Goal: Task Accomplishment & Management: Manage account settings

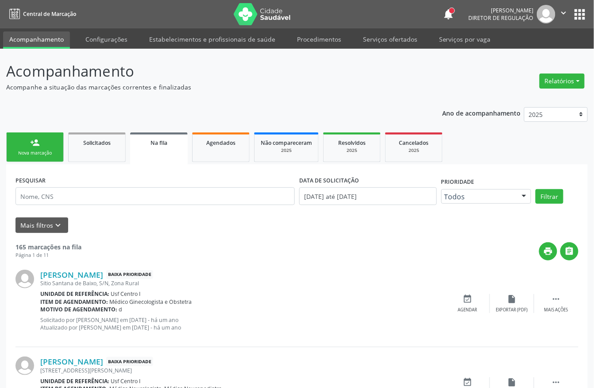
click at [28, 146] on link "person_add Nova marcação" at bounding box center [35, 147] width 58 height 30
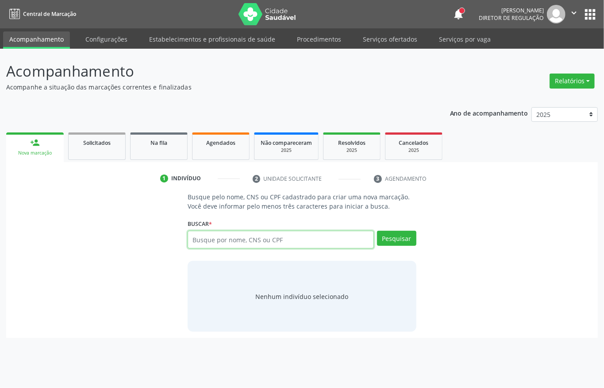
click at [213, 235] on input "text" at bounding box center [281, 240] width 186 height 18
type input "37125769861"
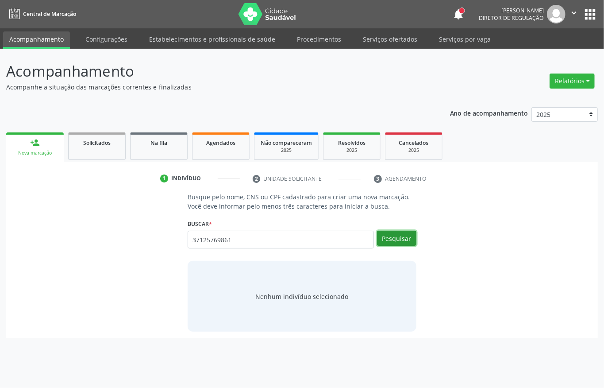
click at [404, 241] on button "Pesquisar" at bounding box center [396, 238] width 39 height 15
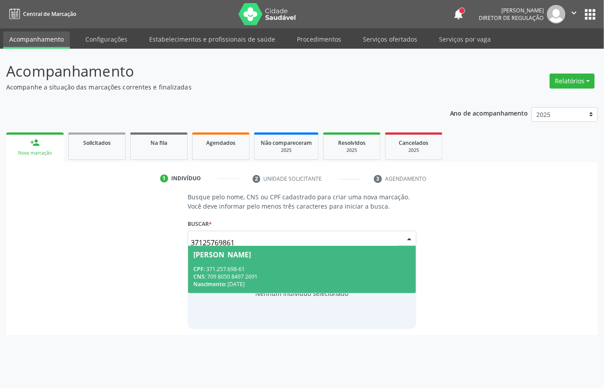
click at [225, 270] on div "CPF: 371.257.698-61" at bounding box center [301, 269] width 217 height 8
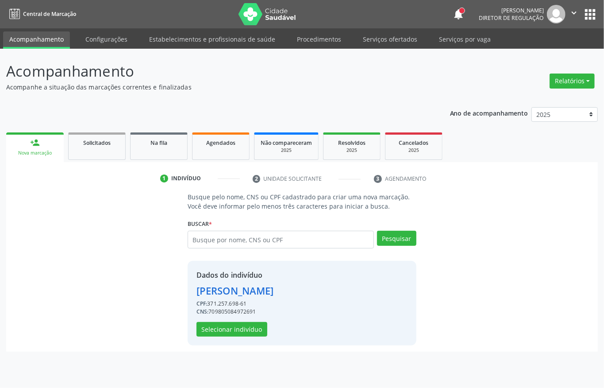
click at [218, 312] on div "CNS: 709805084972691" at bounding box center [235, 312] width 77 height 8
copy div "709805084972691"
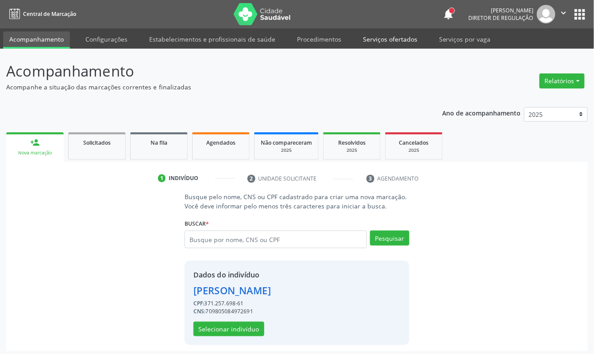
click at [384, 34] on link "Serviços ofertados" at bounding box center [390, 38] width 67 height 15
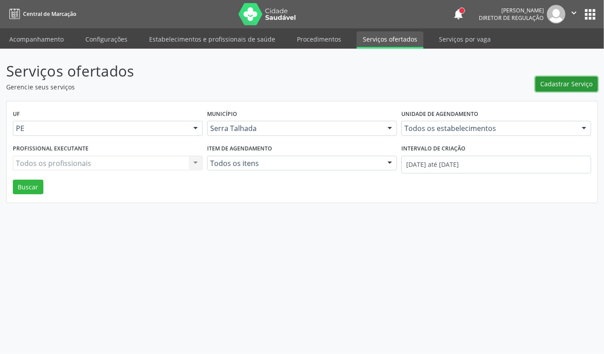
click at [551, 91] on button "Cadastrar Serviço" at bounding box center [567, 84] width 62 height 15
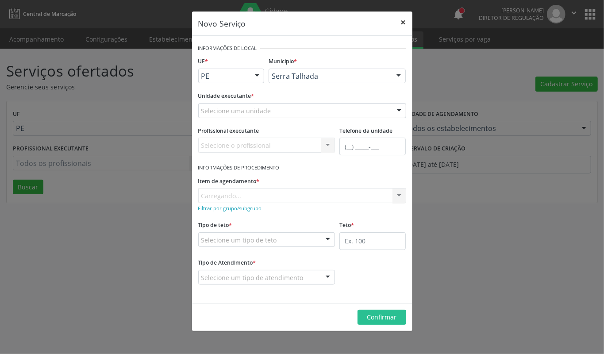
click at [404, 20] on button "×" at bounding box center [404, 23] width 18 height 22
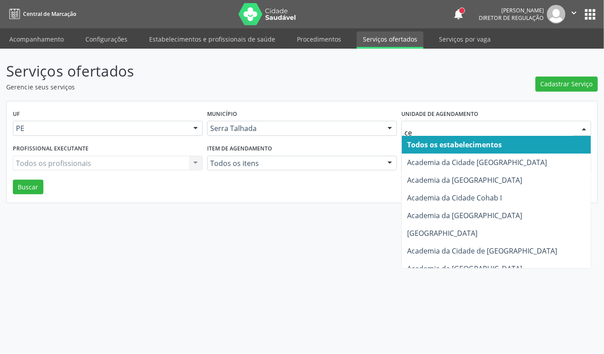
type input "cem"
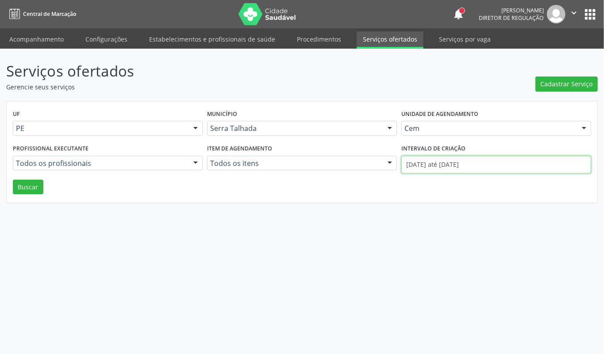
click at [435, 166] on input "01/09/2025 até 24/09/2025" at bounding box center [496, 165] width 190 height 18
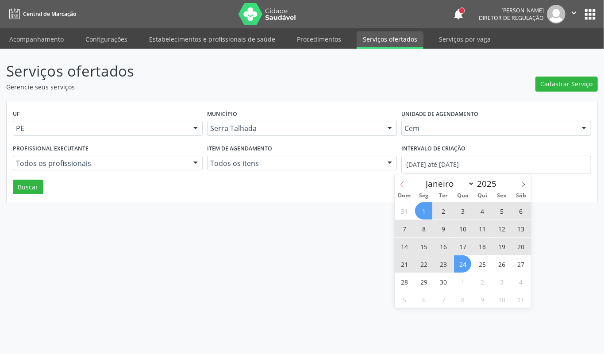
click at [398, 181] on span at bounding box center [402, 181] width 15 height 15
select select "7"
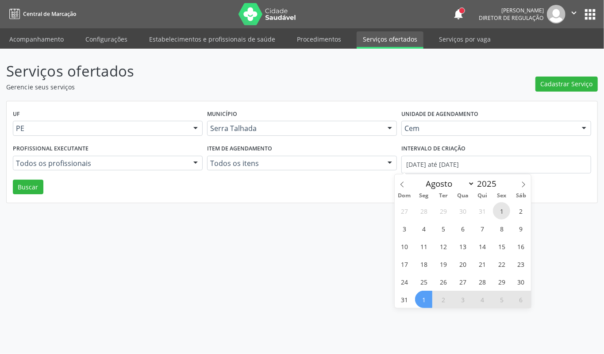
click at [500, 213] on span "1" at bounding box center [501, 210] width 17 height 17
type input "01/08/2025"
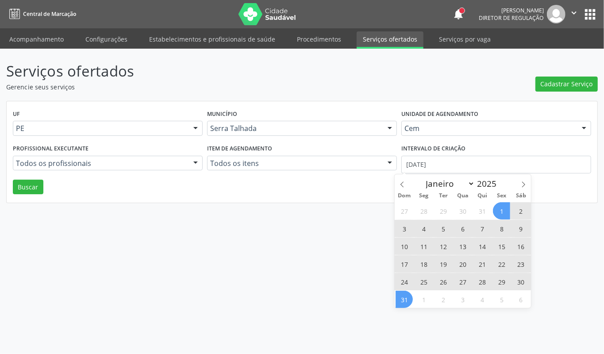
click at [403, 296] on span "31" at bounding box center [404, 299] width 17 height 17
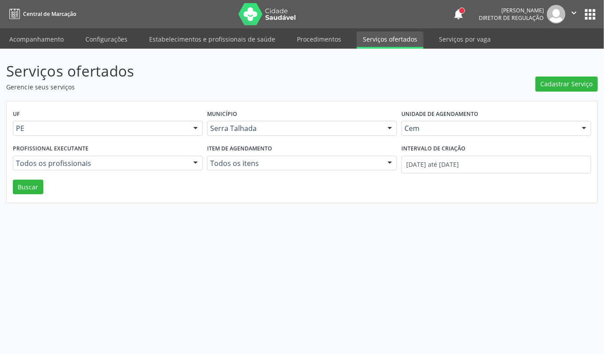
click at [23, 179] on div "Profissional executante Todos os profissionais Todos os profissionais Médico Or…" at bounding box center [108, 161] width 194 height 38
click at [23, 180] on button "Buscar" at bounding box center [28, 187] width 31 height 15
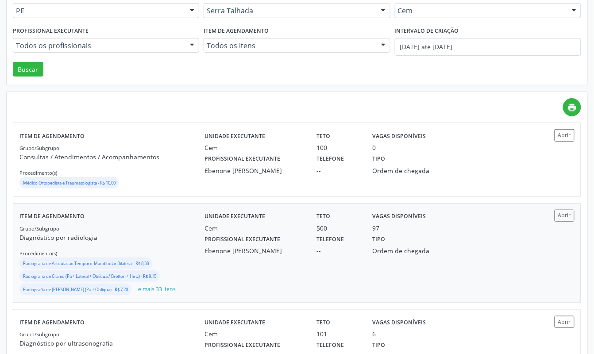
scroll to position [177, 0]
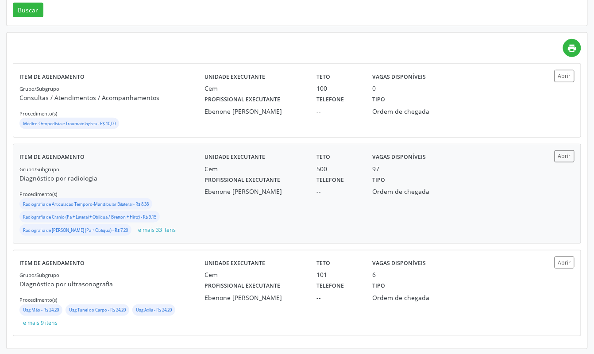
click at [420, 210] on div "Unidade executante Cem Teto 500 Vagas disponíveis 97 Profissional executante Eb…" at bounding box center [366, 193] width 324 height 87
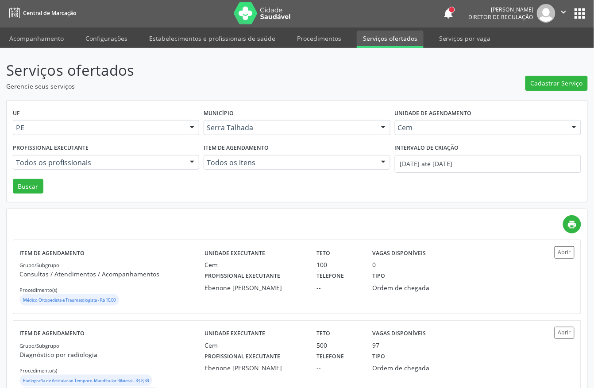
scroll to position [0, 0]
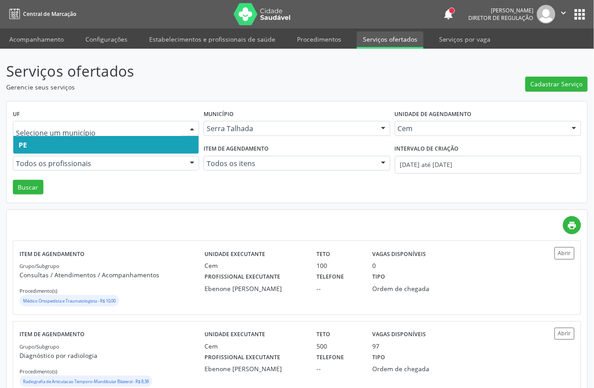
click at [212, 98] on div "Serviços ofertados Gerencie seus serviços Cadastrar Serviço UF PE Nenhum result…" at bounding box center [297, 293] width 582 height 466
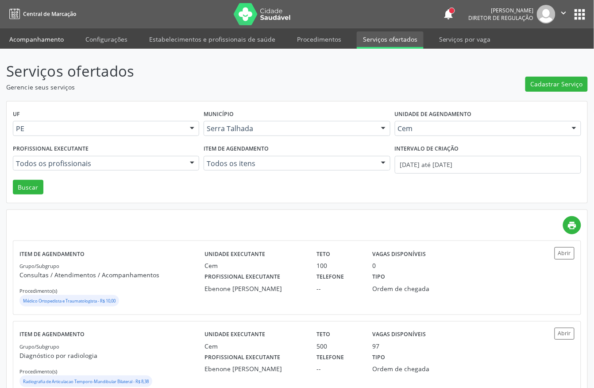
click at [27, 38] on link "Acompanhamento" at bounding box center [36, 38] width 67 height 15
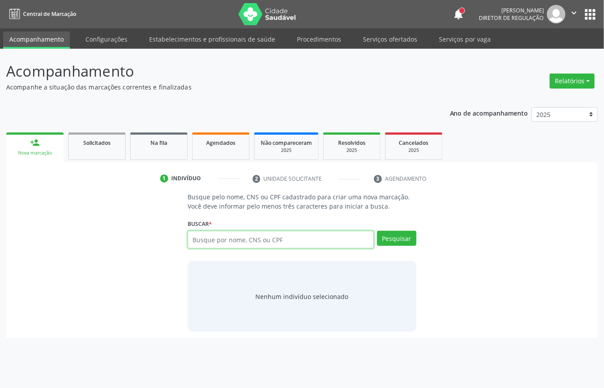
drag, startPoint x: 222, startPoint y: 242, endPoint x: 235, endPoint y: 235, distance: 13.9
click at [231, 237] on input "text" at bounding box center [281, 240] width 186 height 18
type input "joao miguel de s"
click at [391, 35] on link "Serviços ofertados" at bounding box center [390, 38] width 67 height 15
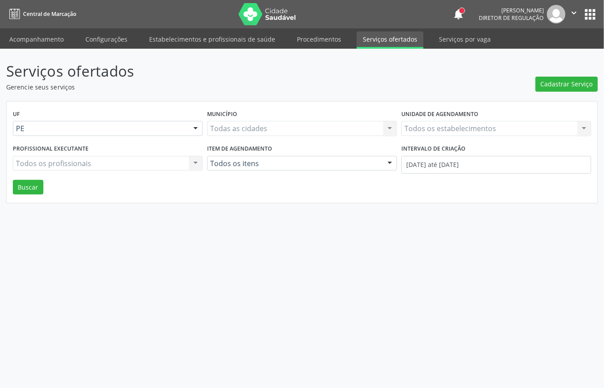
click at [444, 130] on div "Todos os estabelecimentos Todos os estabelecimentos Nenhum resultado encontrado…" at bounding box center [496, 128] width 190 height 15
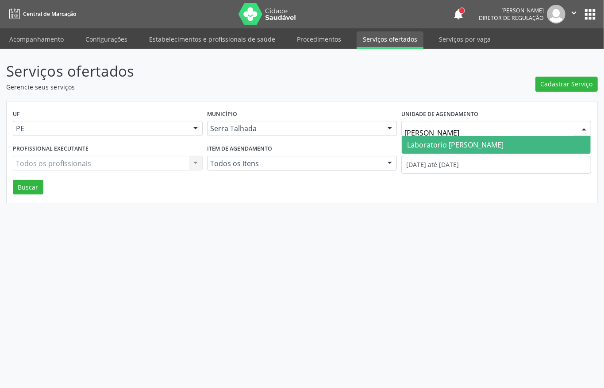
type input "paulo"
click at [441, 142] on span "Laboratorio [PERSON_NAME]" at bounding box center [455, 145] width 96 height 10
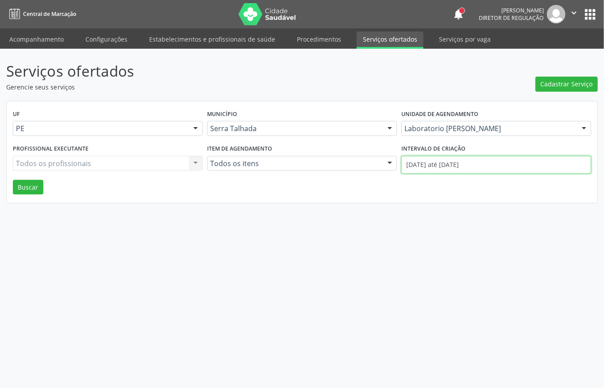
click at [439, 165] on input "[DATE] até [DATE]" at bounding box center [496, 165] width 190 height 18
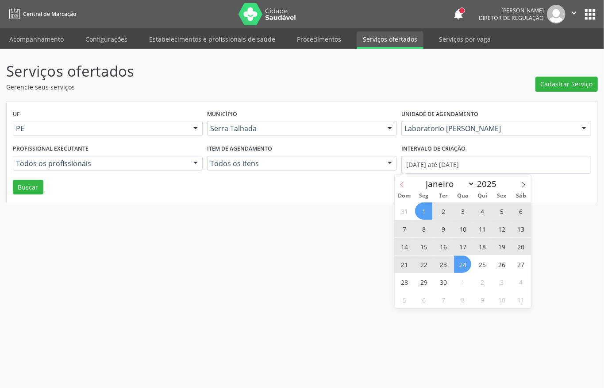
click at [401, 183] on icon at bounding box center [402, 184] width 6 height 6
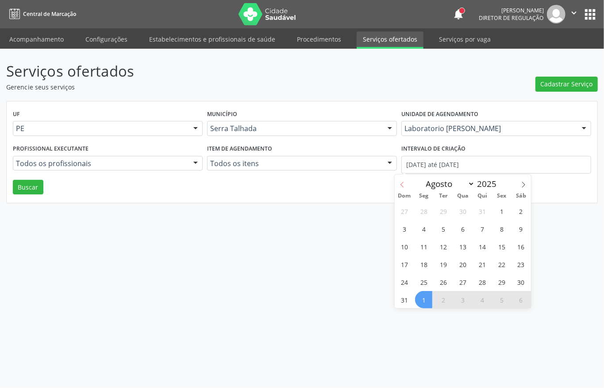
click at [401, 185] on icon at bounding box center [402, 184] width 6 height 6
select select "6"
click at [441, 211] on span "1" at bounding box center [443, 210] width 17 height 17
type input "[DATE]"
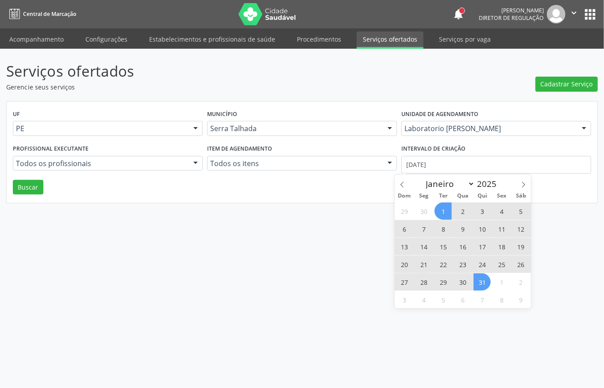
click at [479, 279] on span "31" at bounding box center [482, 281] width 17 height 17
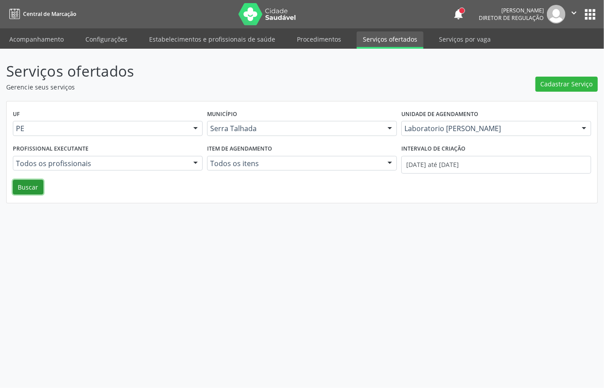
click at [30, 190] on button "Buscar" at bounding box center [28, 187] width 31 height 15
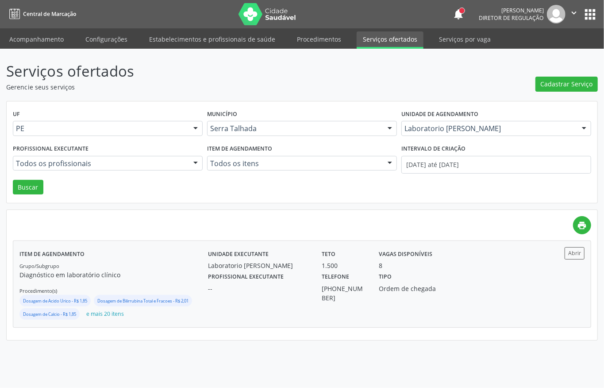
click at [517, 284] on div "Profissional executante -- Telefone (87) 98117-4075 Tipo Ordem de chegada" at bounding box center [373, 286] width 342 height 32
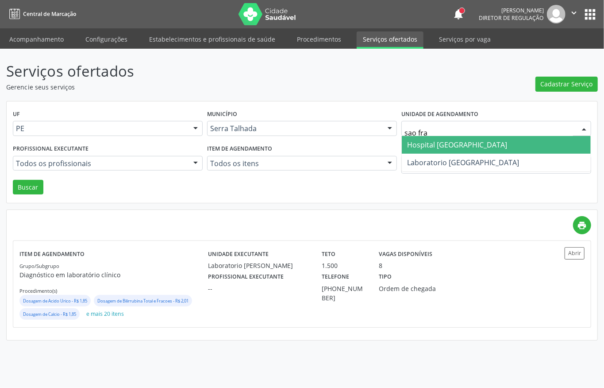
type input "sao fran"
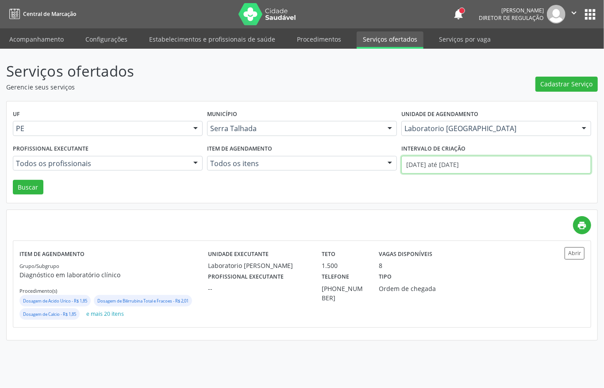
click at [494, 159] on input "[DATE] até [DATE]" at bounding box center [496, 165] width 190 height 18
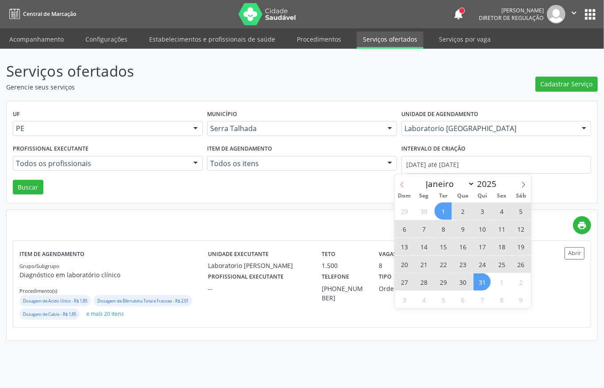
click at [401, 186] on icon at bounding box center [402, 184] width 6 height 6
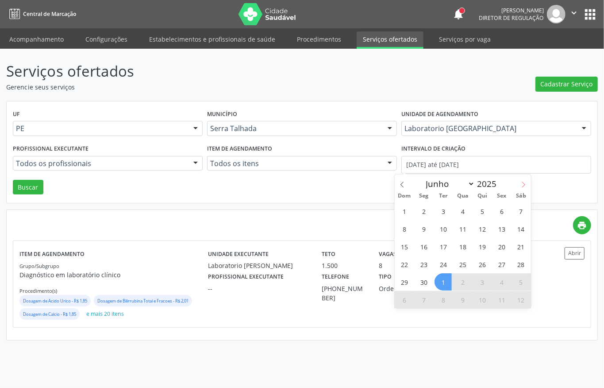
click at [521, 184] on icon at bounding box center [524, 184] width 6 height 6
select select "6"
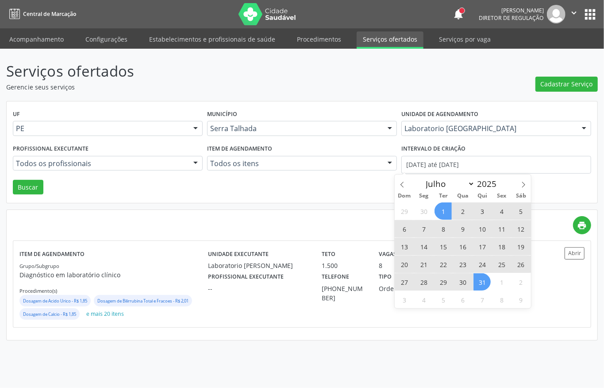
click at [328, 202] on div "UF PE PE Nenhum resultado encontrado para: " " Não há nenhuma opção para ser ex…" at bounding box center [302, 152] width 591 height 102
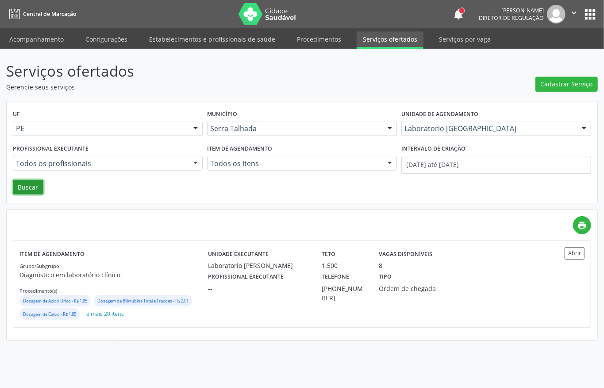
click at [25, 182] on button "Buscar" at bounding box center [28, 187] width 31 height 15
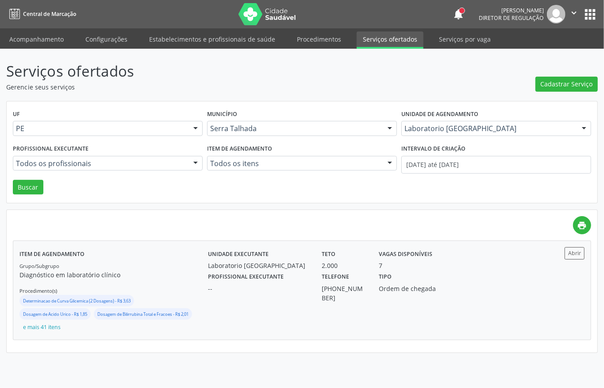
click at [431, 278] on div "Tipo Ordem de chegada" at bounding box center [415, 286] width 85 height 32
click at [42, 40] on link "Acompanhamento" at bounding box center [36, 38] width 67 height 15
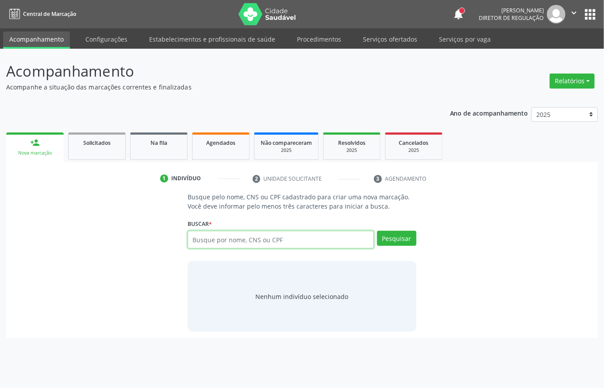
click at [264, 245] on input "text" at bounding box center [281, 240] width 186 height 18
type input "joão miguel gomes de lemos"
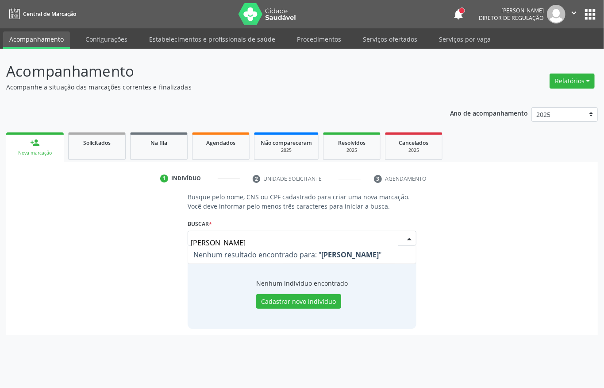
drag, startPoint x: 305, startPoint y: 239, endPoint x: 147, endPoint y: 239, distance: 157.6
click at [147, 239] on div "Busque pelo nome, CNS ou CPF cadastrado para criar uma nova marcação. Você deve…" at bounding box center [301, 260] width 579 height 136
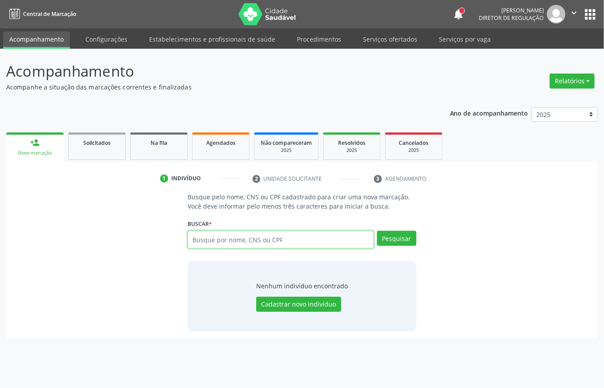
click at [206, 241] on input "text" at bounding box center [281, 240] width 186 height 18
click at [224, 241] on input "text" at bounding box center [281, 240] width 186 height 18
type input "08912738402,"
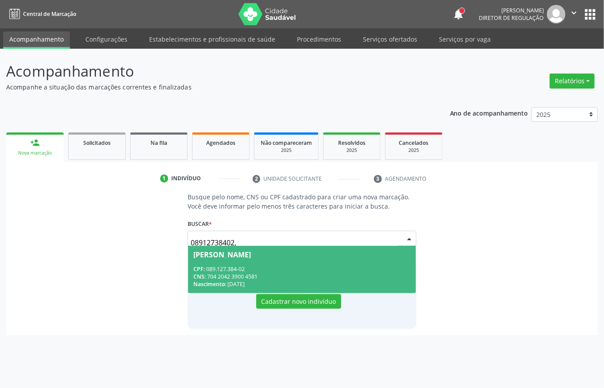
click at [287, 268] on div "CPF: 089.127.384-02" at bounding box center [301, 269] width 217 height 8
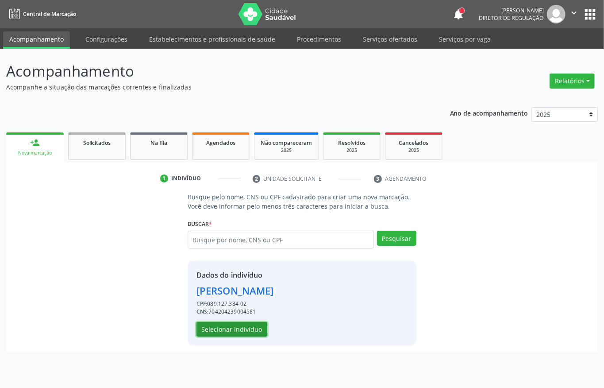
click at [226, 332] on button "Selecionar indivíduo" at bounding box center [232, 329] width 71 height 15
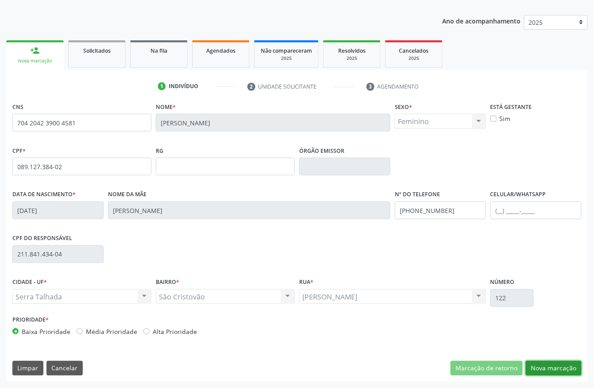
click at [551, 366] on button "Nova marcação" at bounding box center [554, 368] width 56 height 15
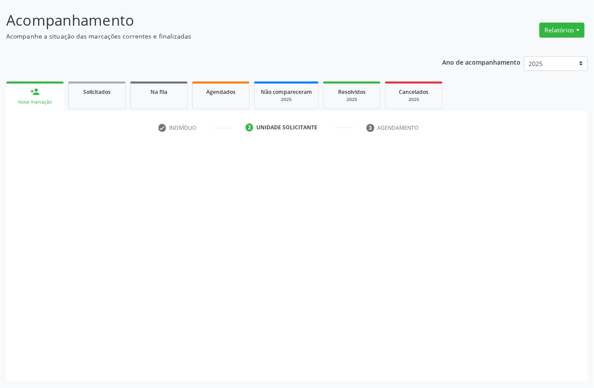
scroll to position [52, 0]
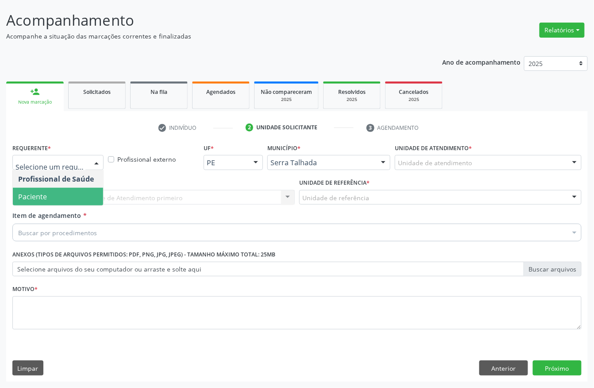
click at [36, 197] on span "Paciente" at bounding box center [32, 197] width 29 height 10
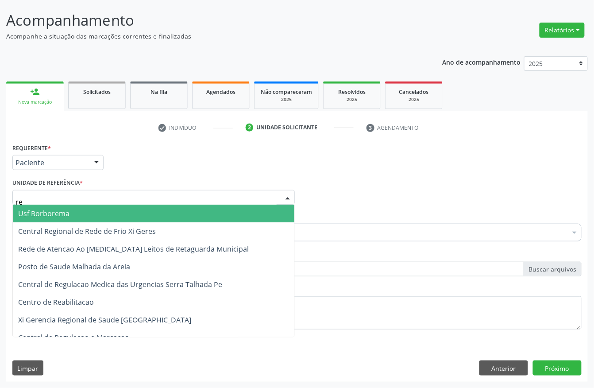
type input "rea"
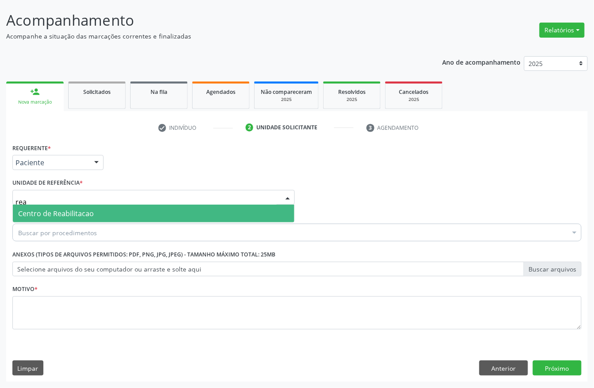
click at [38, 210] on span "Centro de Reabilitacao" at bounding box center [56, 213] width 76 height 10
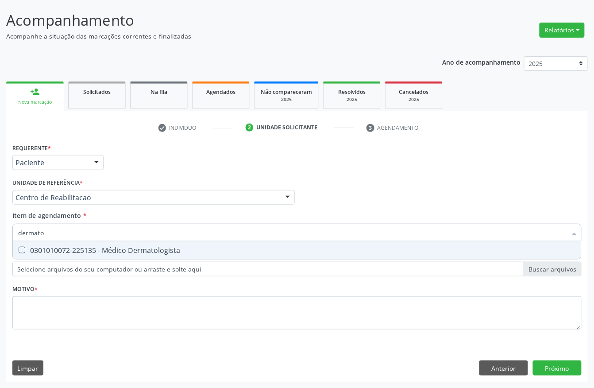
type input "dermatol"
click at [41, 247] on div "0301010072-225135 - Médico Dermatologista" at bounding box center [297, 250] width 558 height 7
checkbox Dermatologista "true"
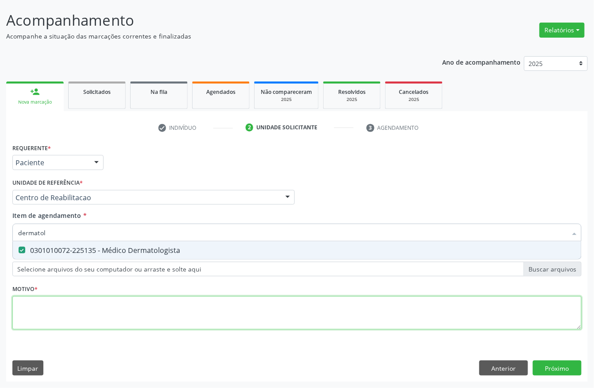
click at [26, 325] on div "Requerente * Paciente Profissional de Saúde Paciente Nenhum resultado encontrad…" at bounding box center [296, 241] width 569 height 201
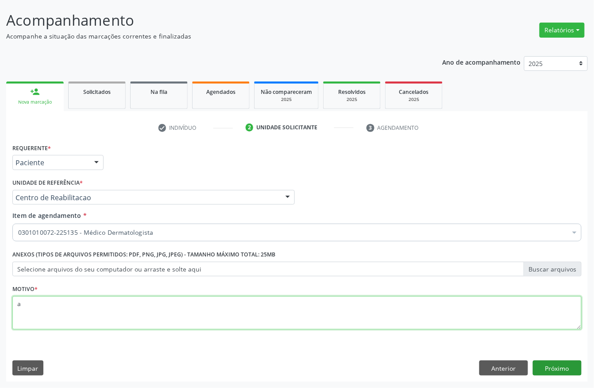
type textarea "a"
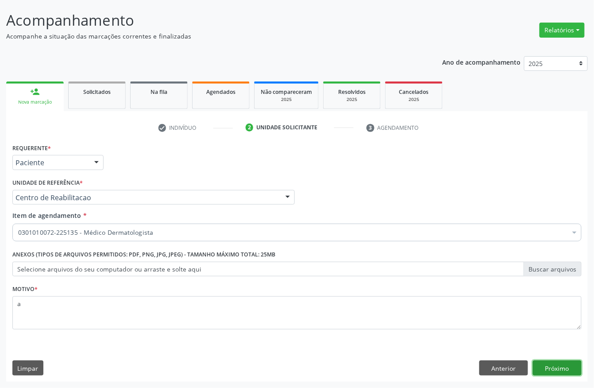
click at [567, 368] on button "Próximo" at bounding box center [557, 367] width 49 height 15
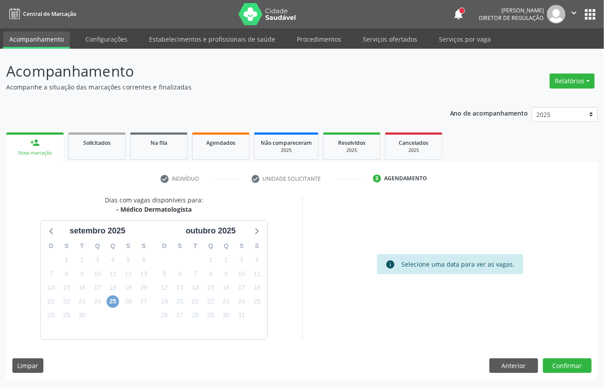
click at [110, 301] on span "25" at bounding box center [113, 301] width 12 height 12
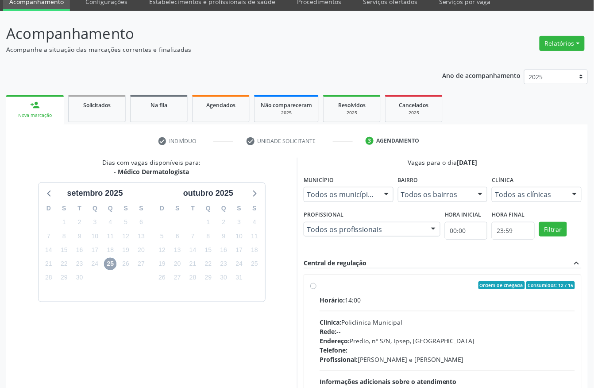
scroll to position [118, 0]
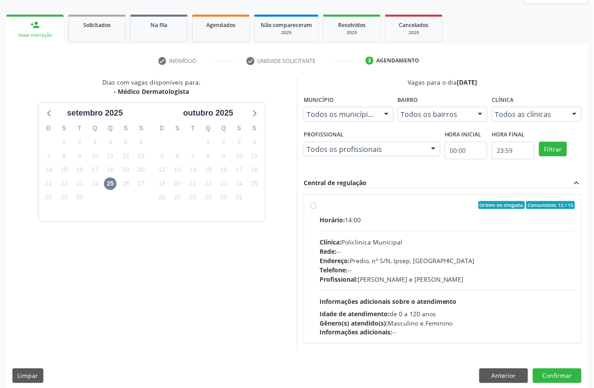
click at [405, 238] on div "Clínica: Policlinica Municipal" at bounding box center [447, 241] width 255 height 9
click at [316, 209] on input "Ordem de chegada Consumidos: 12 / 15 Horário: 14:00 Clínica: Policlinica Munici…" at bounding box center [313, 205] width 6 height 8
radio input "true"
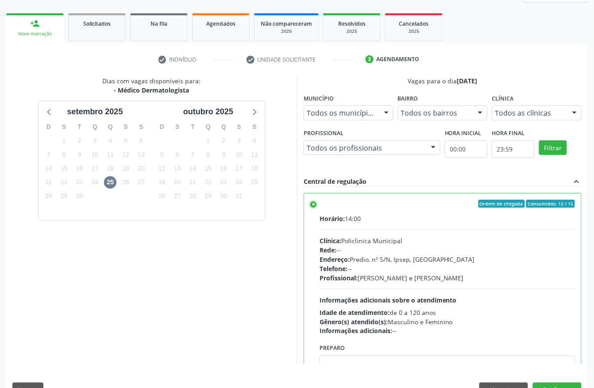
scroll to position [142, 0]
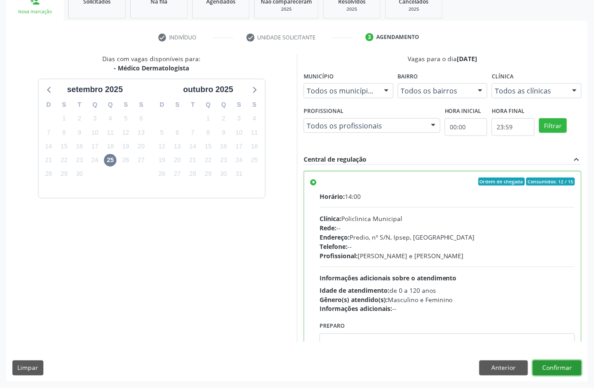
click at [574, 370] on button "Confirmar" at bounding box center [557, 367] width 49 height 15
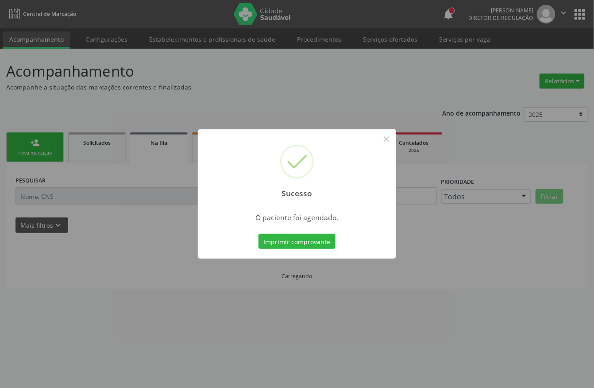
scroll to position [0, 0]
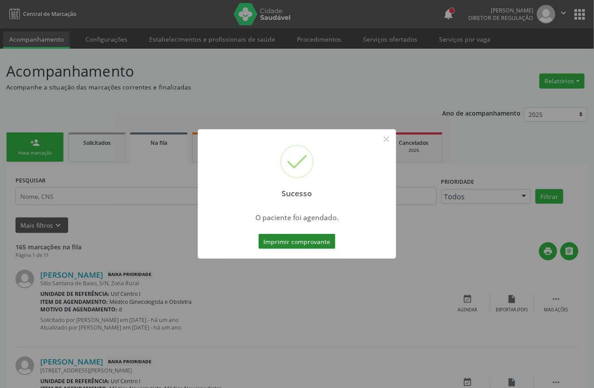
click at [282, 234] on button "Imprimir comprovante" at bounding box center [296, 241] width 77 height 15
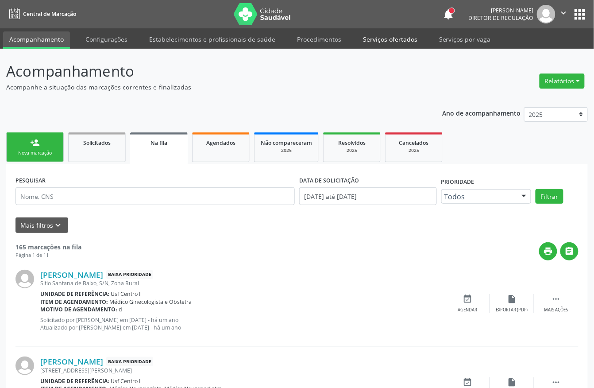
click at [388, 41] on link "Serviços ofertados" at bounding box center [390, 38] width 67 height 15
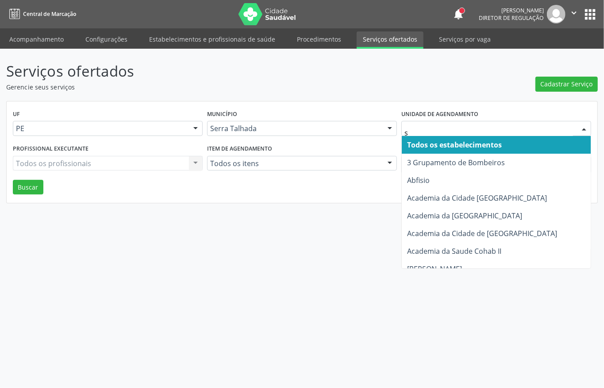
type input "s b"
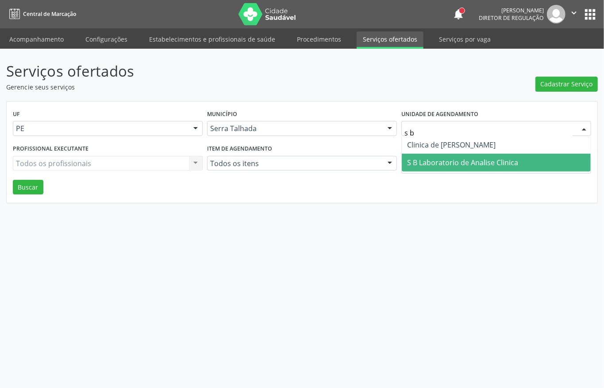
click at [422, 165] on span "S B Laboratorio de Analise Clinica" at bounding box center [462, 163] width 111 height 10
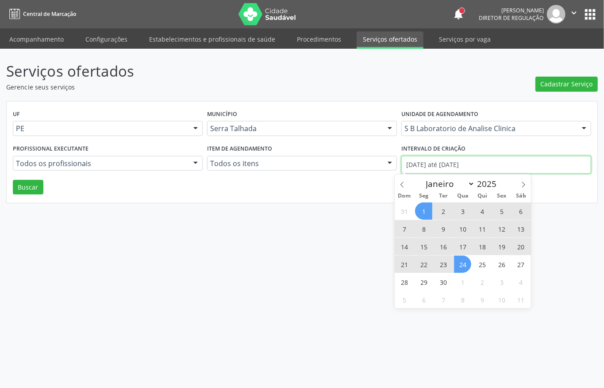
click at [422, 165] on input "01/09/2025 até 24/09/2025" at bounding box center [496, 165] width 190 height 18
click at [397, 182] on span at bounding box center [402, 181] width 15 height 15
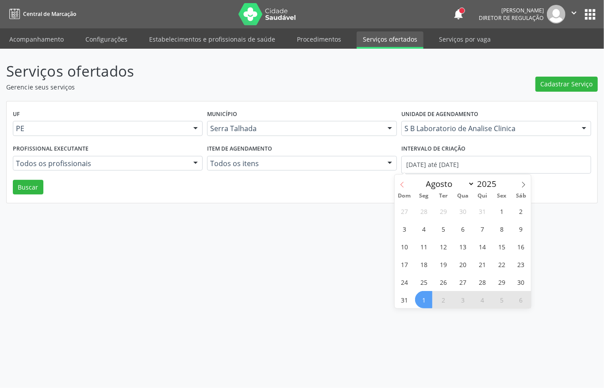
click at [397, 182] on span at bounding box center [402, 181] width 15 height 15
select select "6"
click at [440, 208] on span "1" at bounding box center [443, 210] width 17 height 17
type input "01/07/2025"
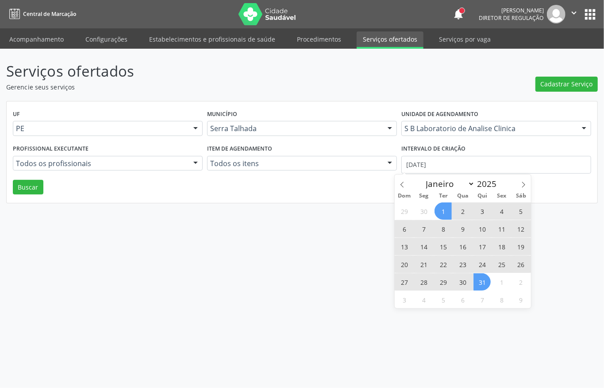
click at [482, 280] on span "31" at bounding box center [482, 281] width 17 height 17
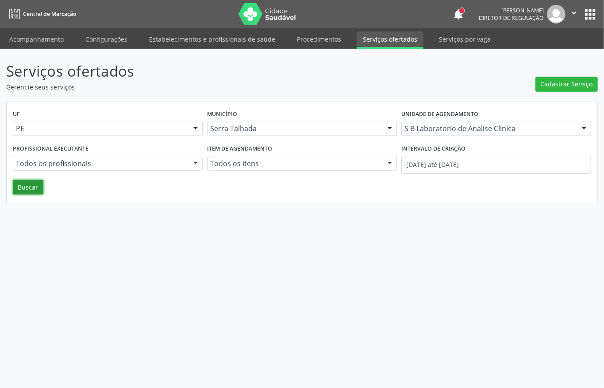
click at [19, 193] on button "Buscar" at bounding box center [28, 187] width 31 height 15
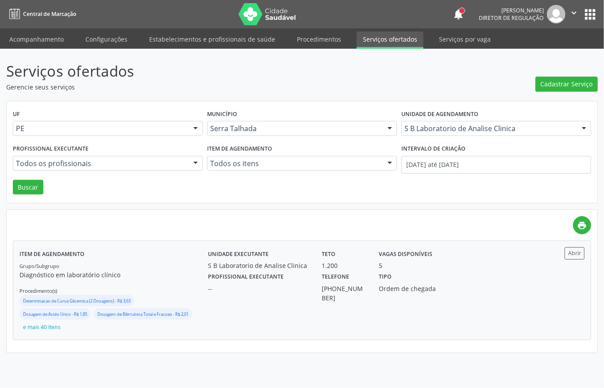
click at [424, 278] on div "Tipo Ordem de chegada" at bounding box center [415, 286] width 85 height 32
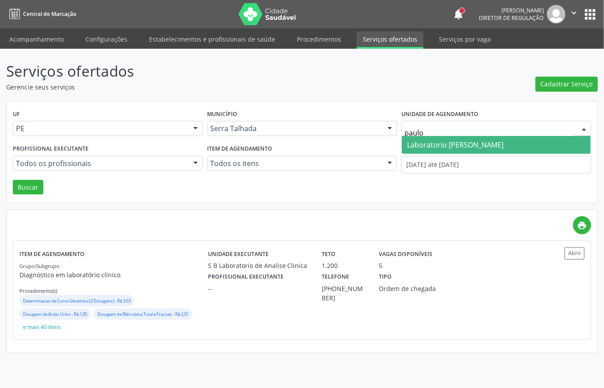
type input "paulo"
click at [442, 146] on span "Laboratorio [PERSON_NAME] [PERSON_NAME]" at bounding box center [455, 145] width 96 height 10
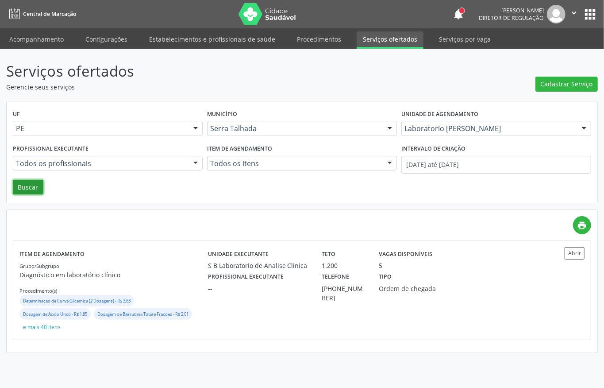
click at [35, 180] on button "Buscar" at bounding box center [28, 187] width 31 height 15
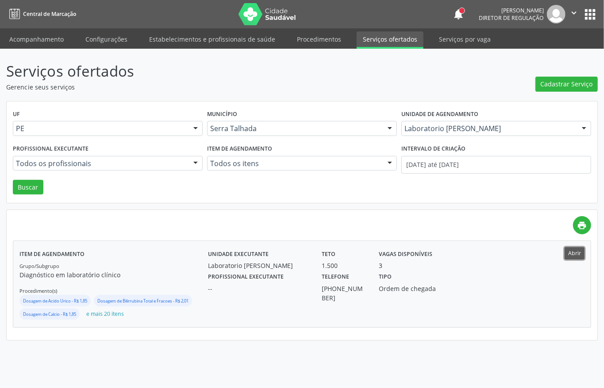
click at [572, 254] on button "Abrir" at bounding box center [575, 253] width 20 height 12
click at [323, 43] on link "Procedimentos" at bounding box center [319, 38] width 57 height 15
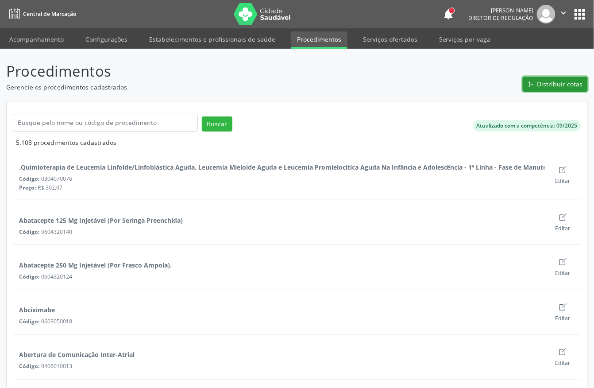
click at [556, 86] on span "Distribuir cotas" at bounding box center [560, 83] width 46 height 9
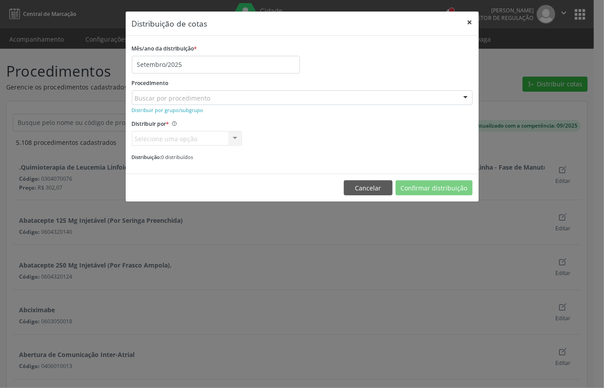
click at [468, 23] on button "×" at bounding box center [470, 23] width 18 height 22
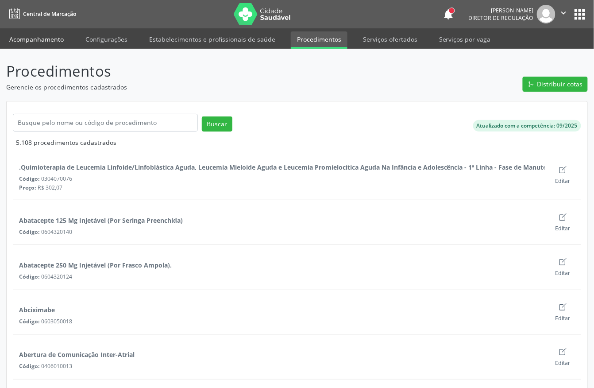
drag, startPoint x: 31, startPoint y: 47, endPoint x: 15, endPoint y: 46, distance: 15.9
click at [31, 47] on li "Acompanhamento" at bounding box center [36, 39] width 67 height 17
click at [23, 41] on link "Acompanhamento" at bounding box center [36, 38] width 67 height 15
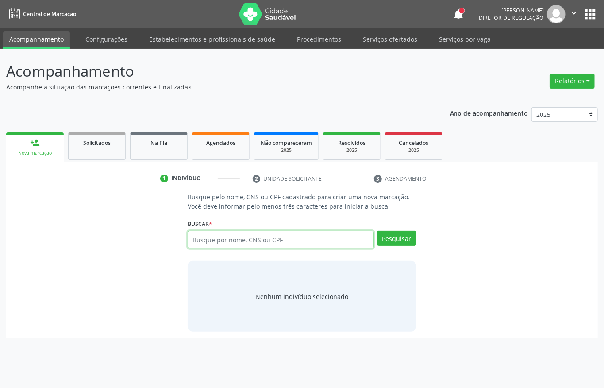
drag, startPoint x: 239, startPoint y: 241, endPoint x: 246, endPoint y: 234, distance: 10.0
click at [240, 241] on input "text" at bounding box center [281, 240] width 186 height 18
type input "joao miguel de souza lemos"
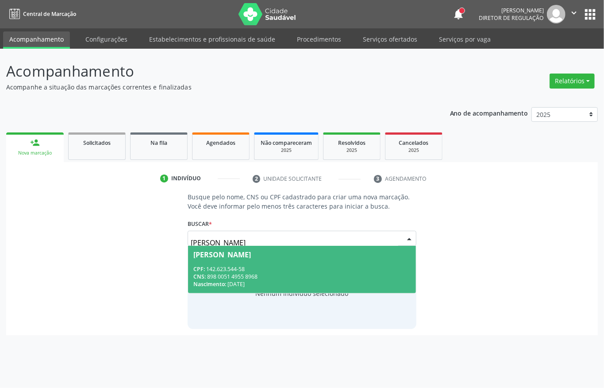
click at [326, 272] on div "CPF: 142.623.544-58" at bounding box center [301, 269] width 217 height 8
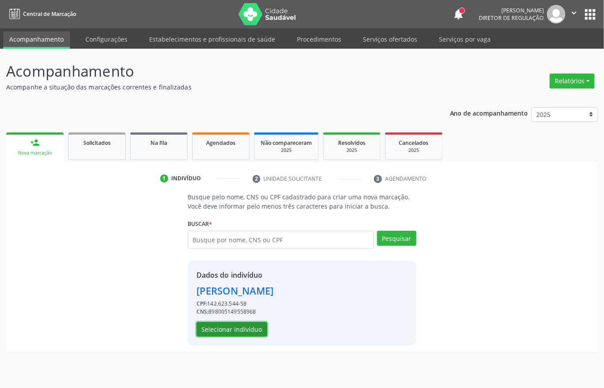
click at [241, 323] on button "Selecionar indivíduo" at bounding box center [232, 329] width 71 height 15
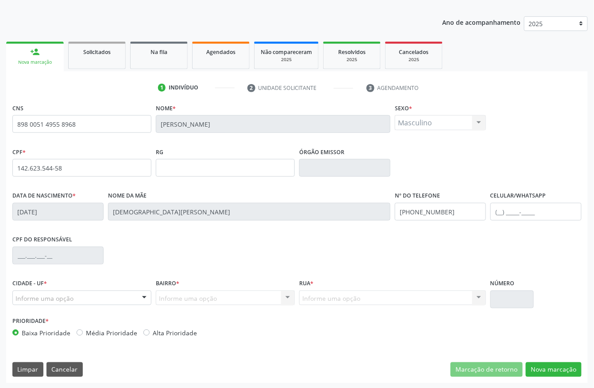
scroll to position [93, 0]
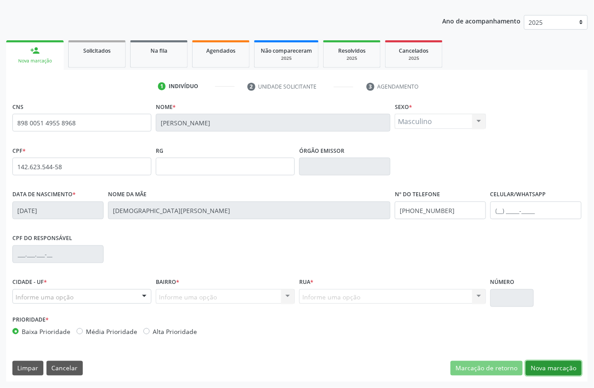
click at [557, 367] on button "Nova marcação" at bounding box center [554, 368] width 56 height 15
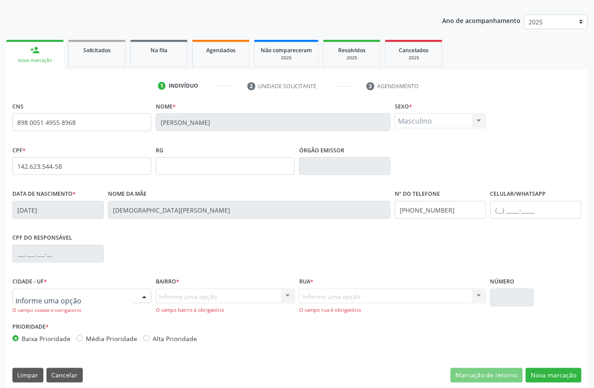
click at [75, 297] on div at bounding box center [81, 296] width 139 height 15
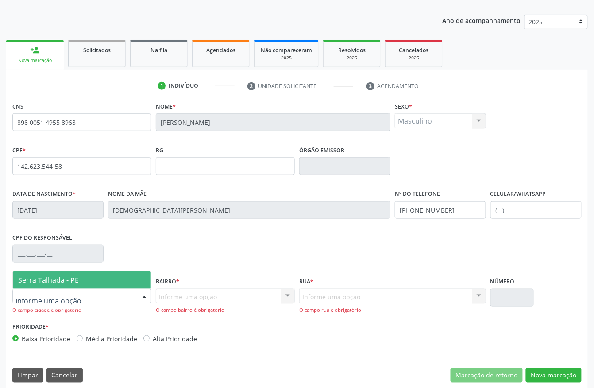
click at [69, 282] on span "Serra Talhada - PE" at bounding box center [48, 280] width 61 height 10
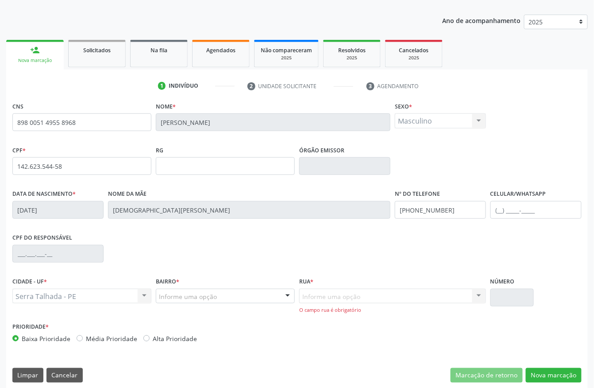
click at [183, 305] on div "Bairro * Informe uma opção Zona Rural Aabb Alto da Conceição Borborema Cagep Ce…" at bounding box center [225, 297] width 143 height 45
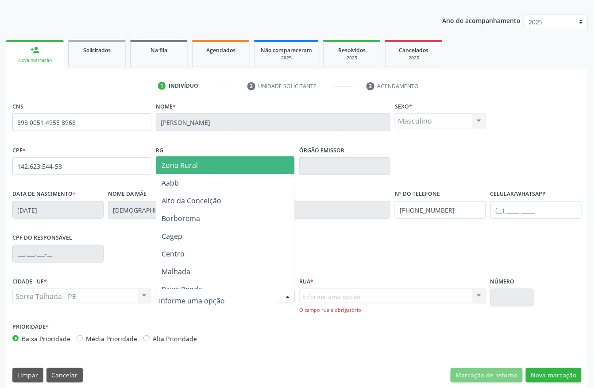
click at [199, 161] on span "Zona Rural" at bounding box center [227, 165] width 142 height 18
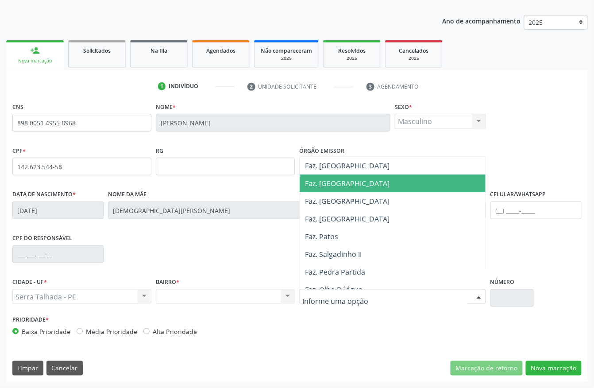
click at [335, 186] on span "Faz. Granja" at bounding box center [347, 183] width 85 height 10
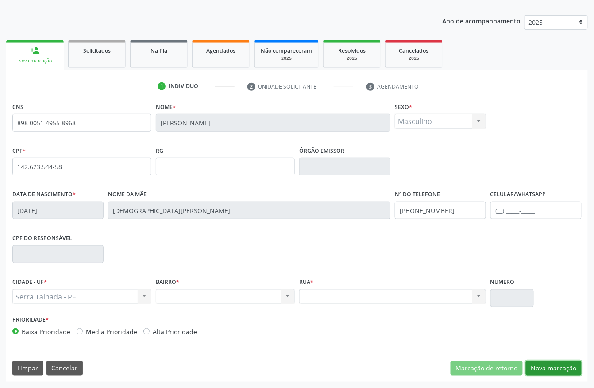
click at [564, 371] on button "Nova marcação" at bounding box center [554, 368] width 56 height 15
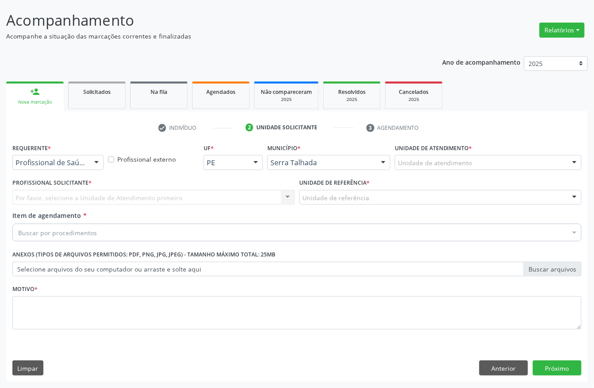
scroll to position [52, 0]
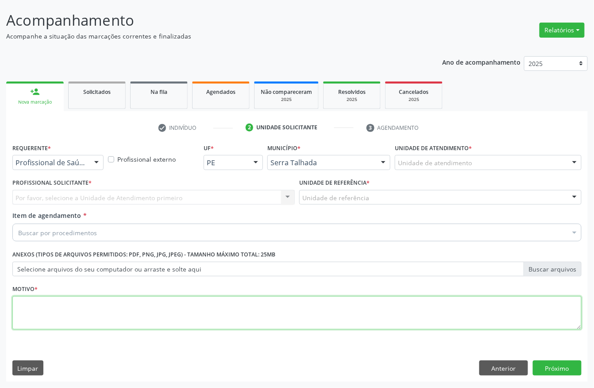
click at [47, 313] on textarea at bounding box center [296, 313] width 569 height 34
type textarea ","
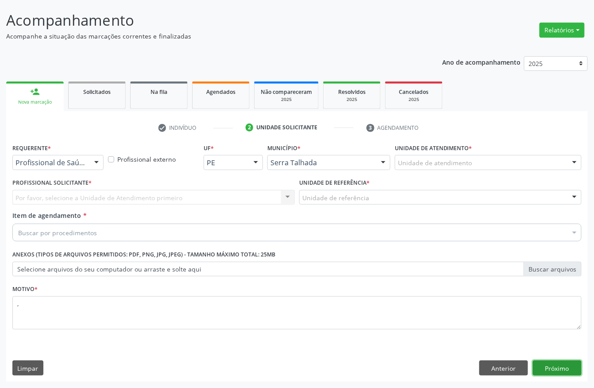
click at [539, 371] on button "Próximo" at bounding box center [557, 367] width 49 height 15
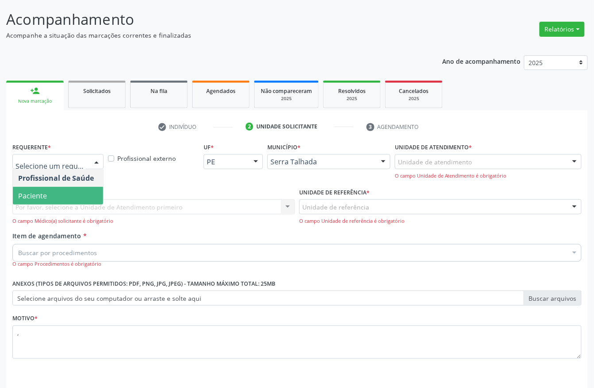
click at [56, 193] on span "Paciente" at bounding box center [58, 196] width 90 height 18
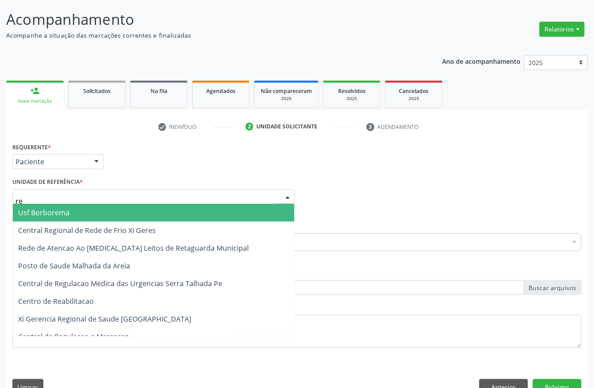
type input "rea"
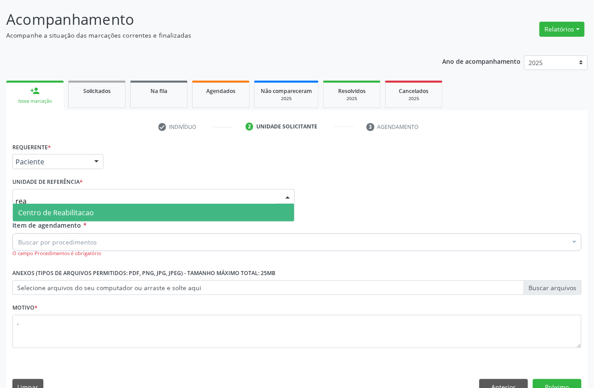
click at [56, 215] on span "Centro de Reabilitacao" at bounding box center [56, 213] width 76 height 10
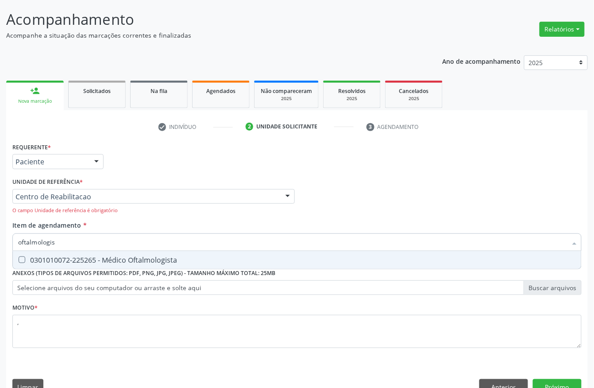
type input "oftalmologist"
click at [64, 256] on div "0301010072-225265 - Médico Oftalmologista" at bounding box center [297, 259] width 558 height 7
checkbox Oftalmologista "true"
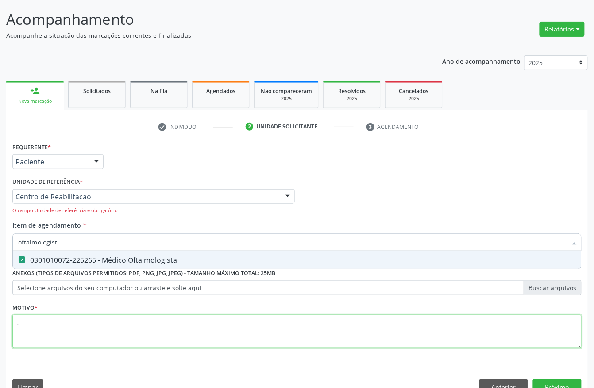
click at [48, 318] on div "Requerente * Paciente Profissional de Saúde Paciente Nenhum resultado encontrad…" at bounding box center [296, 250] width 569 height 220
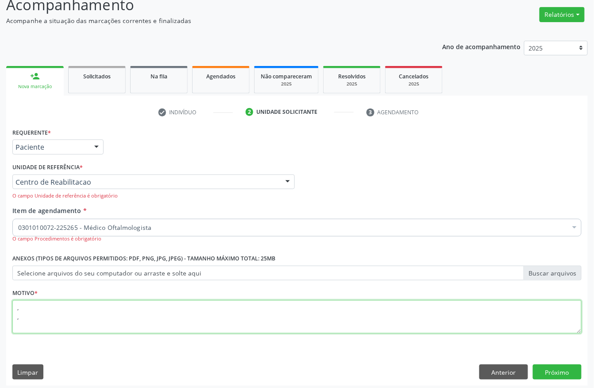
scroll to position [71, 0]
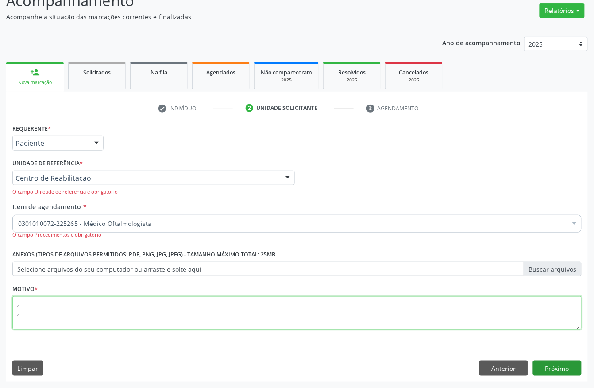
type textarea ", ,"
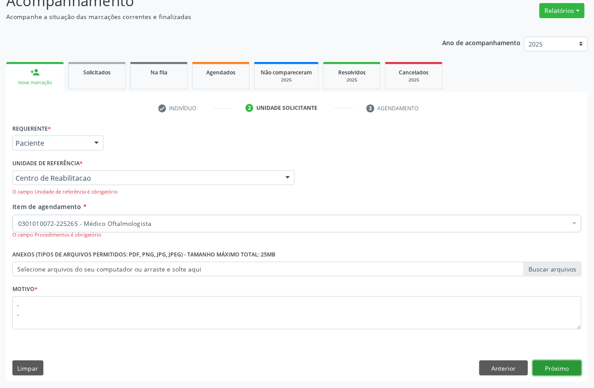
click at [566, 367] on button "Próximo" at bounding box center [557, 367] width 49 height 15
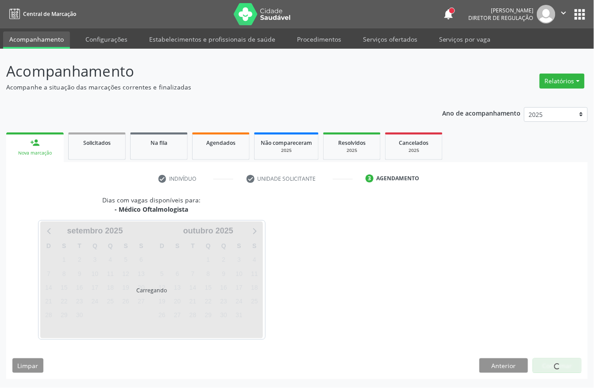
scroll to position [0, 0]
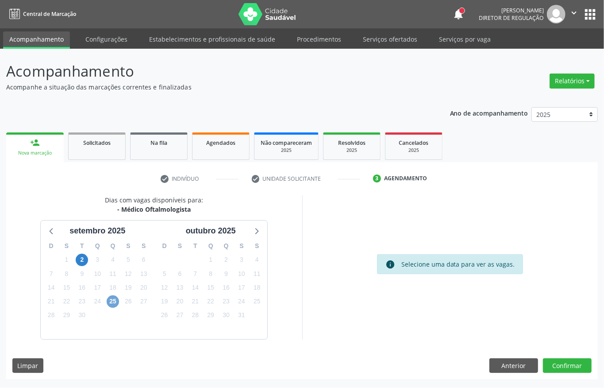
click at [112, 302] on span "25" at bounding box center [113, 301] width 12 height 12
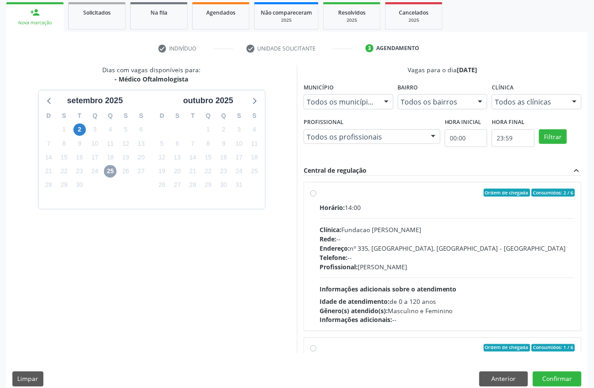
scroll to position [142, 0]
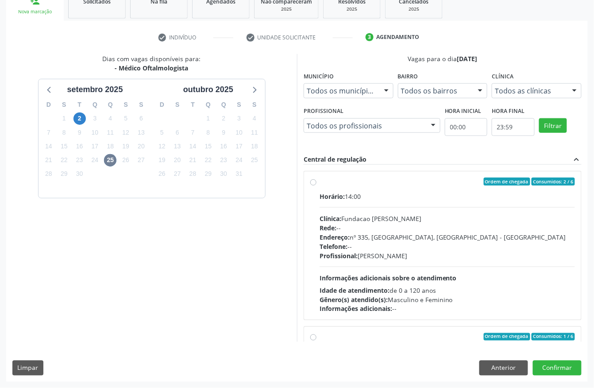
click at [415, 236] on div "Endereço: nº 335, Nossa Senhora da Con, Serra Talhada - PE" at bounding box center [447, 236] width 255 height 9
click at [316, 185] on input "Ordem de chegada Consumidos: 2 / 6 Horário: 14:00 Clínica: Fundacao Altino Vent…" at bounding box center [313, 181] width 6 height 8
radio input "true"
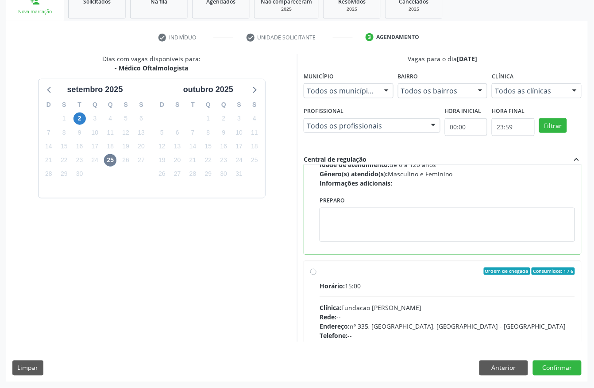
scroll to position [201, 0]
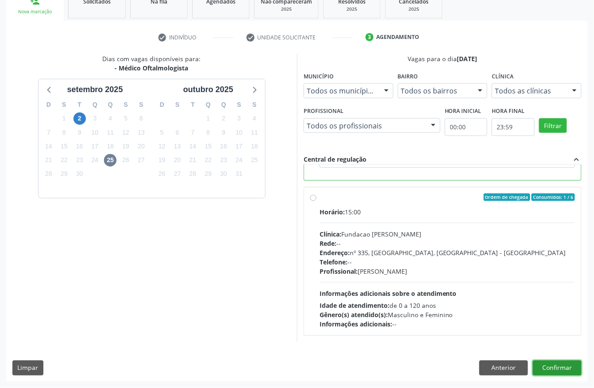
click at [551, 370] on button "Confirmar" at bounding box center [557, 367] width 49 height 15
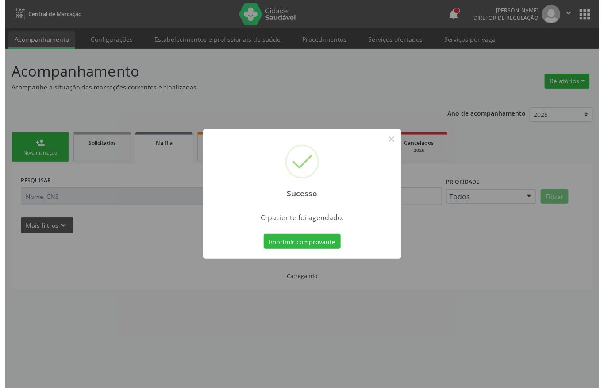
scroll to position [0, 0]
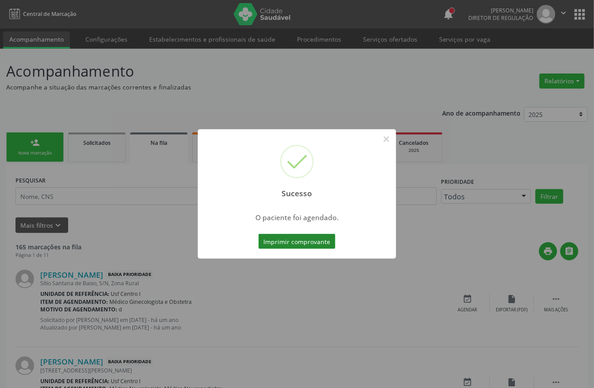
click at [309, 246] on button "Imprimir comprovante" at bounding box center [296, 241] width 77 height 15
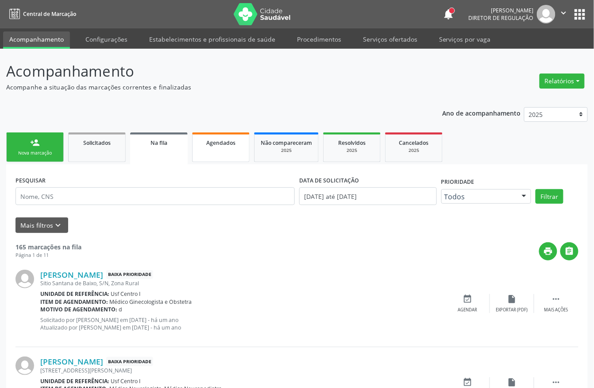
click at [208, 153] on link "Agendados" at bounding box center [221, 147] width 58 height 30
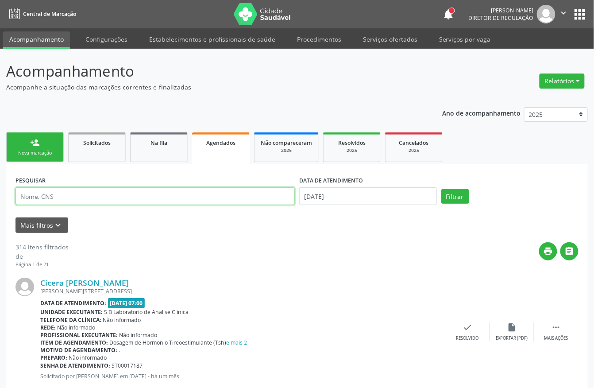
click at [82, 199] on input "text" at bounding box center [154, 196] width 279 height 18
paste input "Hilda Nogueira da silva"
type input "Hilda Nogueira da silva"
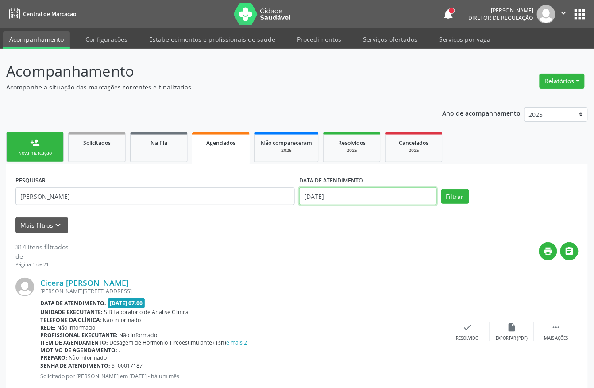
click at [337, 194] on input "[DATE]" at bounding box center [368, 196] width 138 height 18
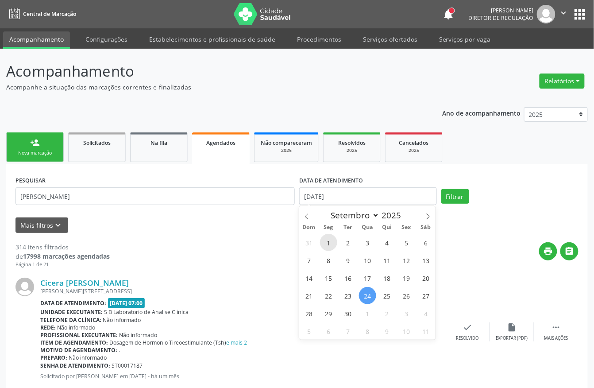
click at [326, 241] on span "1" at bounding box center [328, 242] width 17 height 17
type input "01/09/2025"
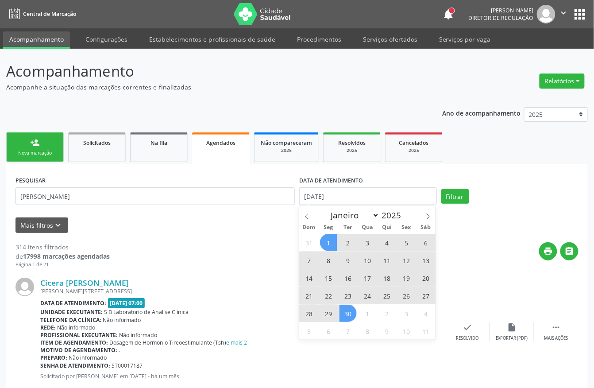
click at [352, 312] on span "30" at bounding box center [348, 313] width 17 height 17
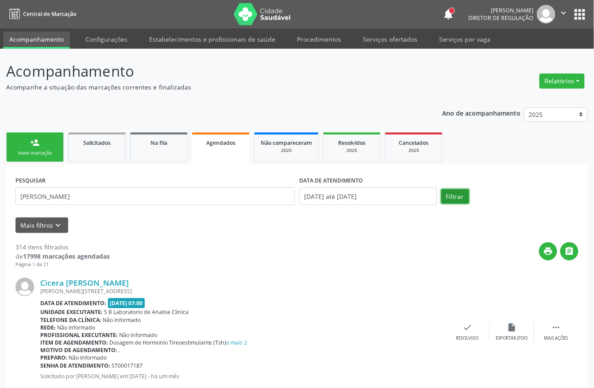
click at [463, 204] on button "Filtrar" at bounding box center [455, 196] width 28 height 15
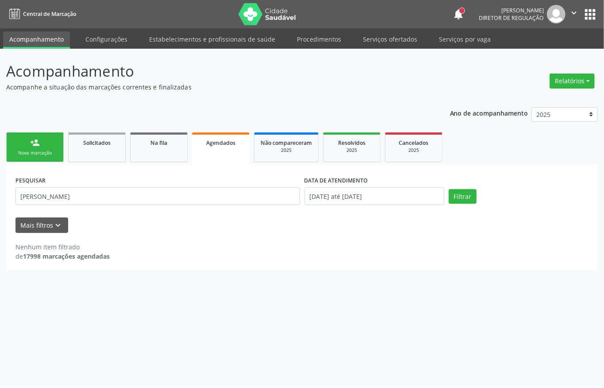
click at [29, 154] on div "Nova marcação" at bounding box center [35, 153] width 44 height 7
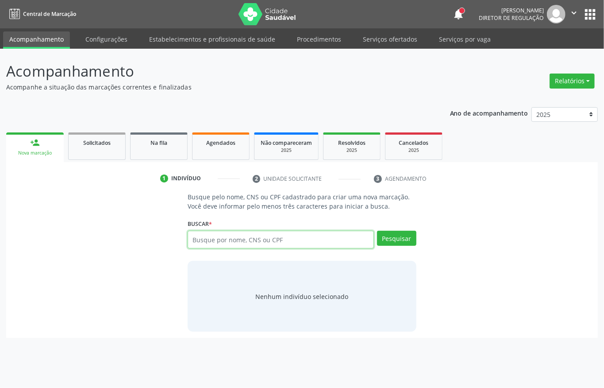
click at [208, 246] on input "text" at bounding box center [281, 240] width 186 height 18
paste input "Hilda Nogueira da silva"
type input "Hilda Nogueir"
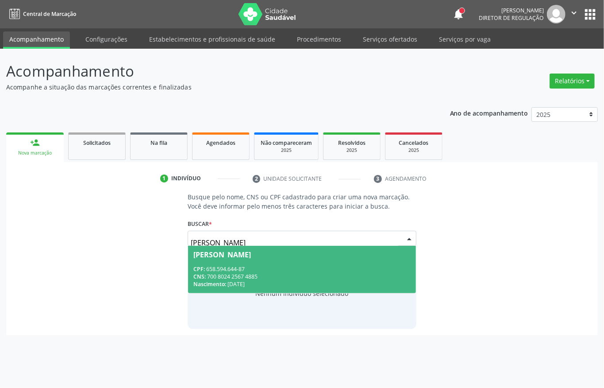
click at [232, 260] on span "Hilda Nogueira da Silva CPF: 658.594.644-87 CNS: 700 8024 2567 4885 Nascimento:…" at bounding box center [302, 269] width 228 height 47
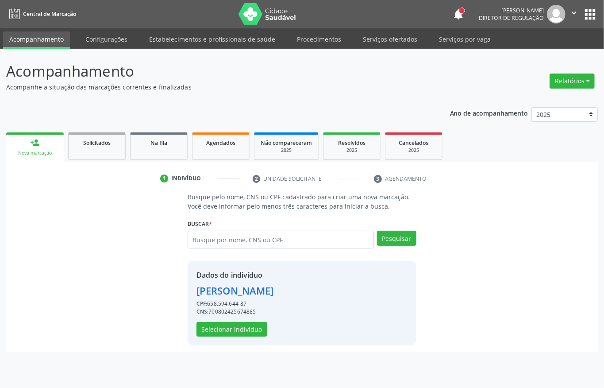
click at [220, 316] on div "Dados do indivíduo Hilda Nogueira da Silva CPF: 658.594.644-87 CNS: 70080242567…" at bounding box center [235, 303] width 77 height 67
click at [223, 313] on div "CNS: 700802425674885" at bounding box center [235, 312] width 77 height 8
copy div "700802425674885"
click at [381, 36] on link "Serviços ofertados" at bounding box center [390, 38] width 67 height 15
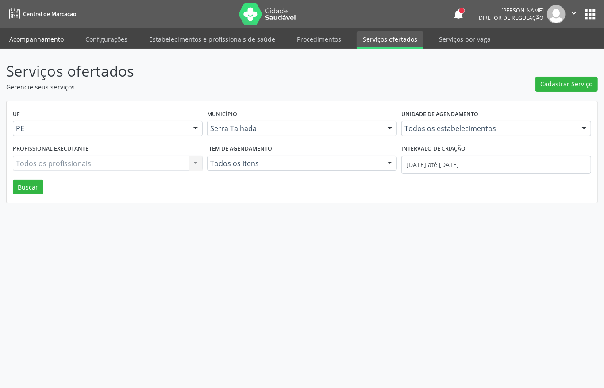
click at [50, 41] on link "Acompanhamento" at bounding box center [36, 38] width 67 height 15
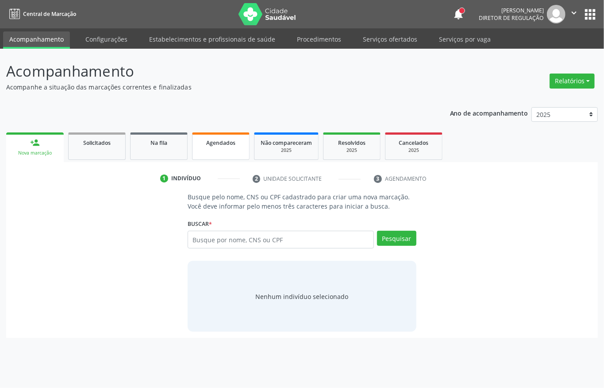
click at [226, 146] on div "Agendados" at bounding box center [221, 142] width 44 height 9
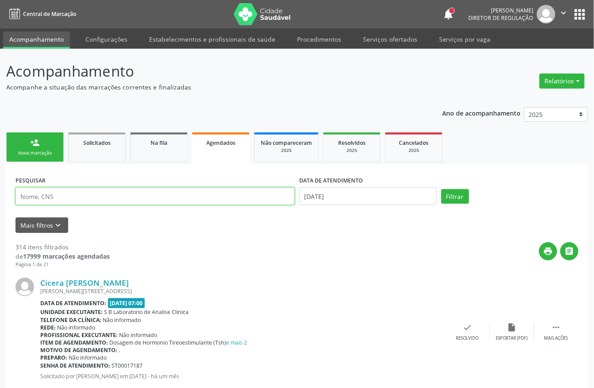
click at [83, 201] on input "text" at bounding box center [154, 196] width 279 height 18
paste input "700802425674885"
type input "700802425674885"
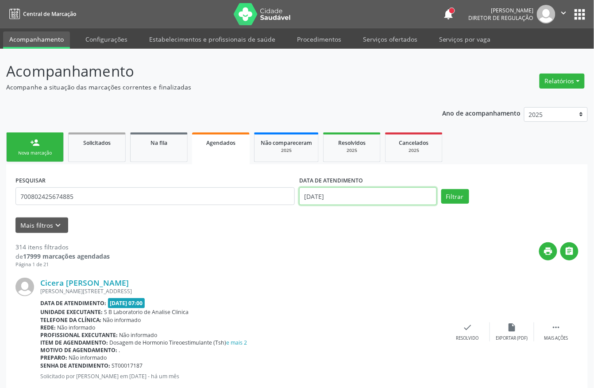
click at [379, 193] on input "[DATE]" at bounding box center [368, 196] width 138 height 18
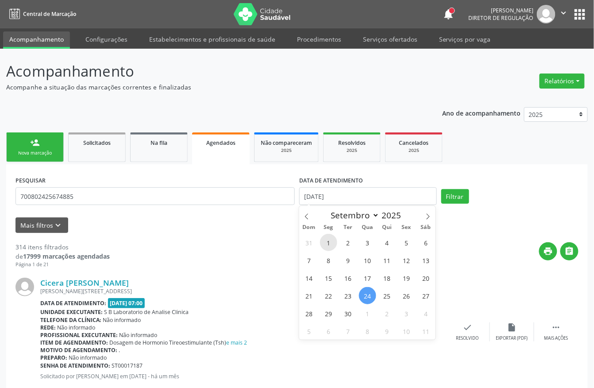
click at [330, 236] on span "1" at bounding box center [328, 242] width 17 height 17
type input "01/09/2025"
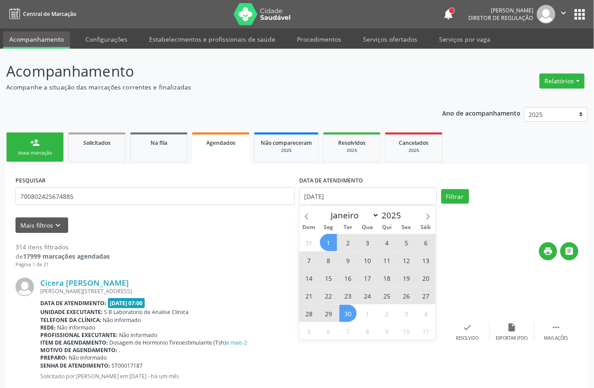
click at [347, 313] on span "30" at bounding box center [348, 313] width 17 height 17
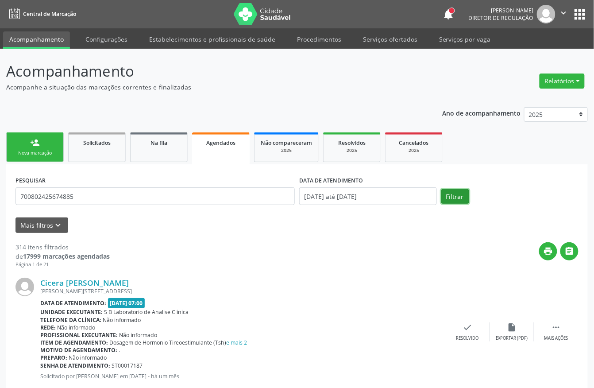
click at [453, 195] on button "Filtrar" at bounding box center [455, 196] width 28 height 15
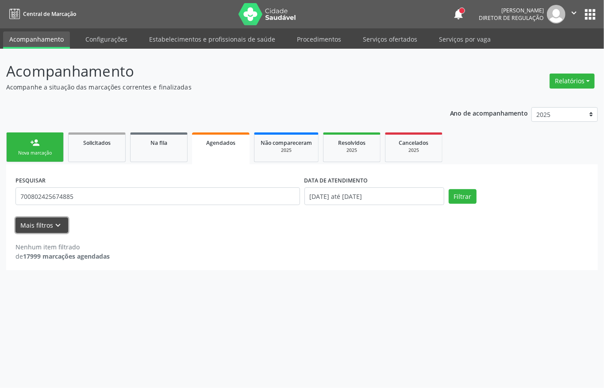
click at [58, 225] on icon "keyboard_arrow_down" at bounding box center [59, 225] width 10 height 10
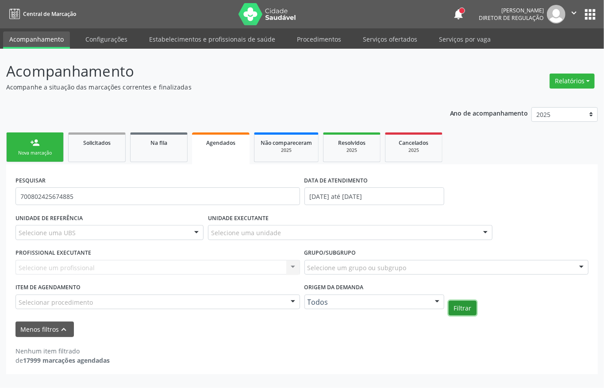
click at [473, 310] on button "Filtrar" at bounding box center [463, 308] width 28 height 15
click at [316, 35] on link "Procedimentos" at bounding box center [319, 38] width 57 height 15
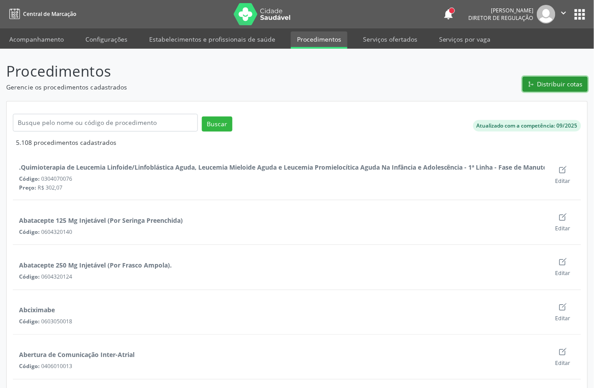
click at [555, 89] on button "Distribuir cotas" at bounding box center [555, 84] width 65 height 15
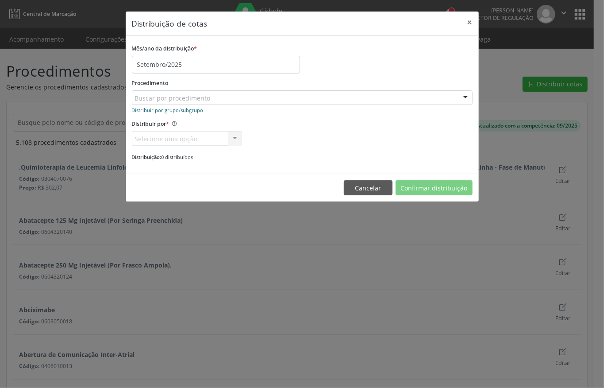
click at [184, 108] on small "Distribuir por grupo/subgrupo" at bounding box center [168, 110] width 72 height 7
click at [240, 99] on div "Selecione um grupo ou subgrupo" at bounding box center [302, 97] width 341 height 15
click at [174, 109] on small "Distribuir por procedimento" at bounding box center [165, 110] width 66 height 7
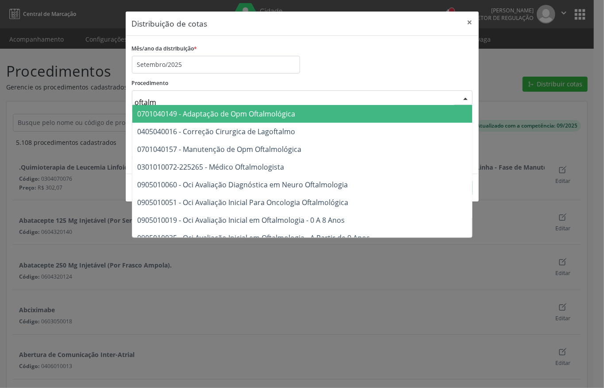
type input "oftalmo"
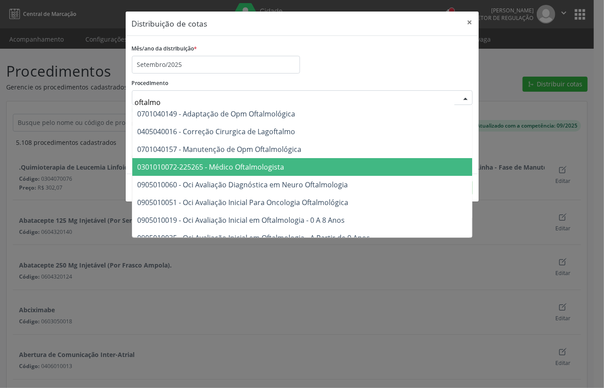
click at [253, 164] on span "0301010072-225265 - Médico Oftalmologista" at bounding box center [211, 167] width 147 height 10
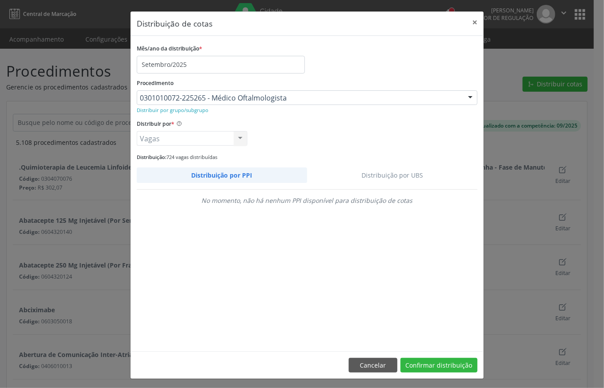
click at [380, 171] on link "Distribuição por UBS" at bounding box center [392, 174] width 171 height 15
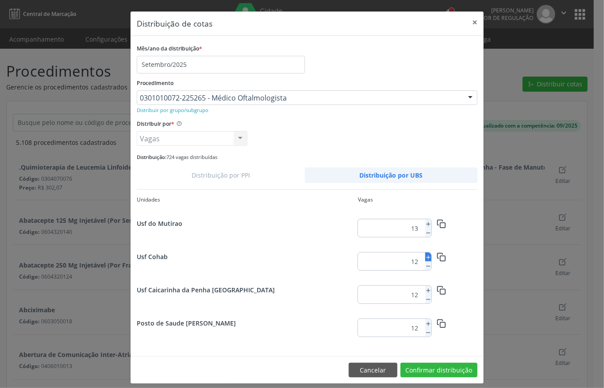
click at [425, 258] on icon at bounding box center [428, 257] width 6 height 6
type input "15"
click at [432, 370] on button "Confirmar distribuição" at bounding box center [439, 370] width 77 height 15
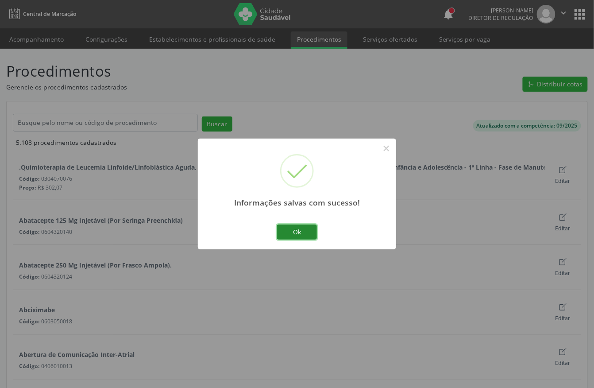
click at [286, 236] on button "Ok" at bounding box center [297, 231] width 40 height 15
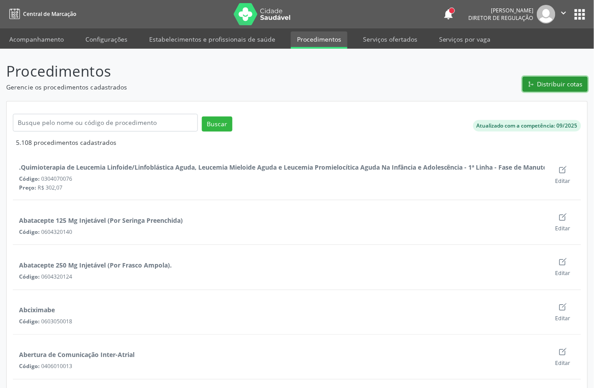
click at [549, 89] on button "Distribuir cotas" at bounding box center [555, 84] width 65 height 15
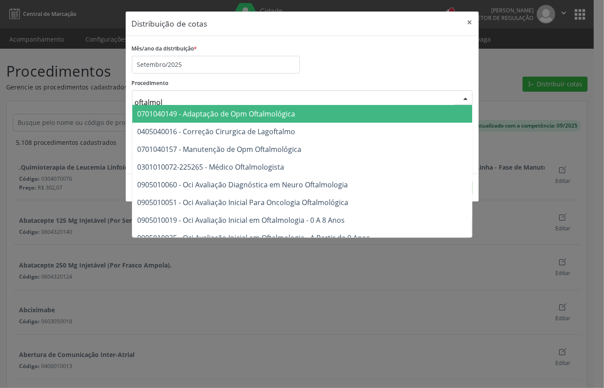
type input "oftalmolo"
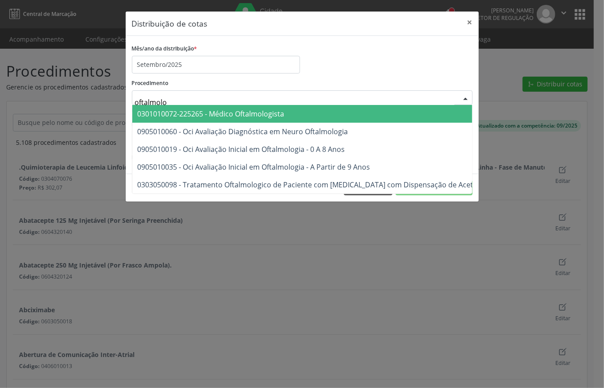
click at [223, 116] on span "0301010072-225265 - Médico Oftalmologista" at bounding box center [211, 114] width 147 height 10
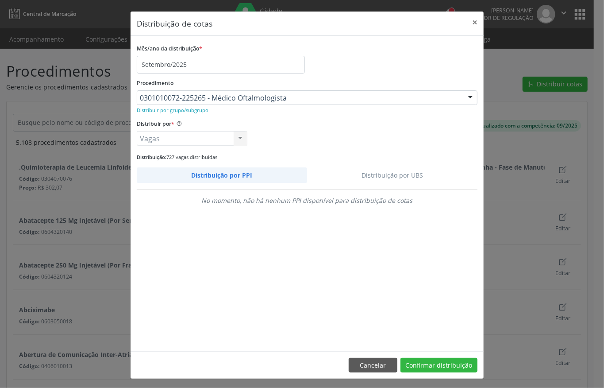
click at [390, 179] on link "Distribuição por UBS" at bounding box center [392, 174] width 171 height 15
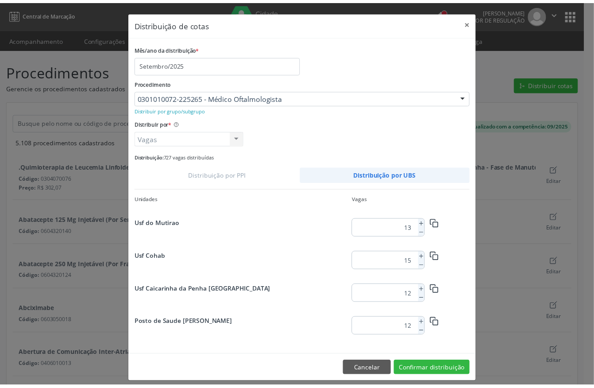
scroll to position [176, 0]
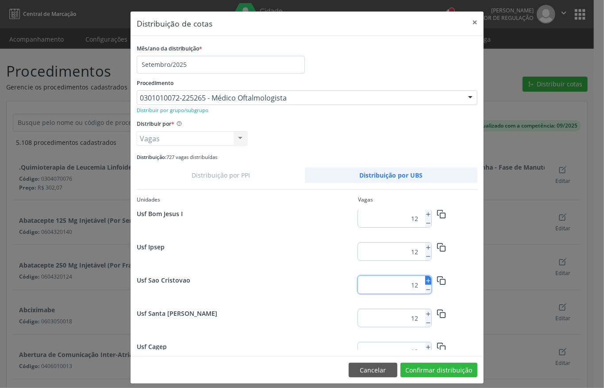
click at [425, 282] on icon at bounding box center [428, 281] width 6 height 6
type input "14"
click at [415, 369] on button "Confirmar distribuição" at bounding box center [439, 370] width 77 height 15
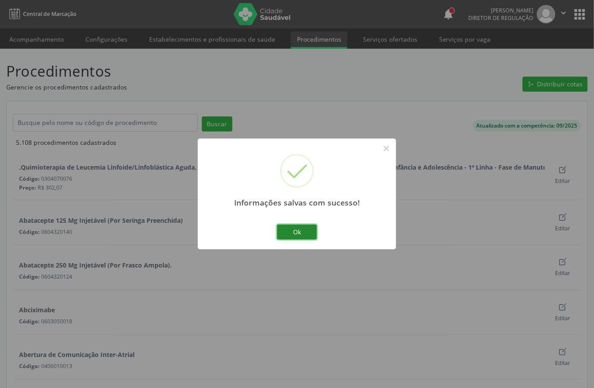
click at [297, 232] on button "Ok" at bounding box center [297, 231] width 40 height 15
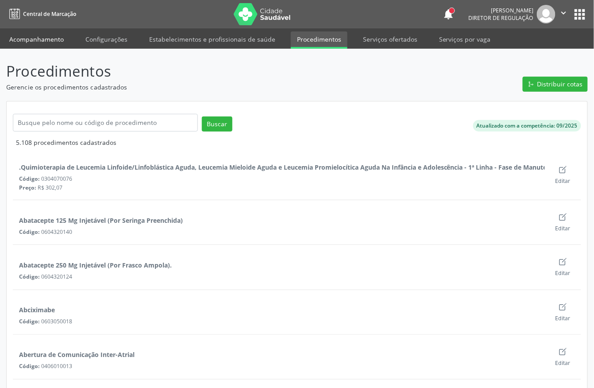
drag, startPoint x: 41, startPoint y: 44, endPoint x: 526, endPoint y: 9, distance: 486.4
click at [41, 44] on link "Acompanhamento" at bounding box center [36, 38] width 67 height 15
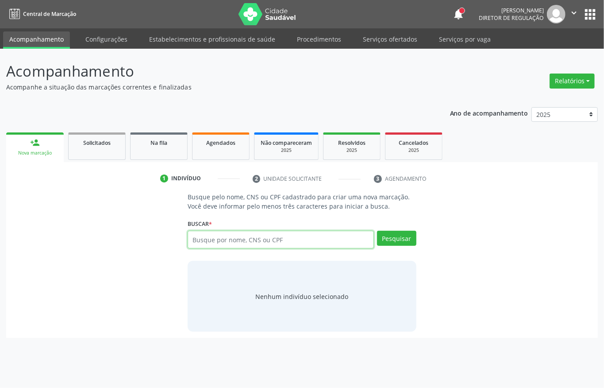
click at [235, 241] on input "text" at bounding box center [281, 240] width 186 height 18
type input "700605409747460"
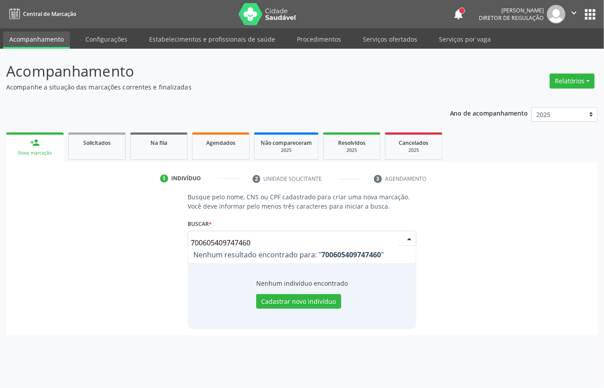
click at [224, 241] on input "700605409747460" at bounding box center [295, 243] width 208 height 18
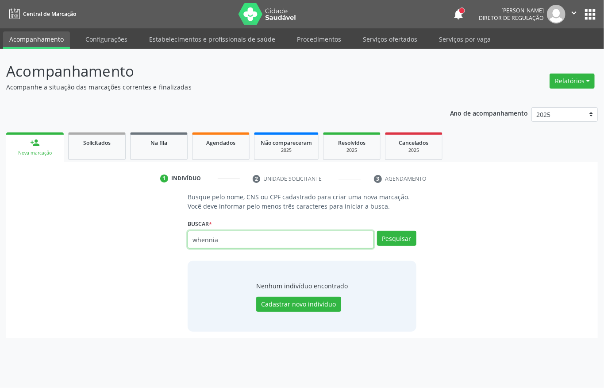
type input "whennia"
type input "w"
type input "wennia"
type input "w"
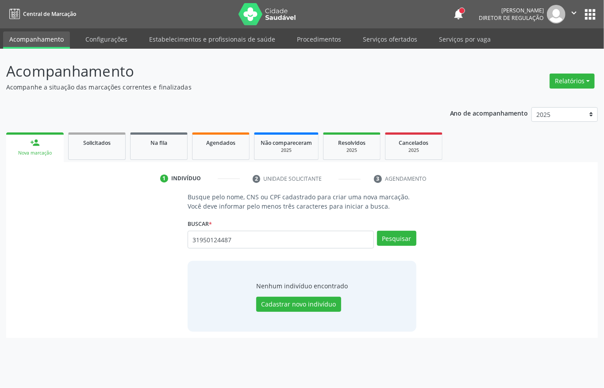
type input "31950124487"
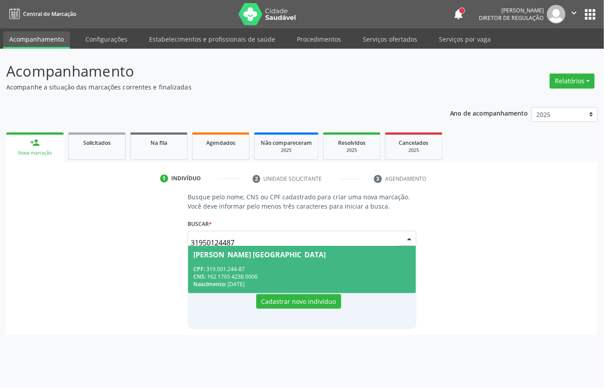
click at [350, 268] on div "CPF: 319.501.244-87" at bounding box center [301, 269] width 217 height 8
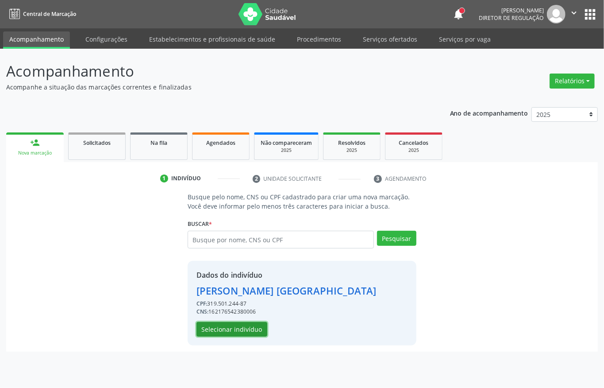
click at [228, 333] on button "Selecionar indivíduo" at bounding box center [232, 329] width 71 height 15
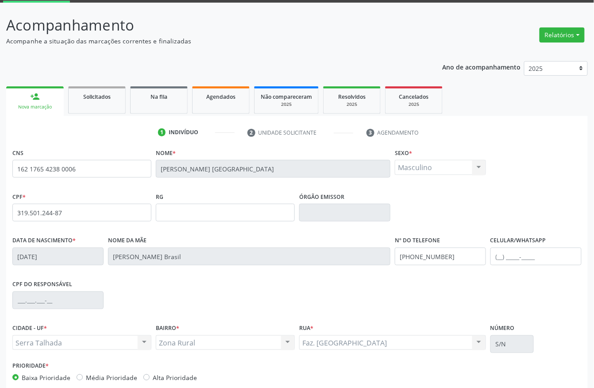
scroll to position [93, 0]
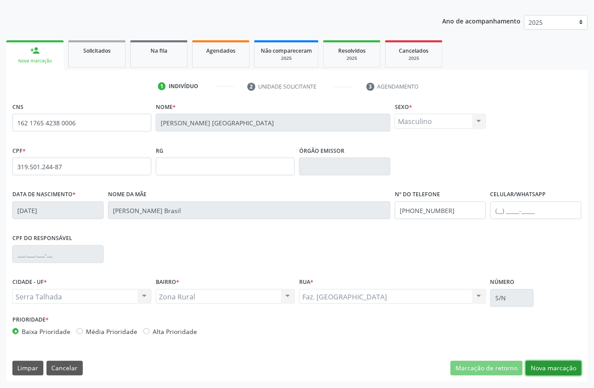
click at [561, 366] on button "Nova marcação" at bounding box center [554, 368] width 56 height 15
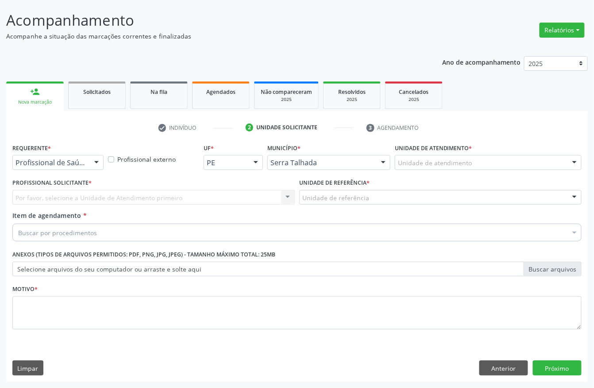
scroll to position [52, 0]
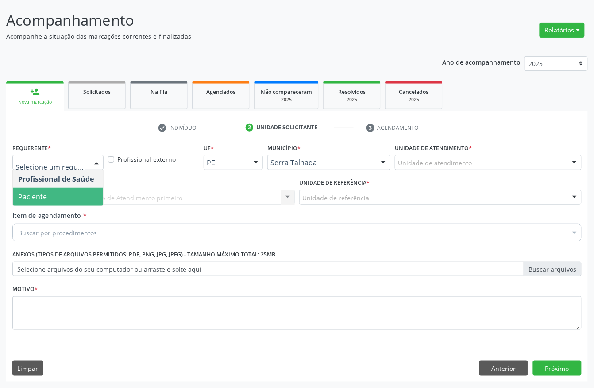
click at [64, 190] on span "Paciente" at bounding box center [58, 197] width 90 height 18
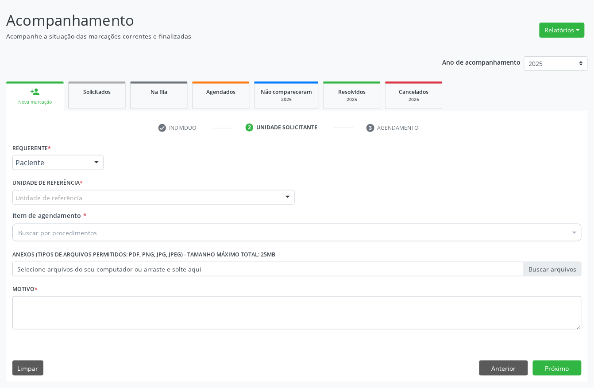
click at [64, 190] on div "Unidade de referência" at bounding box center [153, 197] width 282 height 15
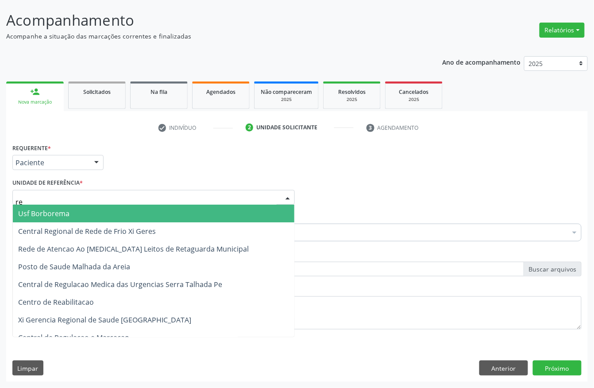
type input "rea"
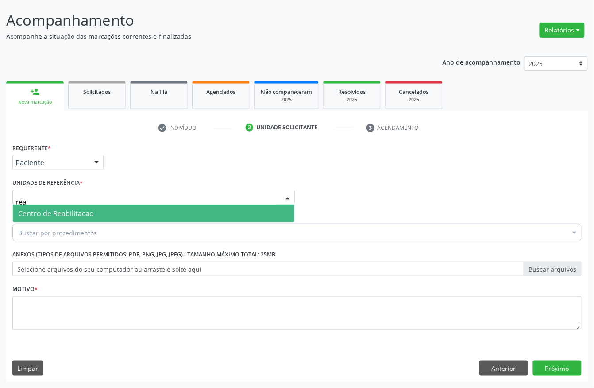
click at [68, 211] on span "Centro de Reabilitacao" at bounding box center [56, 213] width 76 height 10
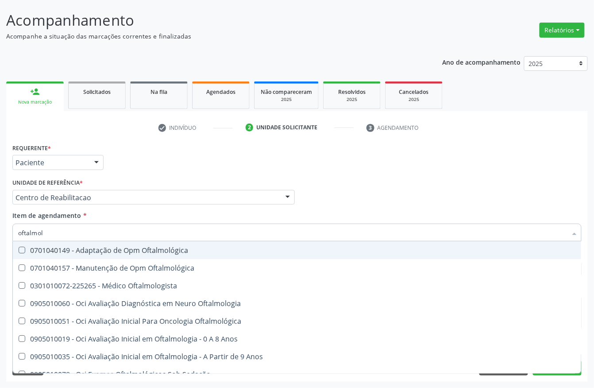
type input "oftalmolo"
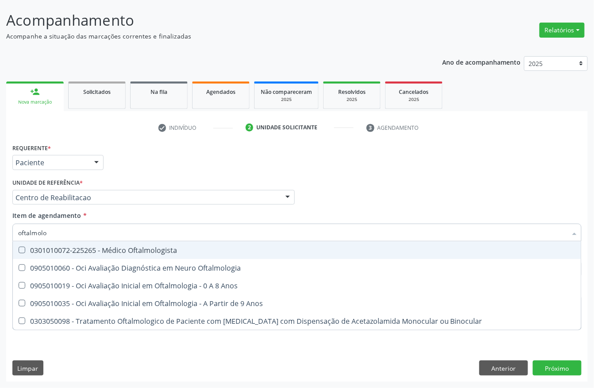
click at [114, 252] on div "0301010072-225265 - Médico Oftalmologista" at bounding box center [297, 250] width 558 height 7
checkbox Oftalmologista "true"
type input "oftalmolo"
drag, startPoint x: 199, startPoint y: 176, endPoint x: 72, endPoint y: 350, distance: 215.4
click at [199, 178] on div "Unidade de referência * Centro de Reabilitacao Usf do Mutirao Usf Cohab Usf Cai…" at bounding box center [153, 190] width 282 height 28
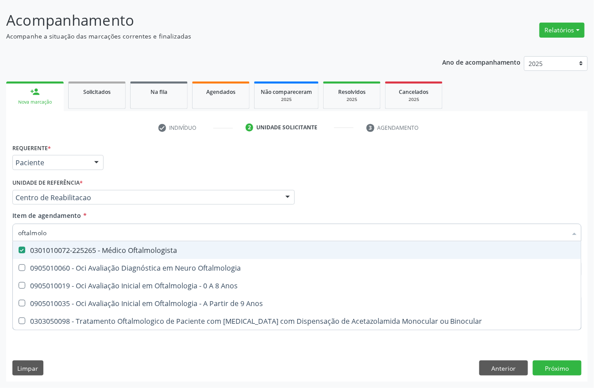
click at [72, 330] on span "0303050098 - Tratamento Oftalmologico de Paciente com Glaucoma com Dispensação …" at bounding box center [297, 321] width 568 height 18
checkbox Oftalmologia "true"
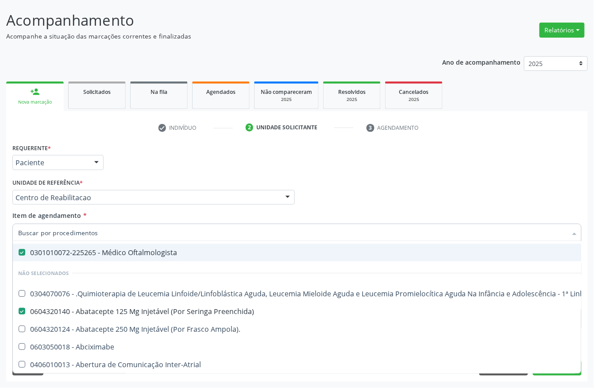
scroll to position [59, 0]
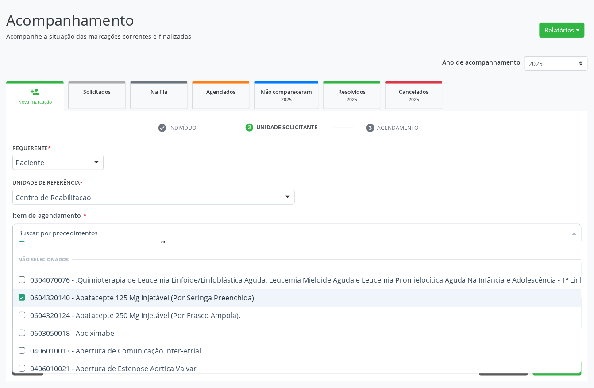
click at [81, 294] on div "0604320140 - Abatacepte 125 Mg Injetável (Por Seringa Preenchida)" at bounding box center [362, 297] width 689 height 7
checkbox Preenchida\) "false"
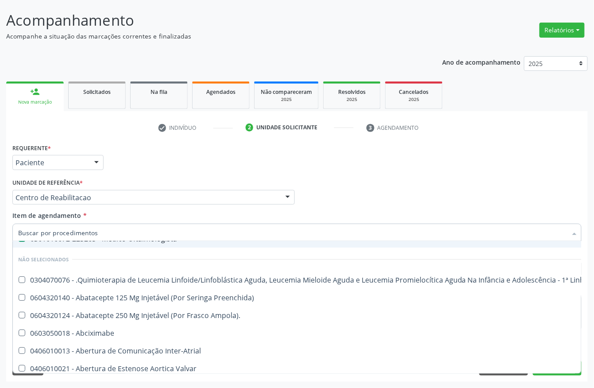
click at [144, 174] on div "Requerente * Paciente Profissional de Saúde Paciente Nenhum resultado encontrad…" at bounding box center [297, 158] width 574 height 35
click at [131, 161] on div "Requerente * Paciente Profissional de Saúde Paciente Nenhum resultado encontrad…" at bounding box center [297, 158] width 574 height 35
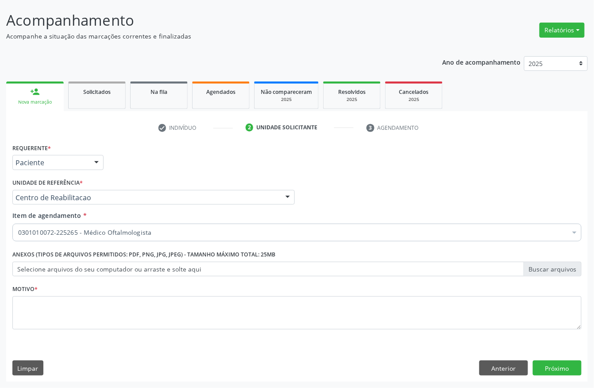
click at [340, 201] on div "Profissional Solicitante Por favor, selecione a Unidade de Atendimento primeiro…" at bounding box center [297, 193] width 574 height 35
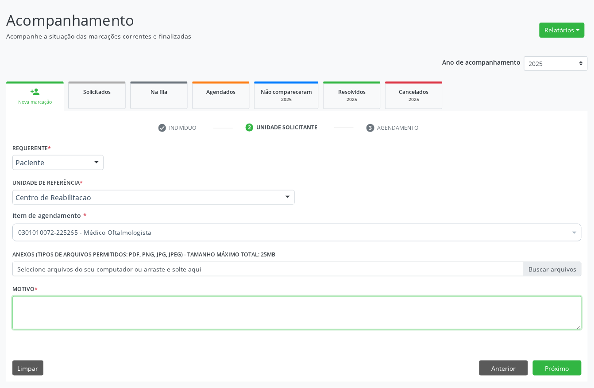
click at [80, 320] on textarea at bounding box center [296, 313] width 569 height 34
type textarea "a"
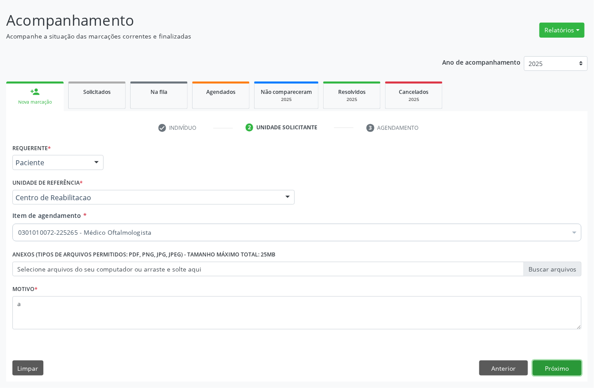
click at [574, 369] on button "Próximo" at bounding box center [557, 367] width 49 height 15
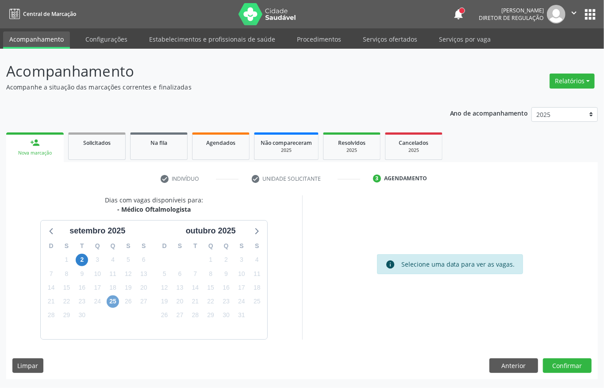
click at [110, 302] on span "25" at bounding box center [113, 301] width 12 height 12
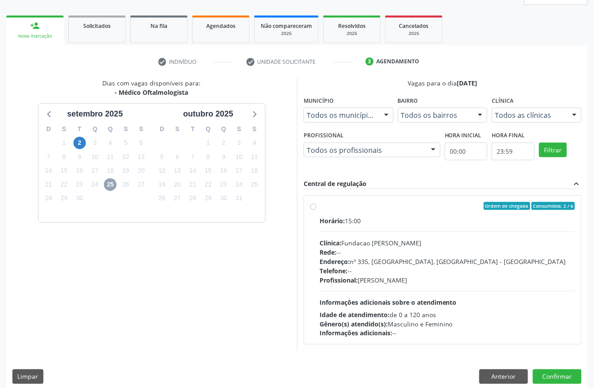
scroll to position [118, 0]
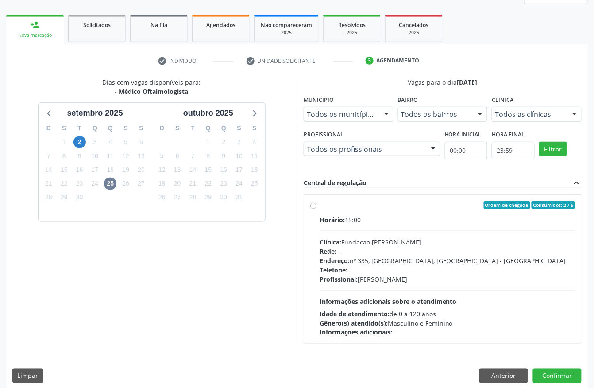
drag, startPoint x: 397, startPoint y: 243, endPoint x: 417, endPoint y: 243, distance: 19.5
click at [398, 243] on div "Clínica: Fundacao Altino Ventura" at bounding box center [447, 241] width 255 height 9
click at [316, 209] on input "Ordem de chegada Consumidos: 2 / 6 Horário: 15:00 Clínica: Fundacao Altino Vent…" at bounding box center [313, 205] width 6 height 8
radio input "true"
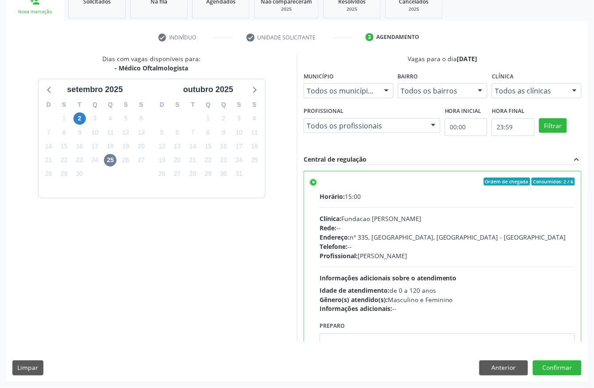
scroll to position [45, 0]
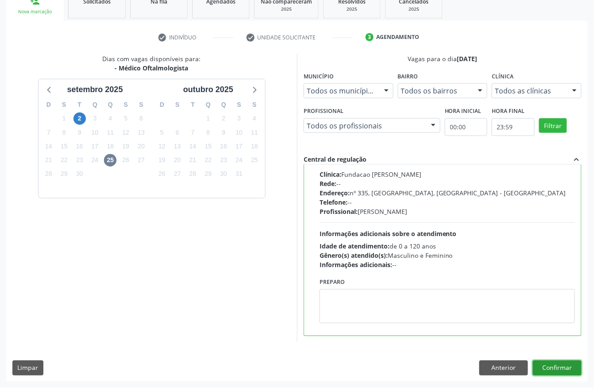
click at [556, 367] on button "Confirmar" at bounding box center [557, 367] width 49 height 15
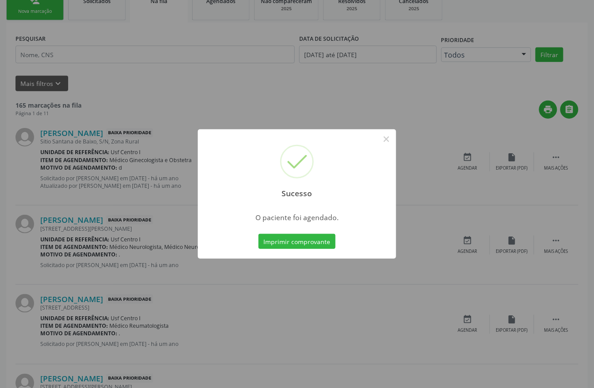
scroll to position [0, 0]
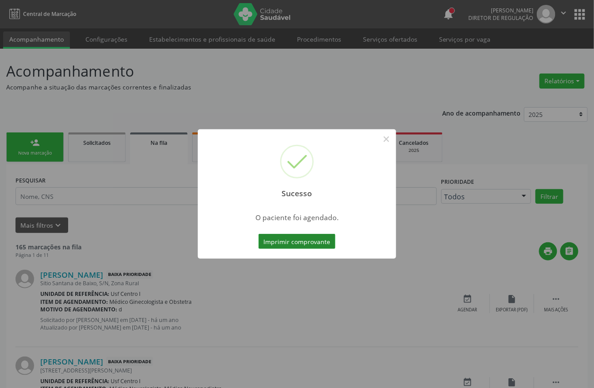
click at [304, 247] on button "Imprimir comprovante" at bounding box center [296, 241] width 77 height 15
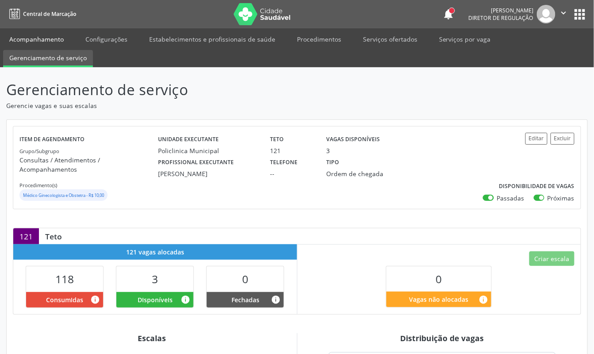
click at [49, 37] on link "Acompanhamento" at bounding box center [36, 38] width 67 height 15
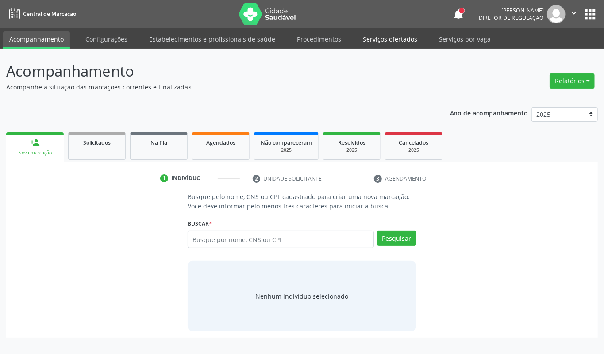
click at [374, 36] on link "Serviços ofertados" at bounding box center [390, 38] width 67 height 15
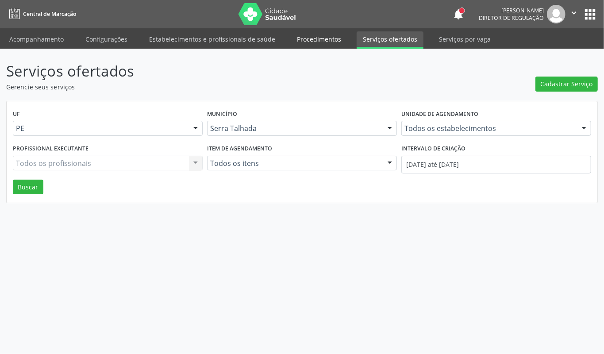
click at [317, 41] on link "Procedimentos" at bounding box center [319, 38] width 57 height 15
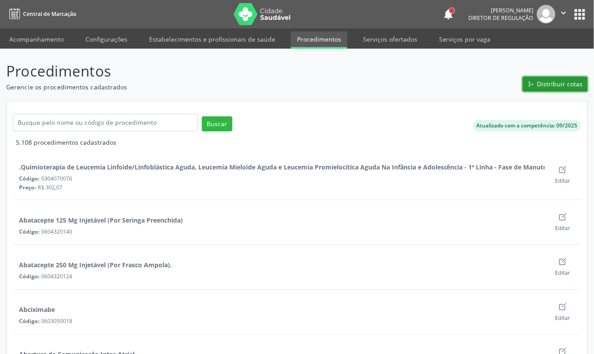
click at [551, 85] on span "Distribuir cotas" at bounding box center [560, 83] width 46 height 9
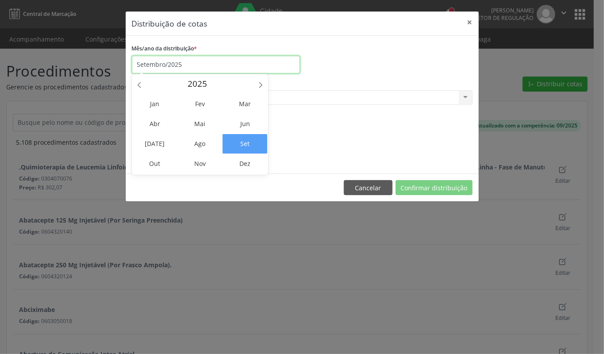
click at [189, 69] on input "Setembro/2025" at bounding box center [216, 65] width 168 height 18
click at [339, 73] on div "Mês/ano da distribuição * Setembro/2025" at bounding box center [302, 57] width 345 height 31
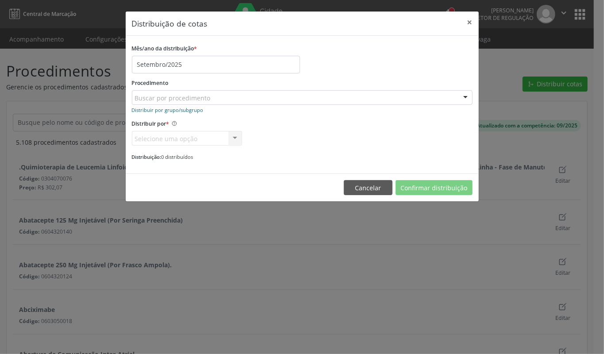
click at [183, 108] on small "Distribuir por grupo/subgrupo" at bounding box center [168, 110] width 72 height 7
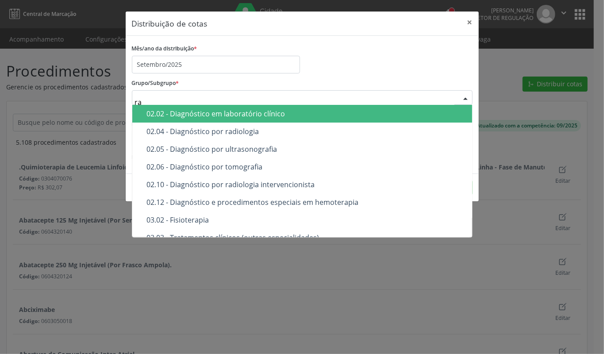
type input "rad"
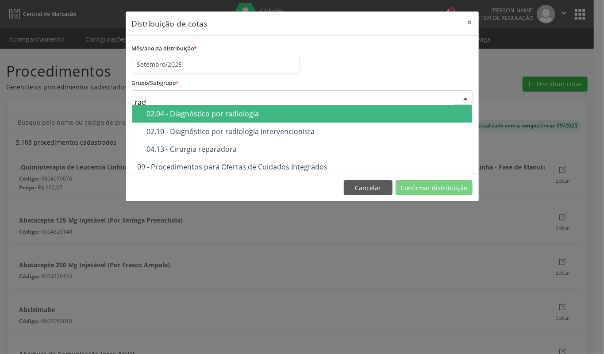
click at [184, 108] on span "02.04 - Diagnóstico por radiologia" at bounding box center [302, 114] width 340 height 18
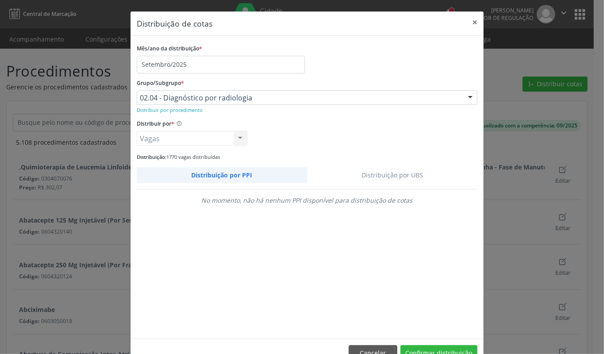
click at [381, 173] on link "Distribuição por UBS" at bounding box center [392, 174] width 171 height 15
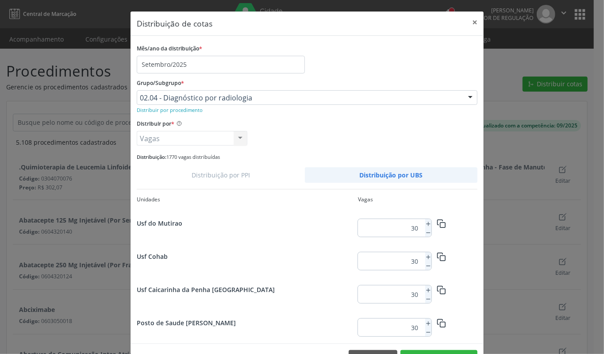
scroll to position [181, 0]
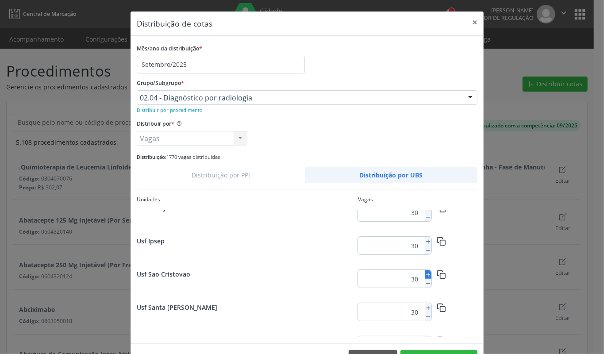
click at [425, 274] on icon at bounding box center [428, 275] width 6 height 6
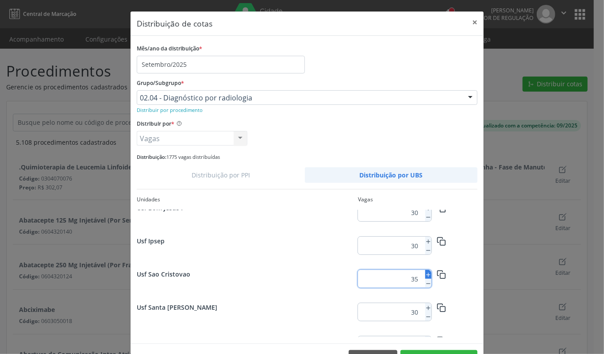
click at [425, 274] on icon at bounding box center [428, 275] width 6 height 6
type input "36"
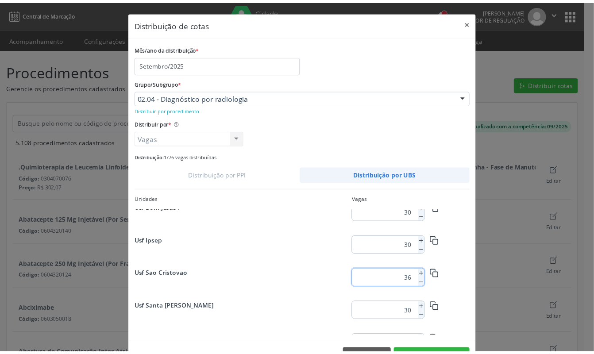
scroll to position [29, 0]
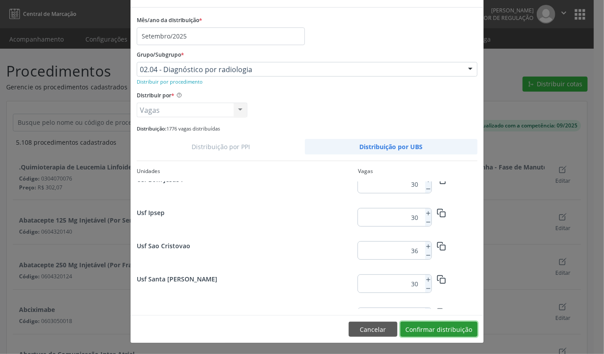
click at [450, 327] on button "Confirmar distribuição" at bounding box center [439, 329] width 77 height 15
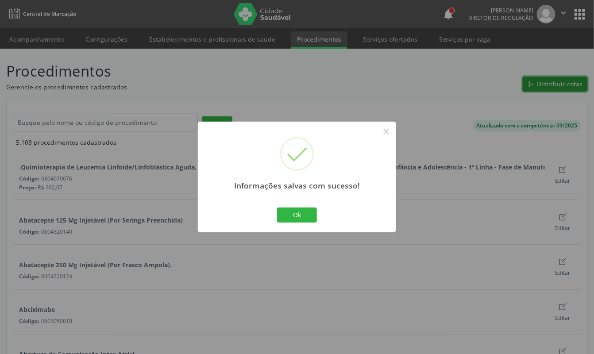
scroll to position [0, 0]
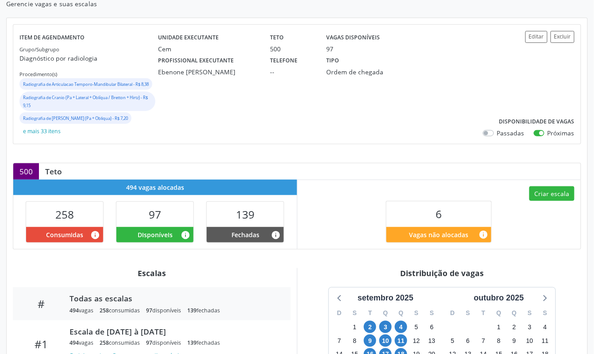
scroll to position [177, 0]
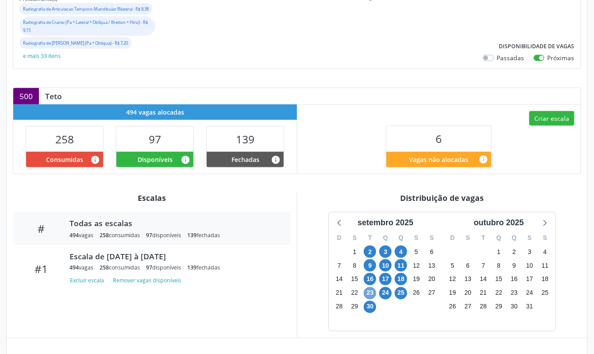
click at [370, 300] on span "23" at bounding box center [370, 293] width 12 height 12
click at [370, 313] on span "30" at bounding box center [370, 307] width 12 height 12
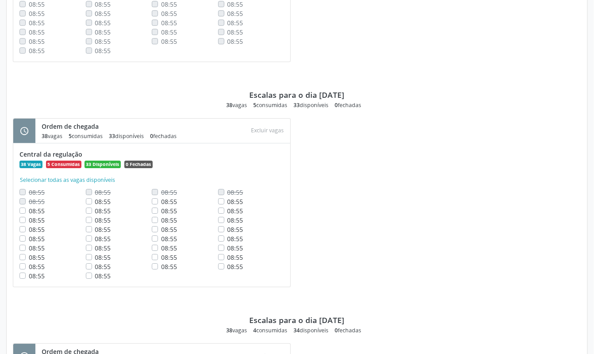
scroll to position [682, 0]
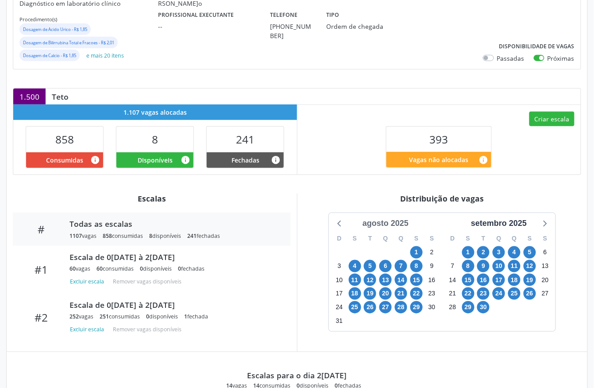
scroll to position [220, 0]
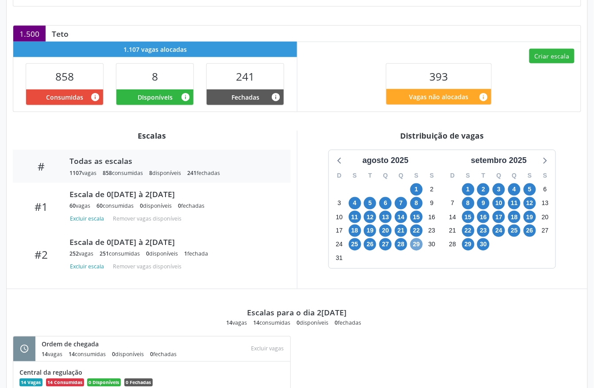
click at [420, 247] on span "29" at bounding box center [416, 244] width 12 height 12
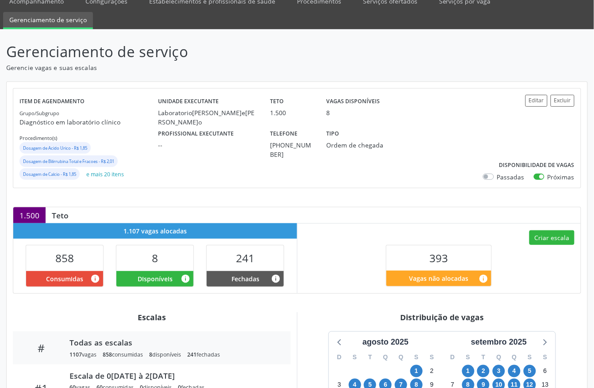
scroll to position [2, 0]
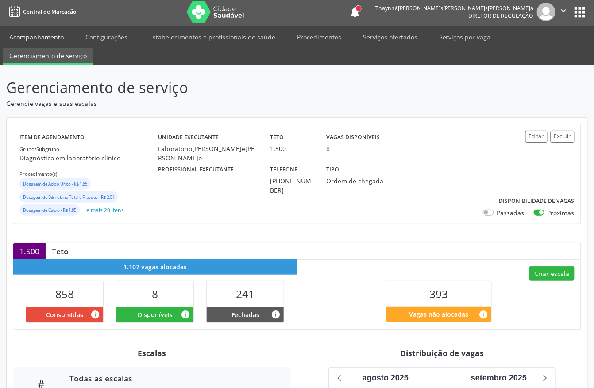
click at [39, 36] on link "Acompanhamento" at bounding box center [36, 36] width 67 height 15
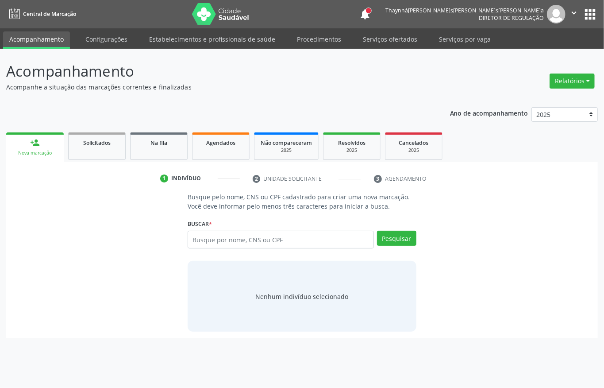
click at [207, 236] on input "text" at bounding box center [281, 240] width 186 height 18
type input "898003721800019"
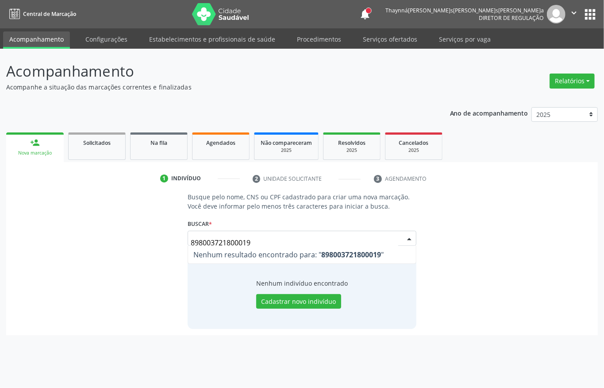
click at [232, 239] on input "898003721800019" at bounding box center [295, 243] width 208 height 18
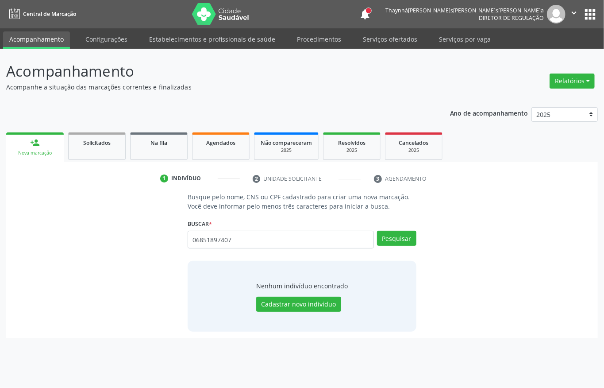
type input "06851897407"
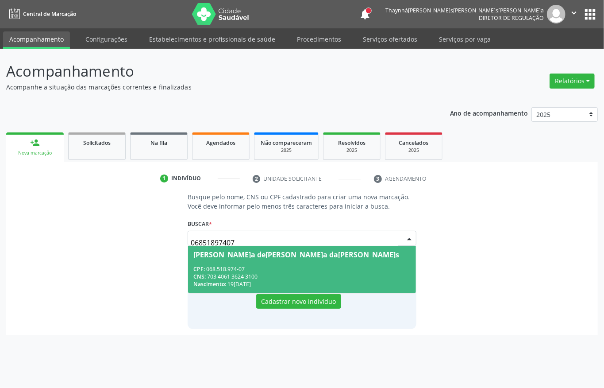
click at [220, 255] on div "Maria de Fatima Bezerra da Silva Alves" at bounding box center [296, 254] width 206 height 7
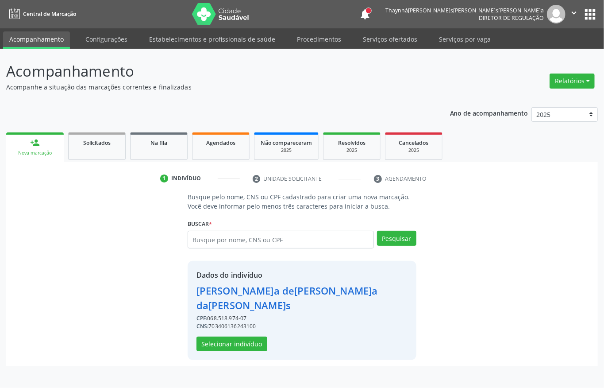
click at [228, 338] on div "Dados do indivíduo Maria de Fatima Bezerra da Silva Alves CPF: 068.518.974-07 C…" at bounding box center [302, 310] width 229 height 99
click at [229, 336] on button "Selecionar indivíduo" at bounding box center [232, 343] width 71 height 15
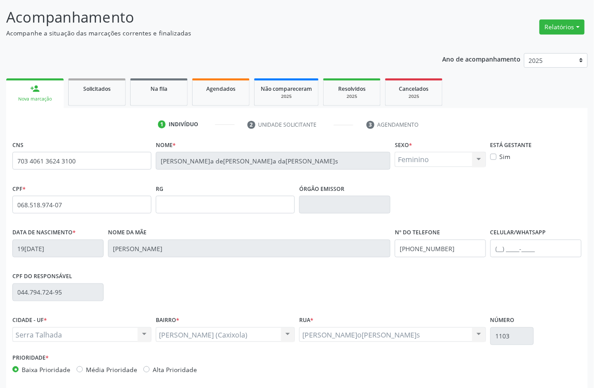
scroll to position [93, 0]
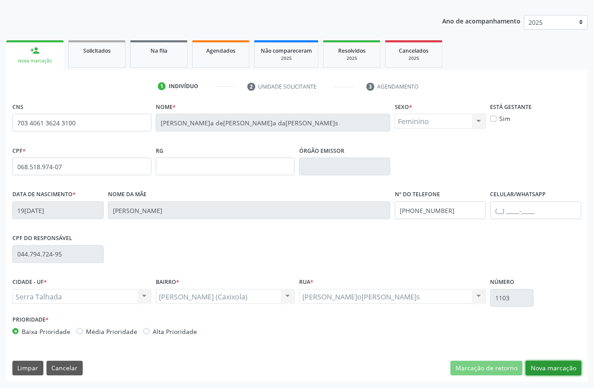
click at [552, 374] on button "Nova marcação" at bounding box center [554, 368] width 56 height 15
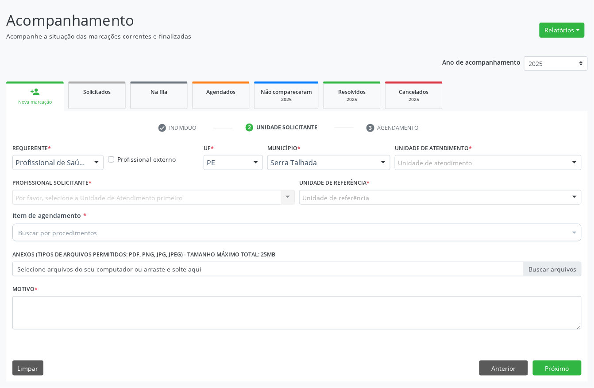
scroll to position [52, 0]
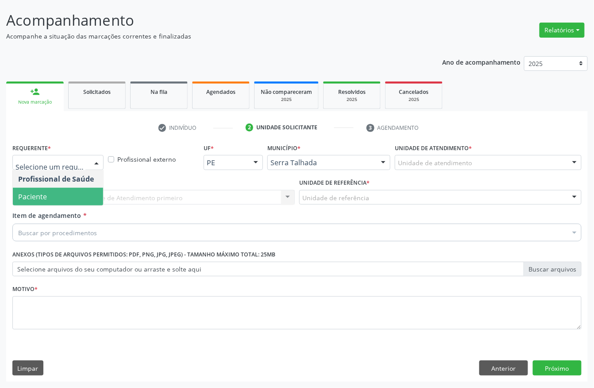
click at [38, 192] on span "Paciente" at bounding box center [32, 197] width 29 height 10
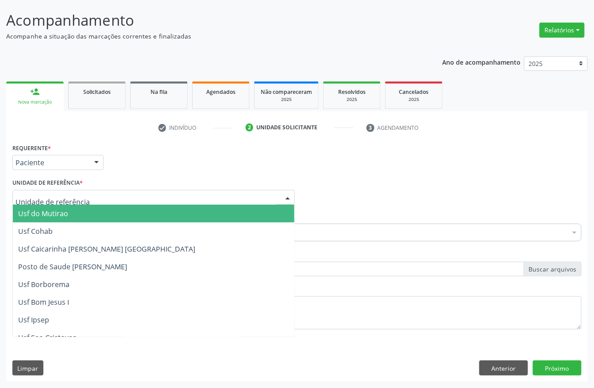
click at [38, 190] on div at bounding box center [153, 197] width 282 height 15
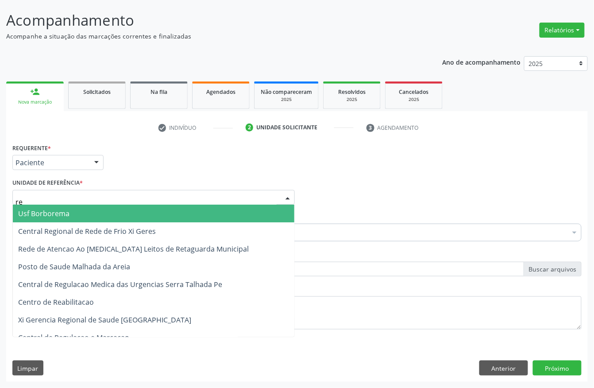
type input "rea"
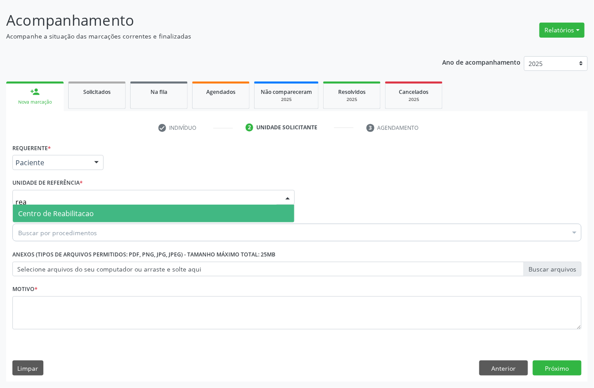
click at [42, 218] on span "Centro de Reabilitacao" at bounding box center [154, 213] width 282 height 18
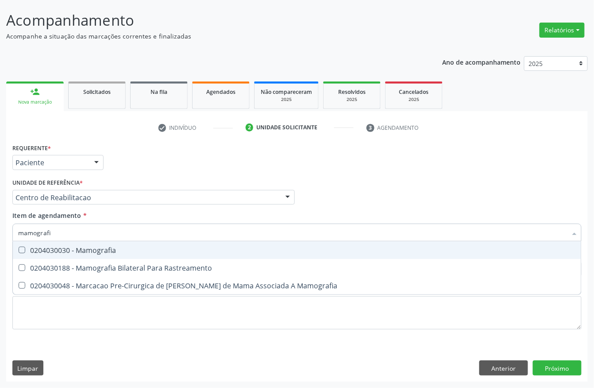
type input "mamografia"
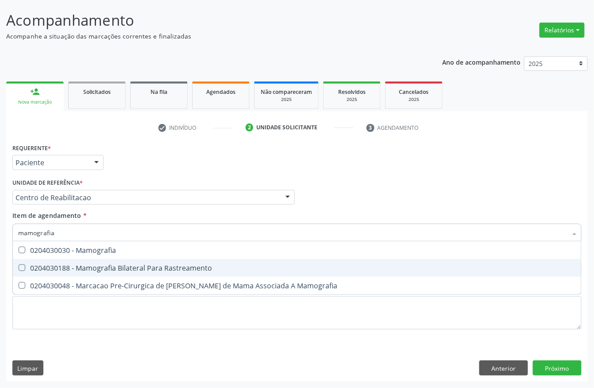
click at [90, 261] on span "0204030188 - Mamografia Bilateral Para Rastreamento" at bounding box center [297, 268] width 568 height 18
checkbox Rastreamento "true"
click at [68, 329] on div "Requerente * Paciente Profissional de Saúde Paciente Nenhum resultado encontrad…" at bounding box center [296, 241] width 569 height 201
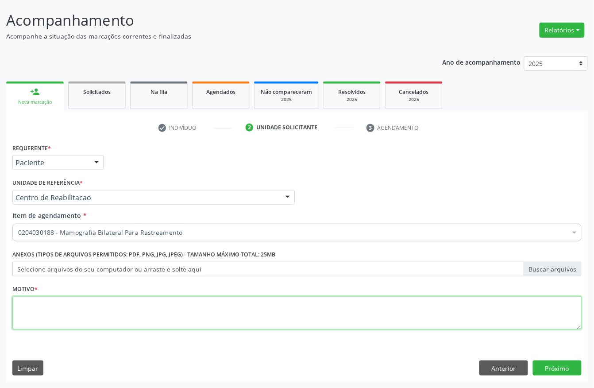
click at [68, 315] on textarea at bounding box center [296, 313] width 569 height 34
type textarea "s"
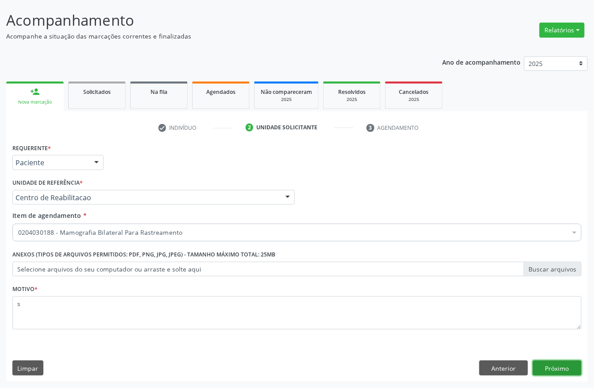
click at [562, 370] on button "Próximo" at bounding box center [557, 367] width 49 height 15
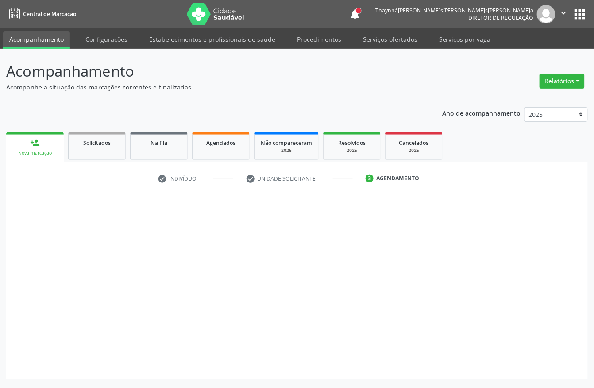
scroll to position [0, 0]
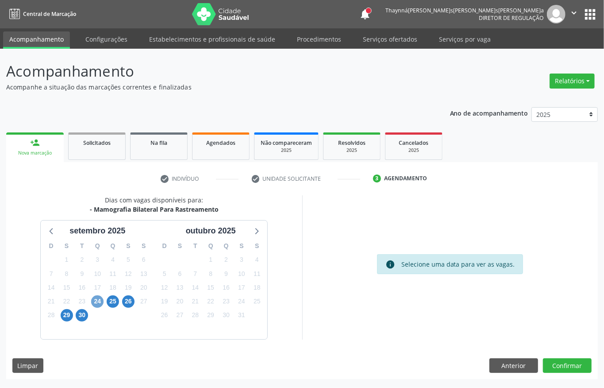
click at [98, 303] on span "24" at bounding box center [97, 301] width 12 height 12
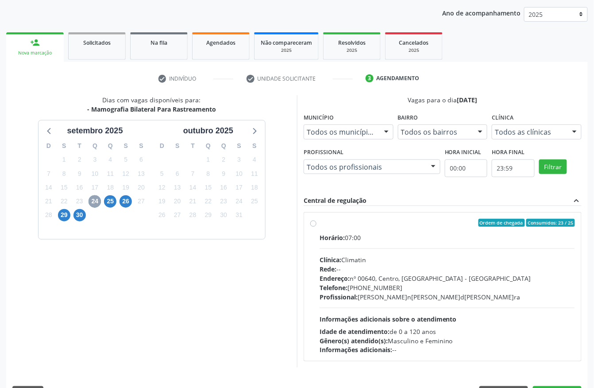
scroll to position [118, 0]
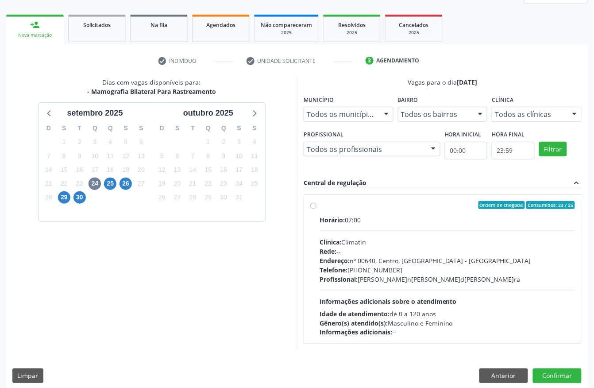
click at [320, 228] on div "Horário: 07:00 Clínica: Climatin Rede: -- Endereço: nº 00640, Centro, Serra Tal…" at bounding box center [447, 276] width 255 height 122
click at [316, 209] on input "Ordem de chegada Consumidos: 23 / 25 Horário: 07:00 Clínica: Climatin Rede: -- …" at bounding box center [313, 205] width 6 height 8
radio input "true"
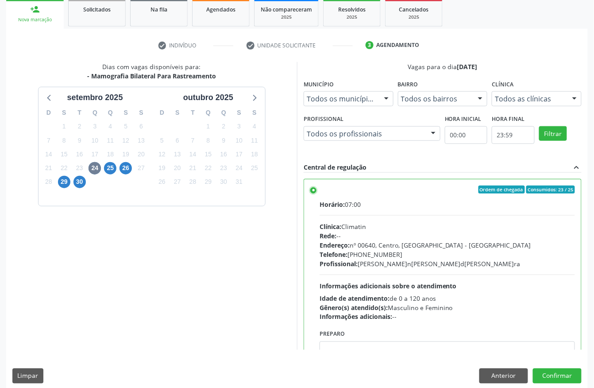
scroll to position [142, 0]
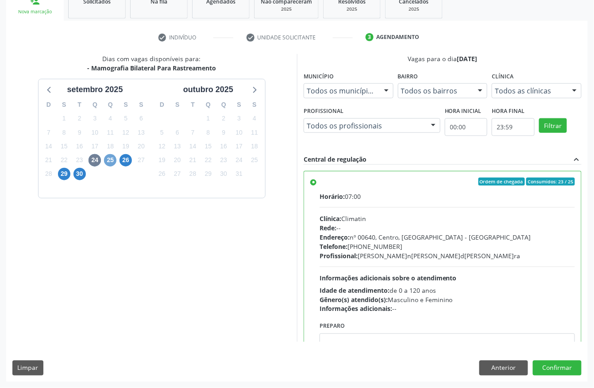
click at [111, 161] on span "25" at bounding box center [110, 160] width 12 height 12
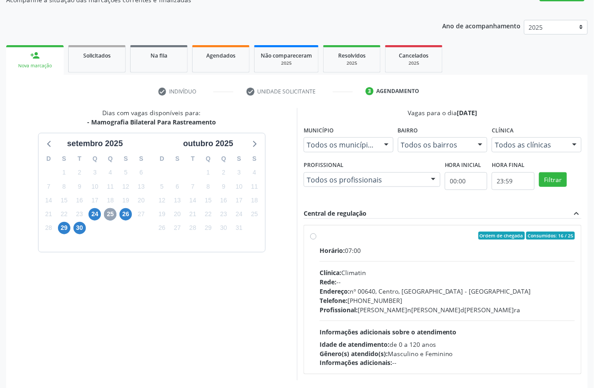
scroll to position [118, 0]
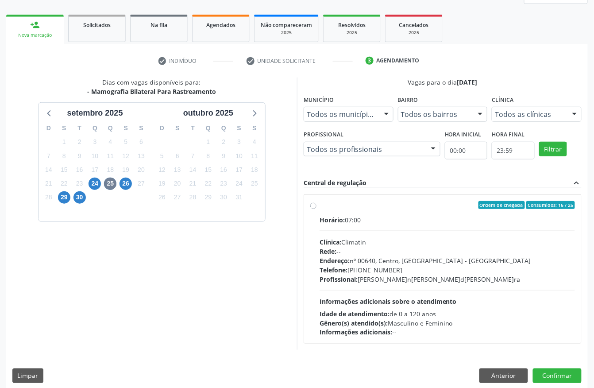
click at [388, 284] on div "Horário: 07:00 Clínica: Climatin Rede: -- Endereço: nº 00640, Centro, Serra Tal…" at bounding box center [447, 276] width 255 height 122
click at [316, 209] on input "Ordem de chegada Consumidos: 16 / 25 Horário: 07:00 Clínica: Climatin Rede: -- …" at bounding box center [313, 205] width 6 height 8
radio input "true"
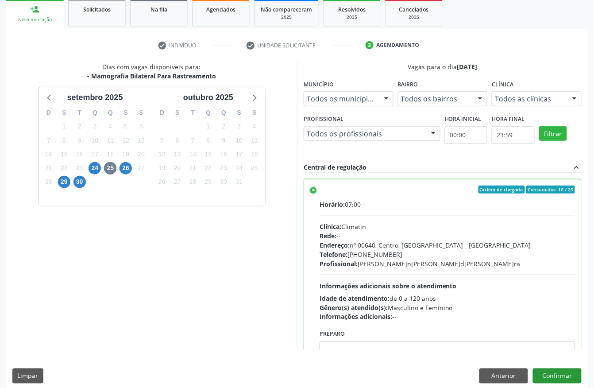
scroll to position [142, 0]
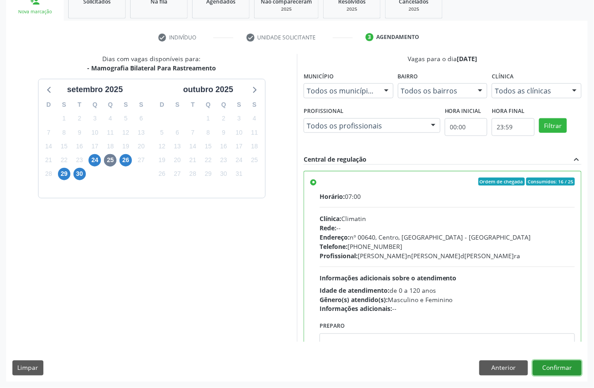
click at [555, 367] on button "Confirmar" at bounding box center [557, 367] width 49 height 15
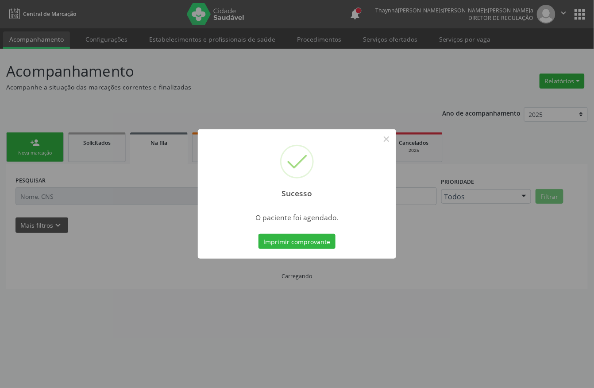
scroll to position [0, 0]
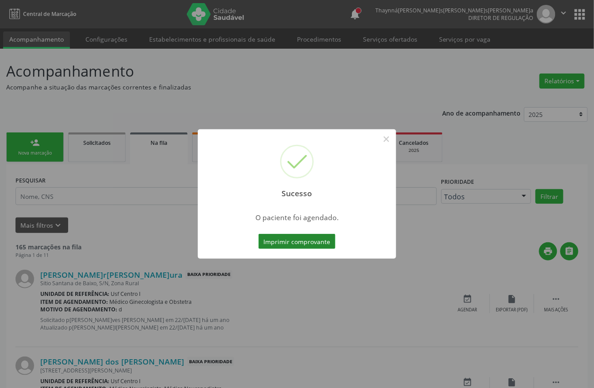
click at [315, 247] on button "Imprimir comprovante" at bounding box center [296, 241] width 77 height 15
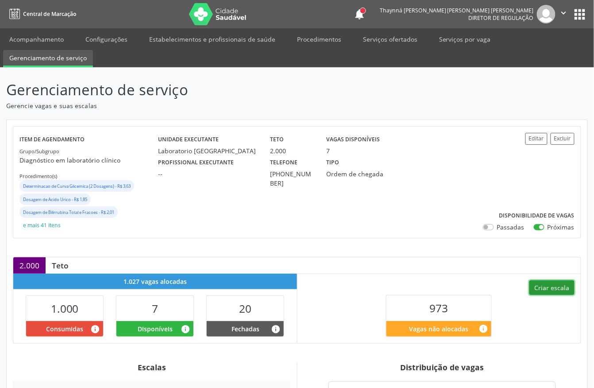
click at [550, 284] on button "Criar escala" at bounding box center [551, 287] width 45 height 15
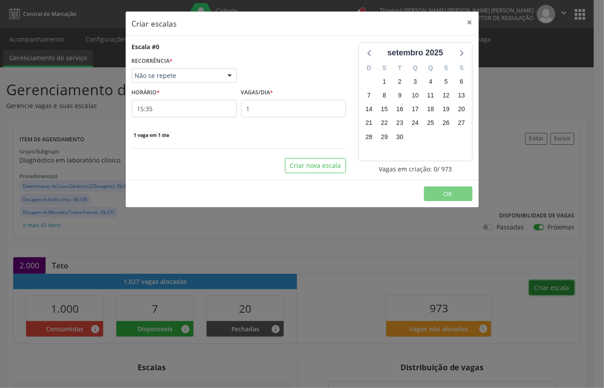
select select "8"
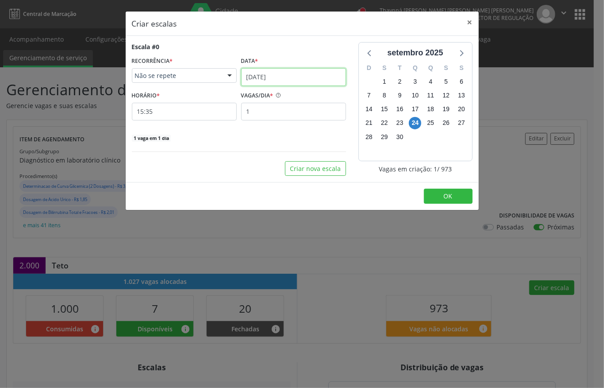
click at [280, 78] on input "[DATE]" at bounding box center [293, 77] width 105 height 18
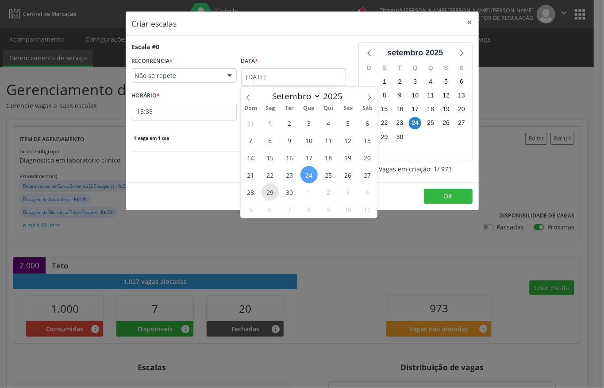
click at [271, 192] on span "29" at bounding box center [270, 191] width 17 height 17
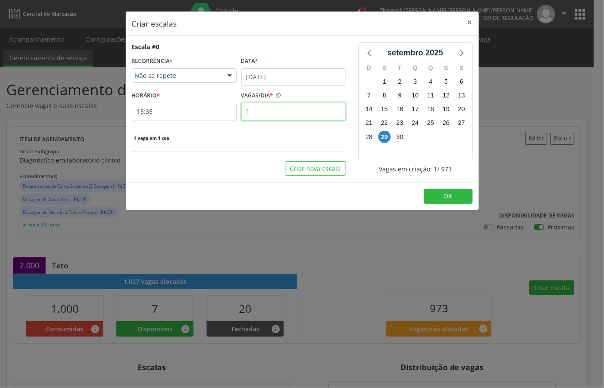
click at [254, 115] on input "1" at bounding box center [293, 112] width 105 height 18
type input "12"
click at [177, 113] on input "15:35" at bounding box center [184, 112] width 105 height 18
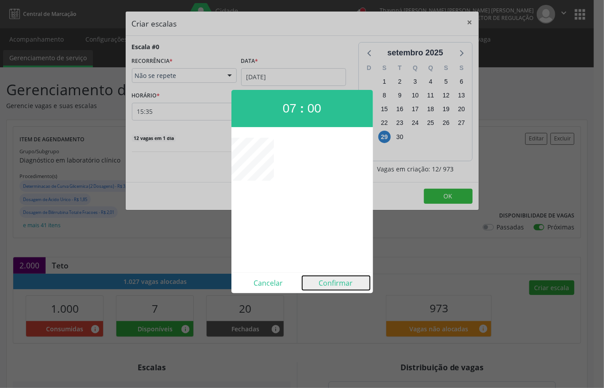
click at [336, 278] on button "Confirmar" at bounding box center [336, 283] width 68 height 14
type input "07:00"
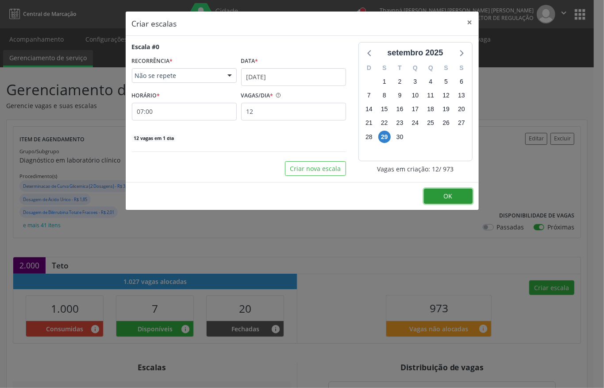
click at [432, 198] on button "OK" at bounding box center [448, 196] width 49 height 15
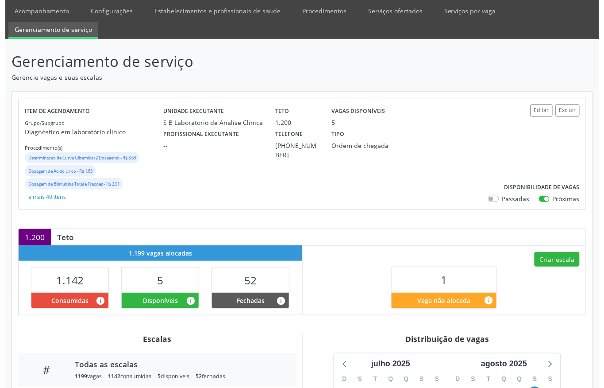
scroll to position [22, 0]
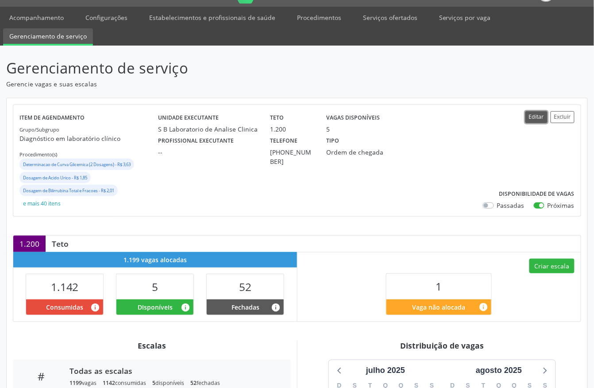
click at [536, 116] on button "Editar" at bounding box center [536, 117] width 22 height 12
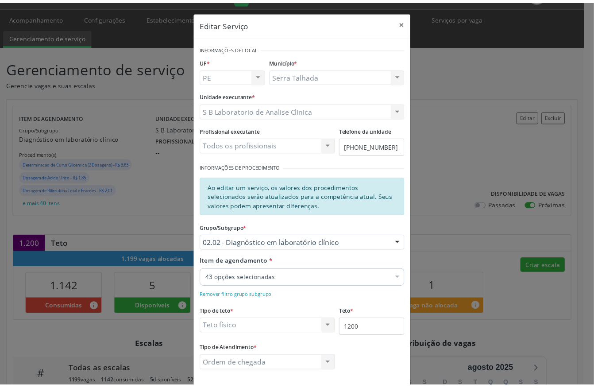
scroll to position [43, 0]
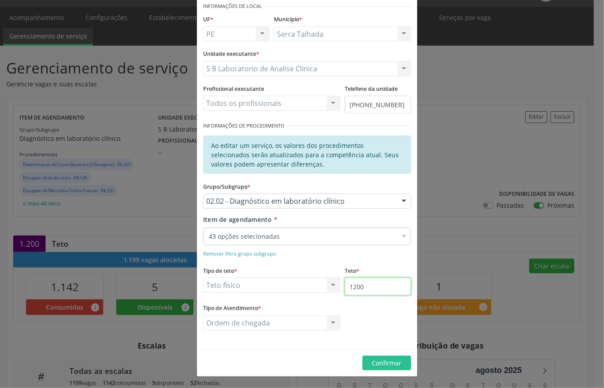
click at [377, 287] on input "1200" at bounding box center [378, 287] width 66 height 18
type input "1210"
click at [395, 363] on span "Confirmar" at bounding box center [387, 363] width 30 height 8
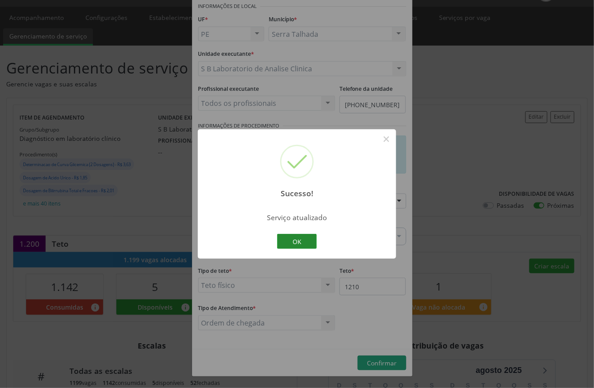
click at [296, 245] on button "OK" at bounding box center [297, 241] width 40 height 15
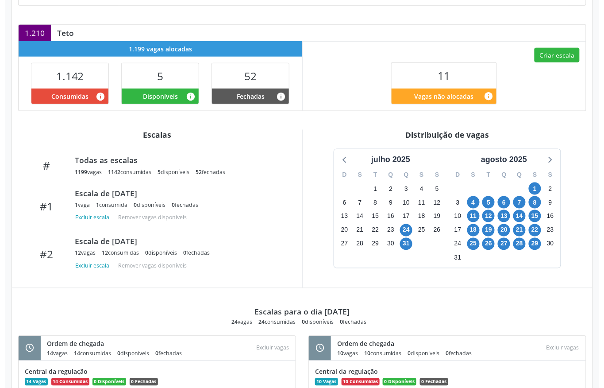
scroll to position [0, 0]
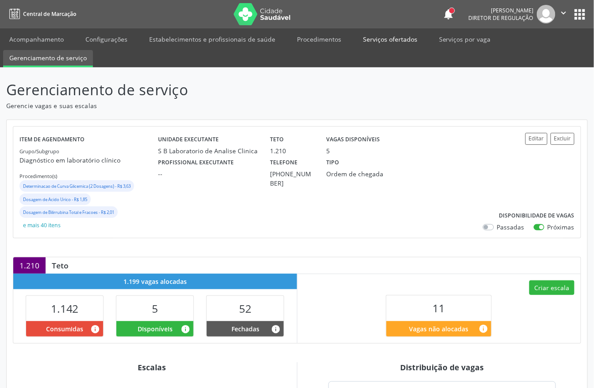
click at [379, 38] on link "Serviços ofertados" at bounding box center [390, 38] width 67 height 15
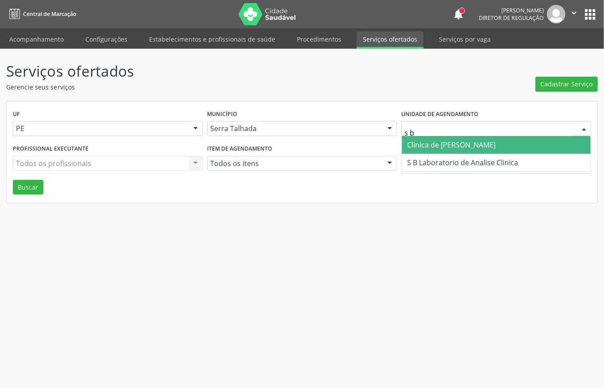
click at [473, 142] on span "Clinica de [PERSON_NAME]" at bounding box center [451, 145] width 89 height 10
type input "s b"
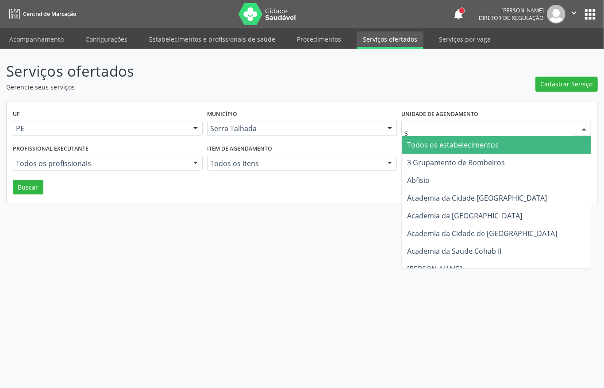
type input "s b"
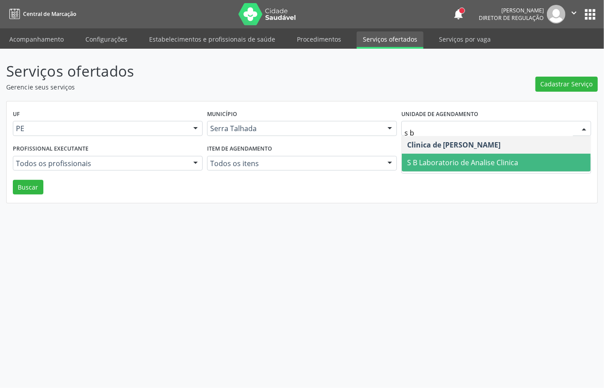
click at [450, 163] on span "S B Laboratorio de Analise Clinica" at bounding box center [462, 163] width 111 height 10
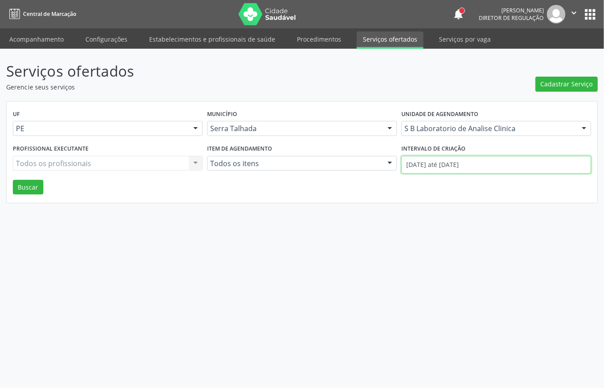
click at [450, 163] on input "01/09/2025 até 24/09/2025" at bounding box center [496, 165] width 190 height 18
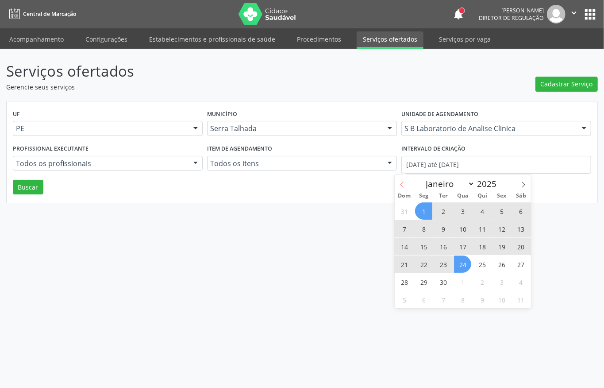
click at [398, 179] on span at bounding box center [402, 181] width 15 height 15
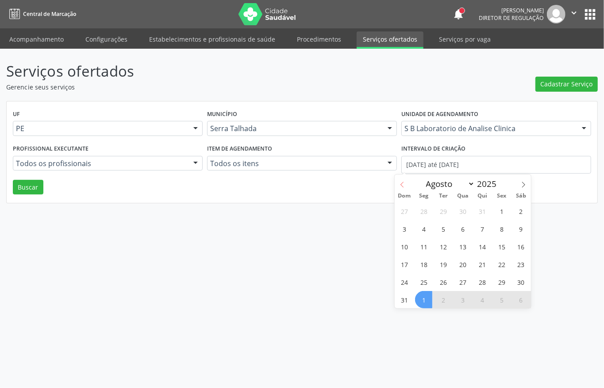
click at [398, 179] on span at bounding box center [402, 181] width 15 height 15
select select "6"
click at [443, 211] on span "1" at bounding box center [443, 210] width 17 height 17
type input "01/07/2025"
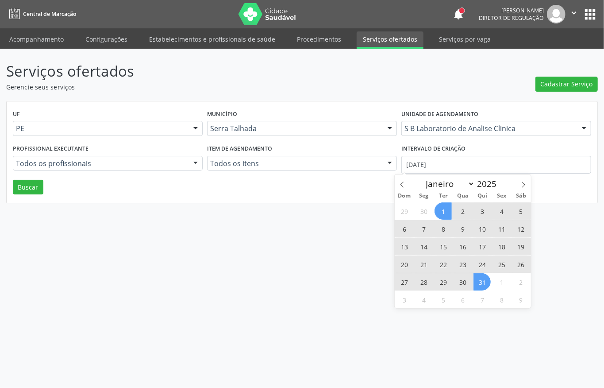
click at [480, 280] on span "31" at bounding box center [482, 281] width 17 height 17
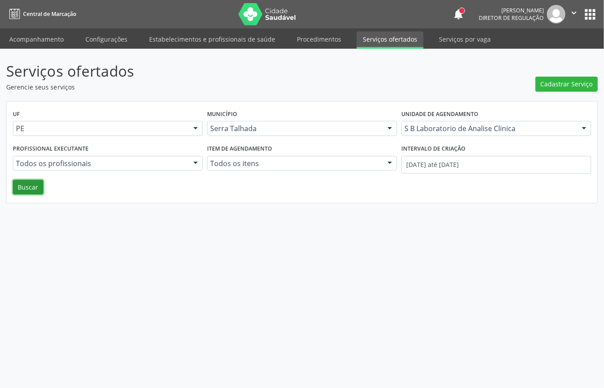
click at [20, 190] on button "Buscar" at bounding box center [28, 187] width 31 height 15
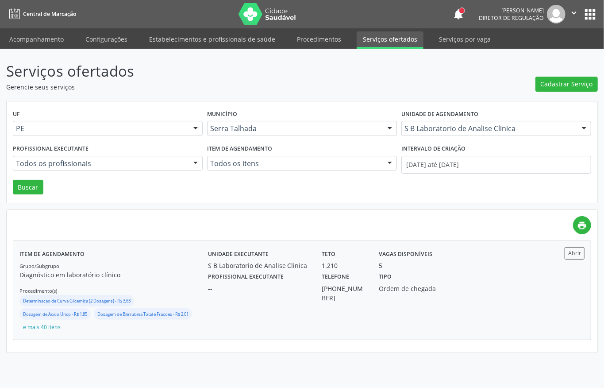
click at [443, 301] on div "Tipo Ordem de chegada" at bounding box center [415, 286] width 85 height 32
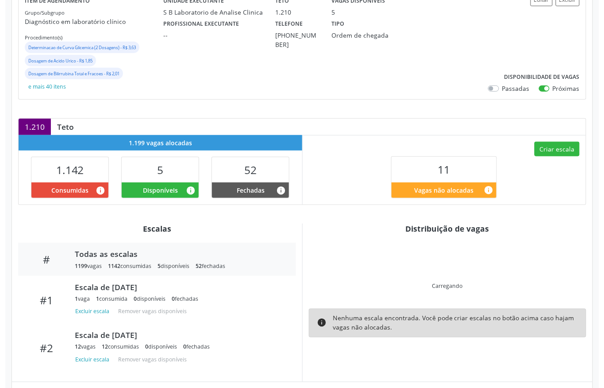
scroll to position [140, 0]
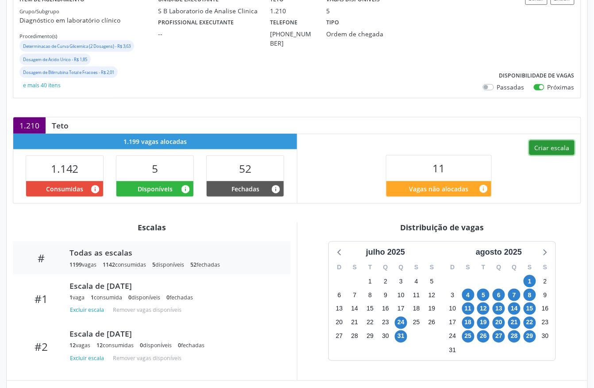
click at [539, 143] on button "Criar escala" at bounding box center [551, 147] width 45 height 15
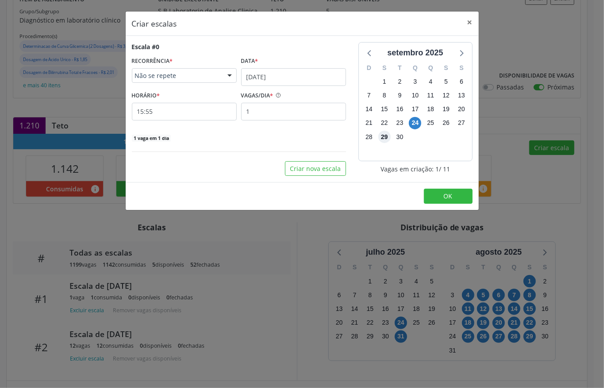
click at [382, 132] on span "29" at bounding box center [384, 137] width 12 height 12
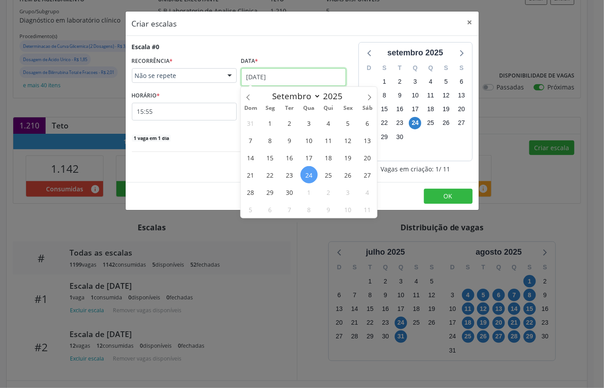
click at [263, 78] on input "[DATE]" at bounding box center [293, 77] width 105 height 18
click at [270, 189] on span "29" at bounding box center [270, 191] width 17 height 17
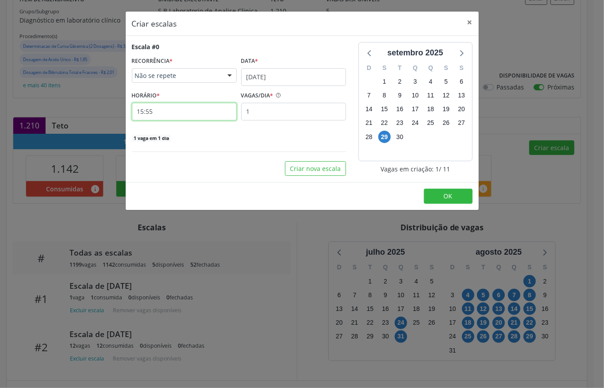
click at [165, 116] on input "15:55" at bounding box center [184, 112] width 105 height 18
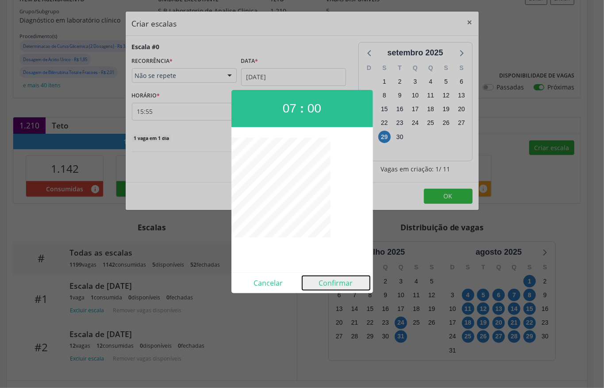
click at [324, 285] on button "Confirmar" at bounding box center [336, 283] width 68 height 14
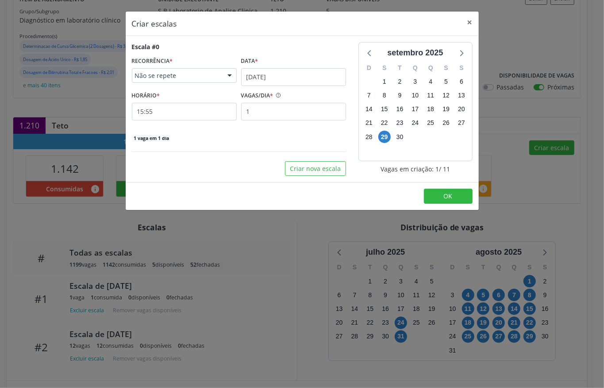
type input "07:00"
click at [258, 112] on input "1" at bounding box center [293, 112] width 105 height 18
type input "10"
click at [432, 197] on button "OK" at bounding box center [448, 196] width 49 height 15
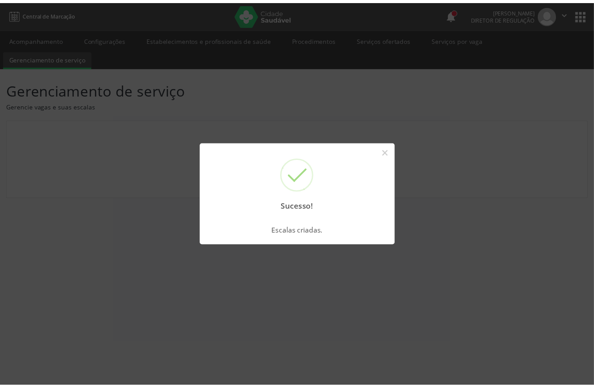
scroll to position [0, 0]
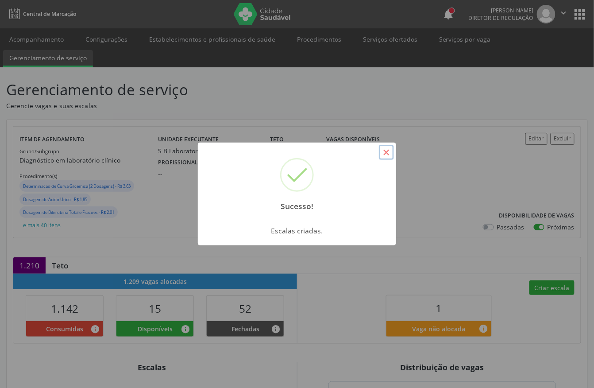
click at [385, 152] on button "×" at bounding box center [386, 152] width 15 height 15
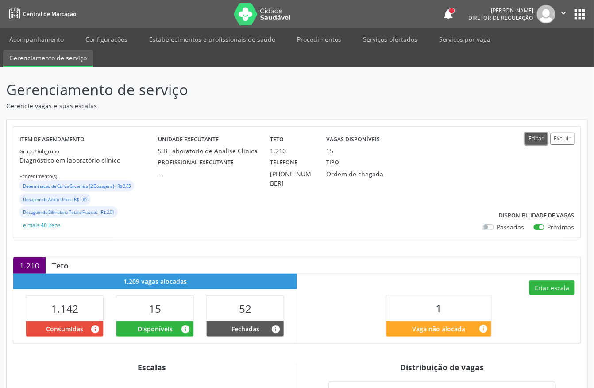
click at [530, 139] on button "Editar" at bounding box center [536, 139] width 22 height 12
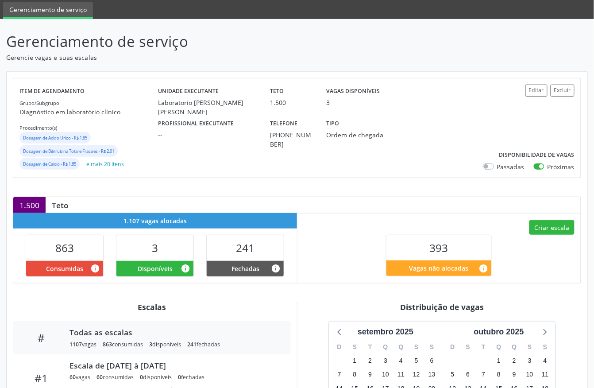
scroll to position [127, 0]
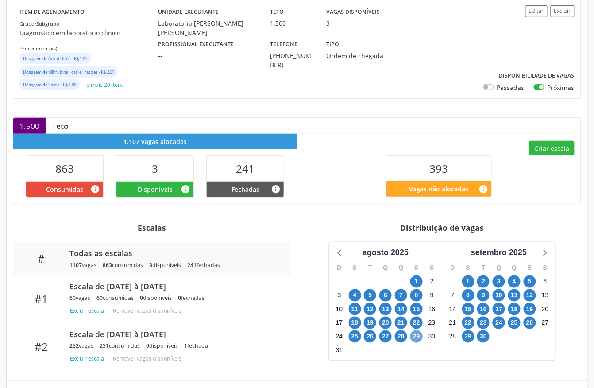
click at [414, 337] on span "29" at bounding box center [416, 336] width 12 height 12
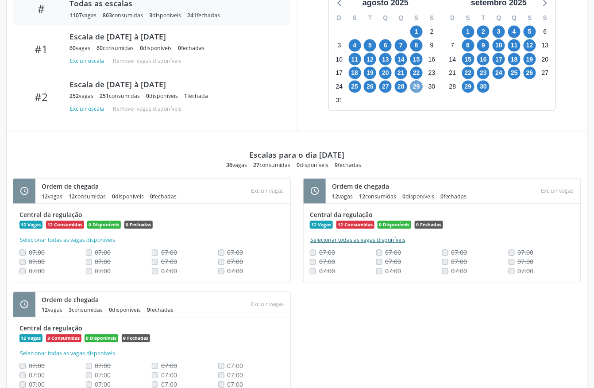
scroll to position [356, 0]
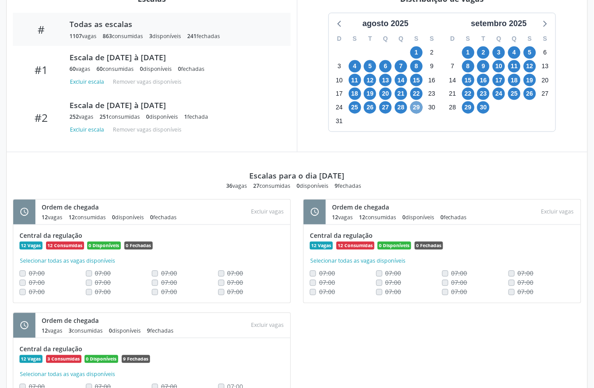
click at [413, 111] on span "29" at bounding box center [416, 107] width 12 height 12
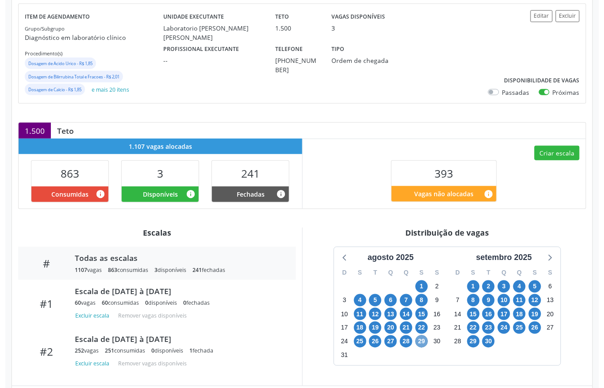
scroll to position [120, 0]
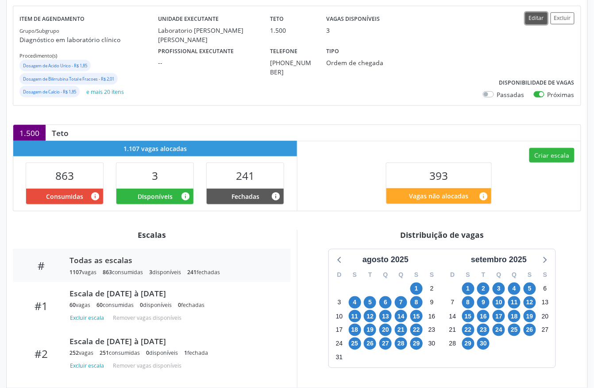
click at [535, 19] on button "Editar" at bounding box center [536, 18] width 22 height 12
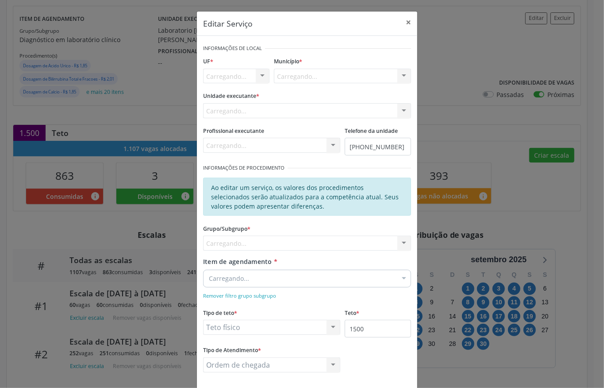
scroll to position [0, 0]
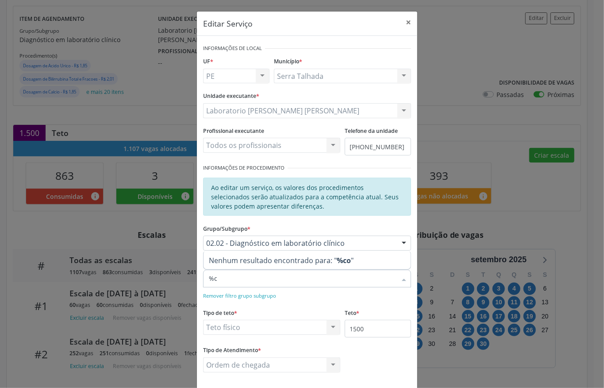
type input "%"
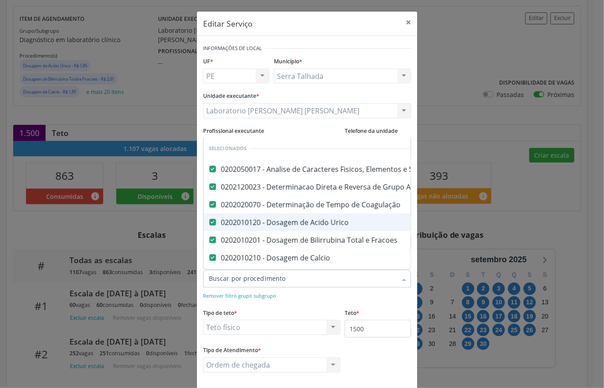
type input "c"
checkbox \(Dornic\) "false"
checkbox -Igg "false"
checkbox Minima "false"
checkbox Blot "false"
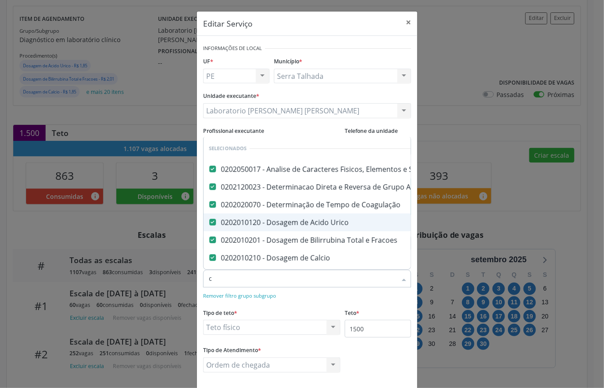
type input "co"
checkbox \(Tgp\) "false"
checkbox Triglicerideos "false"
checkbox Completo "false"
checkbox Fraco\) "false"
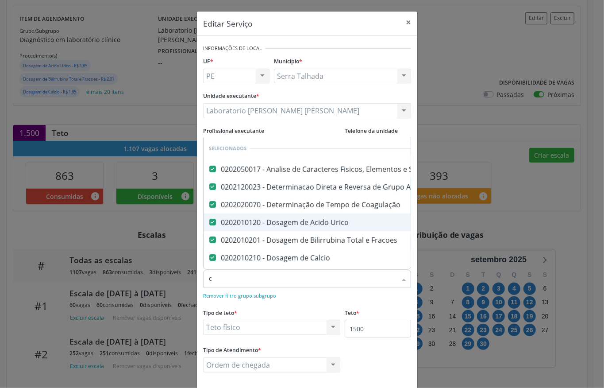
checkbox Parasitas "false"
type input "col"
checkbox Hdl "false"
checkbox Ldl "false"
checkbox Total "false"
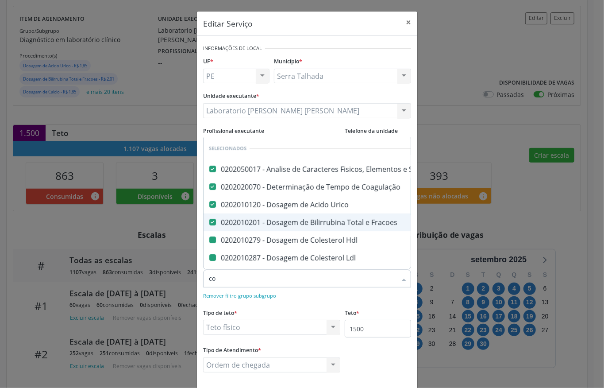
checkbox Glicose "false"
checkbox \(Tgo\) "false"
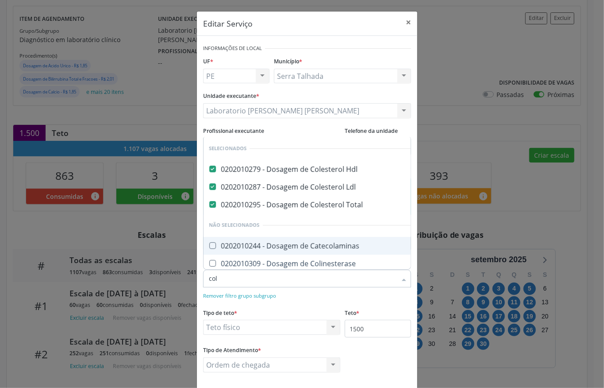
type input "cole"
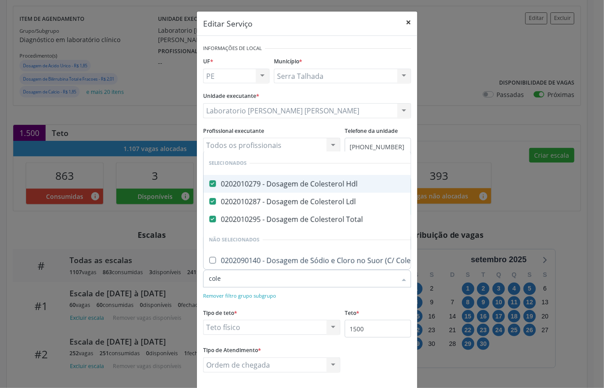
click at [402, 13] on button "×" at bounding box center [409, 23] width 18 height 22
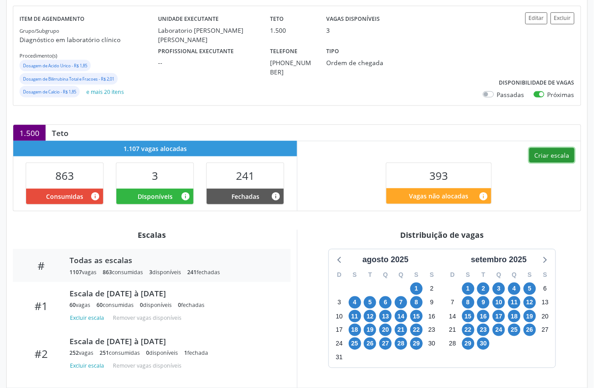
click at [560, 158] on button "Criar escala" at bounding box center [551, 155] width 45 height 15
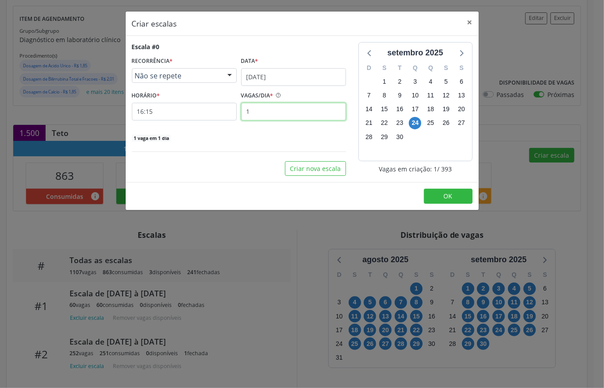
click at [264, 107] on input "1" at bounding box center [293, 112] width 105 height 18
type input "10"
click at [180, 114] on input "16:15" at bounding box center [184, 112] width 105 height 18
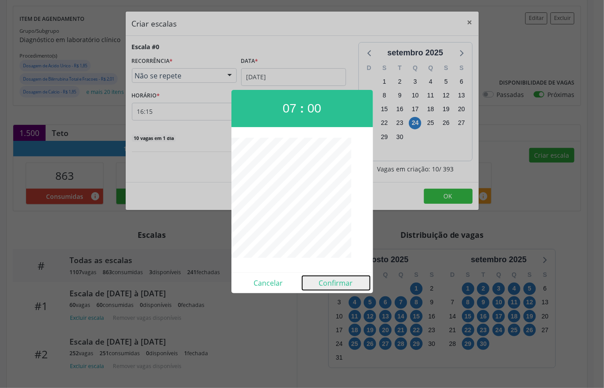
click at [329, 284] on button "Confirmar" at bounding box center [336, 283] width 68 height 14
type input "07:00"
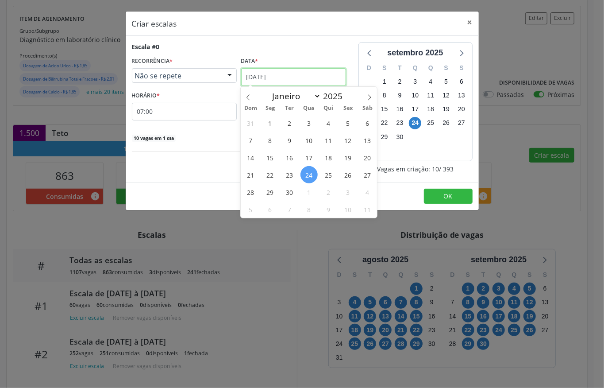
click at [278, 78] on input "[DATE]" at bounding box center [293, 77] width 105 height 18
click at [245, 93] on span at bounding box center [248, 94] width 15 height 15
click at [368, 96] on icon at bounding box center [370, 97] width 6 height 6
select select "8"
click at [271, 190] on span "29" at bounding box center [270, 191] width 17 height 17
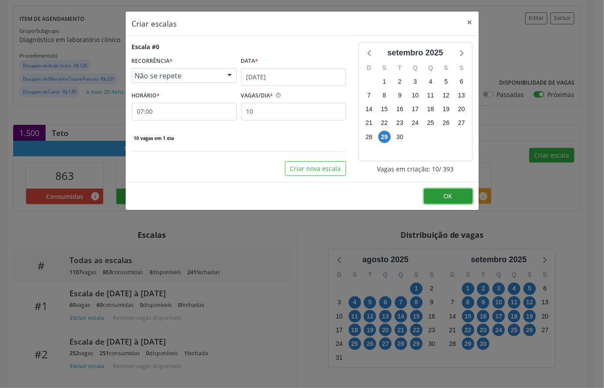
click at [434, 194] on button "OK" at bounding box center [448, 196] width 49 height 15
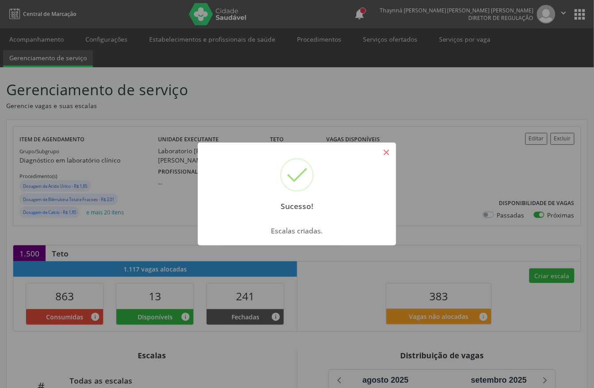
click at [386, 152] on button "×" at bounding box center [386, 152] width 15 height 15
